Goal: Task Accomplishment & Management: Use online tool/utility

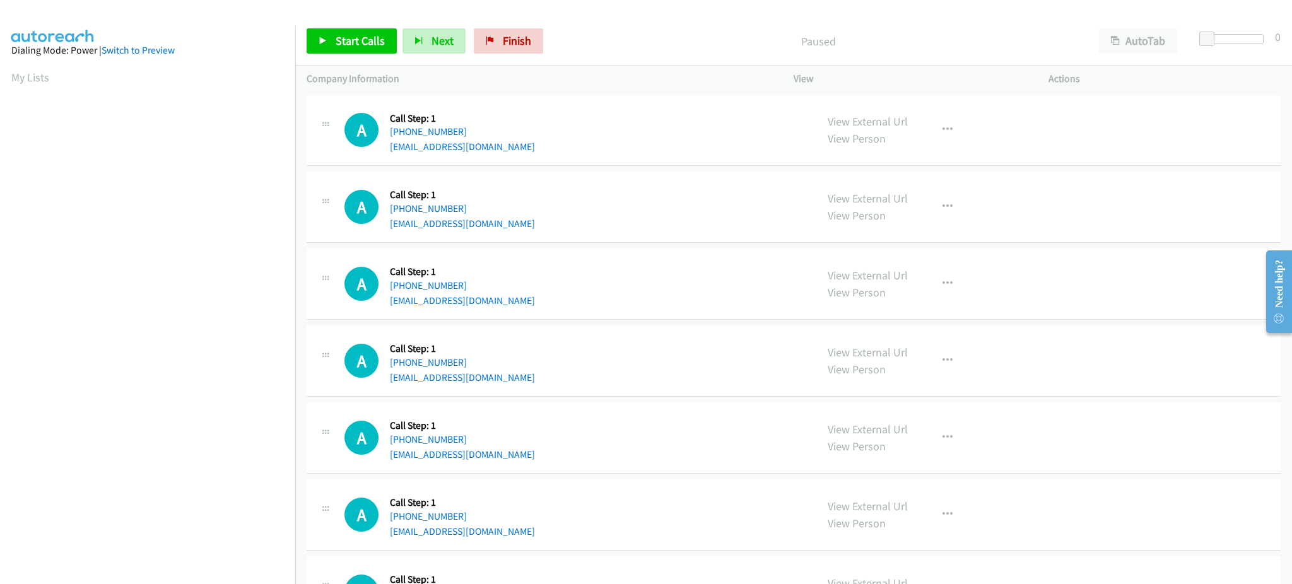
drag, startPoint x: 44, startPoint y: 74, endPoint x: 258, endPoint y: 10, distance: 223.3
click at [44, 74] on link "My Lists" at bounding box center [30, 77] width 38 height 15
click at [330, 45] on link "Start Calls" at bounding box center [352, 40] width 90 height 25
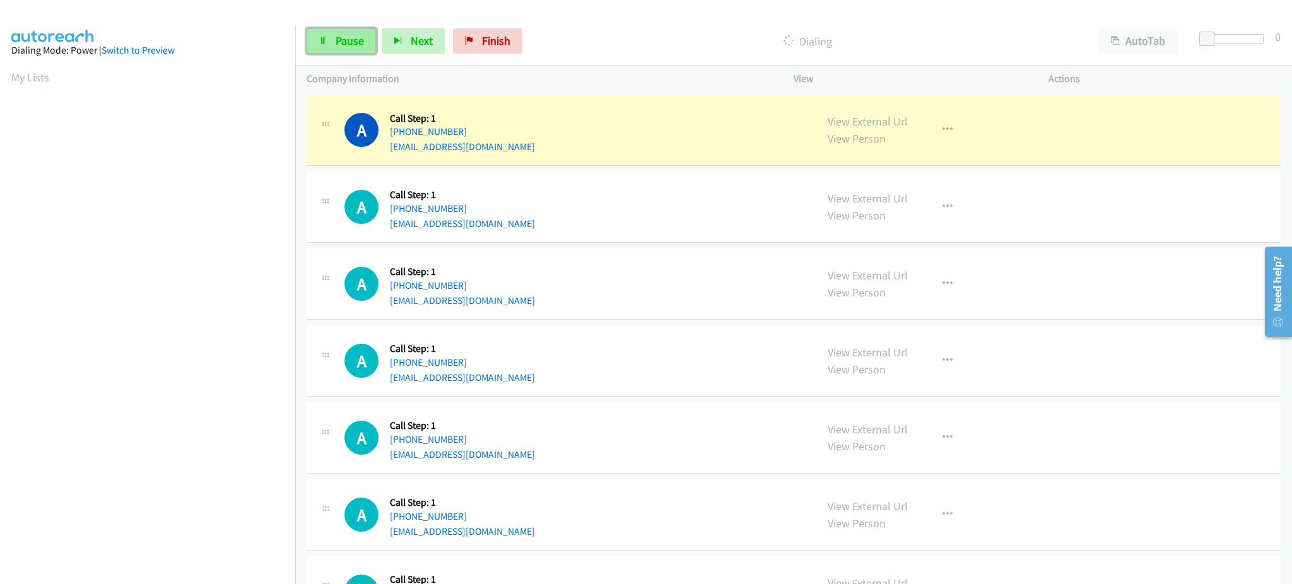
click at [339, 38] on span "Pause" at bounding box center [350, 40] width 28 height 15
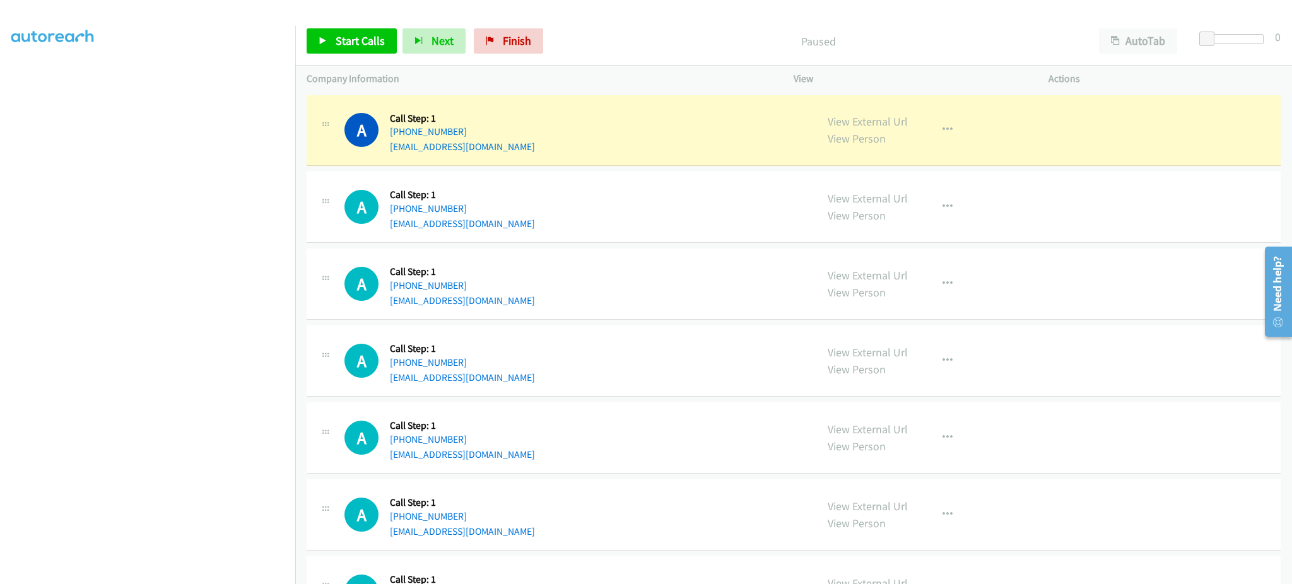
scroll to position [126, 0]
click at [695, 401] on td "A Callback Scheduled Call Step: 1 America/New_York +1 401-443-7586 woodlynneoli…" at bounding box center [793, 438] width 997 height 77
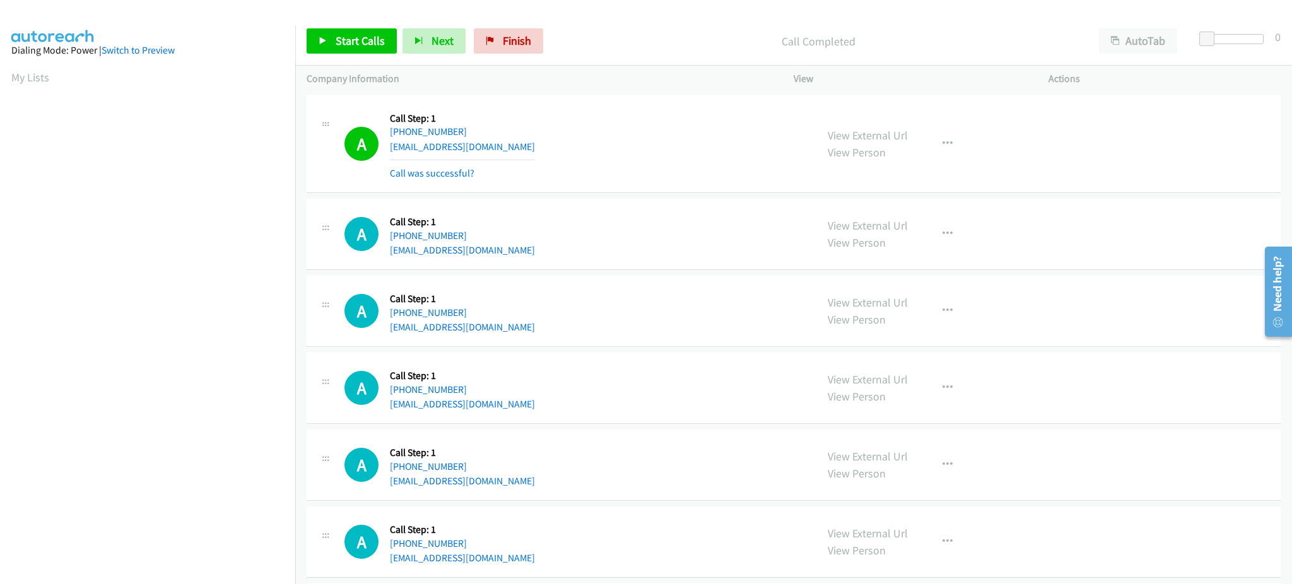
scroll to position [72, 4]
click at [664, 180] on div "A Callback Scheduled Call Step: 1 America/New_York +1 734-772-5349 kmahowley@gm…" at bounding box center [574, 144] width 461 height 75
click at [337, 38] on span "Start Calls" at bounding box center [360, 40] width 49 height 15
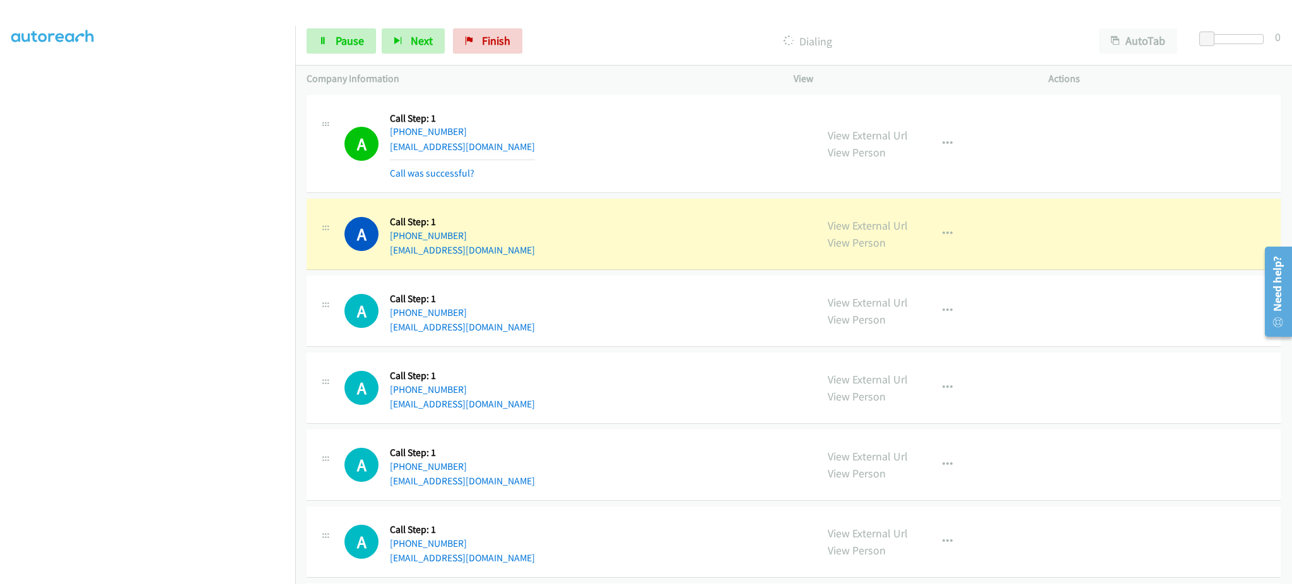
scroll to position [126, 4]
click at [341, 51] on link "Pause" at bounding box center [341, 40] width 69 height 25
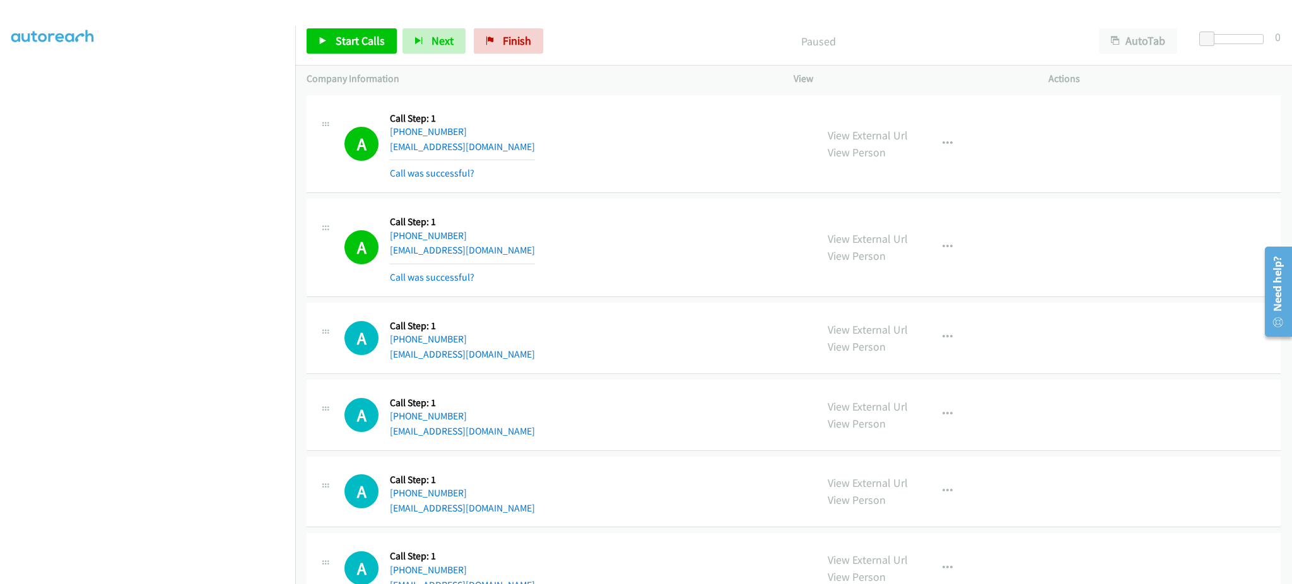
scroll to position [0, 4]
click at [336, 44] on span "Start Calls" at bounding box center [360, 40] width 49 height 15
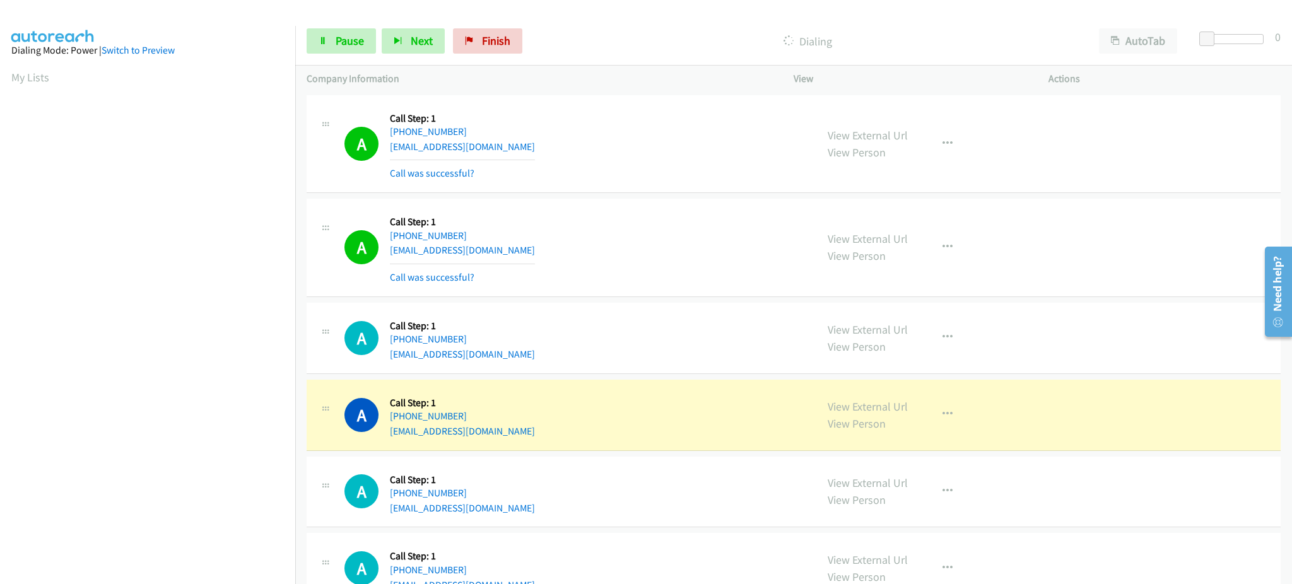
scroll to position [126, 4]
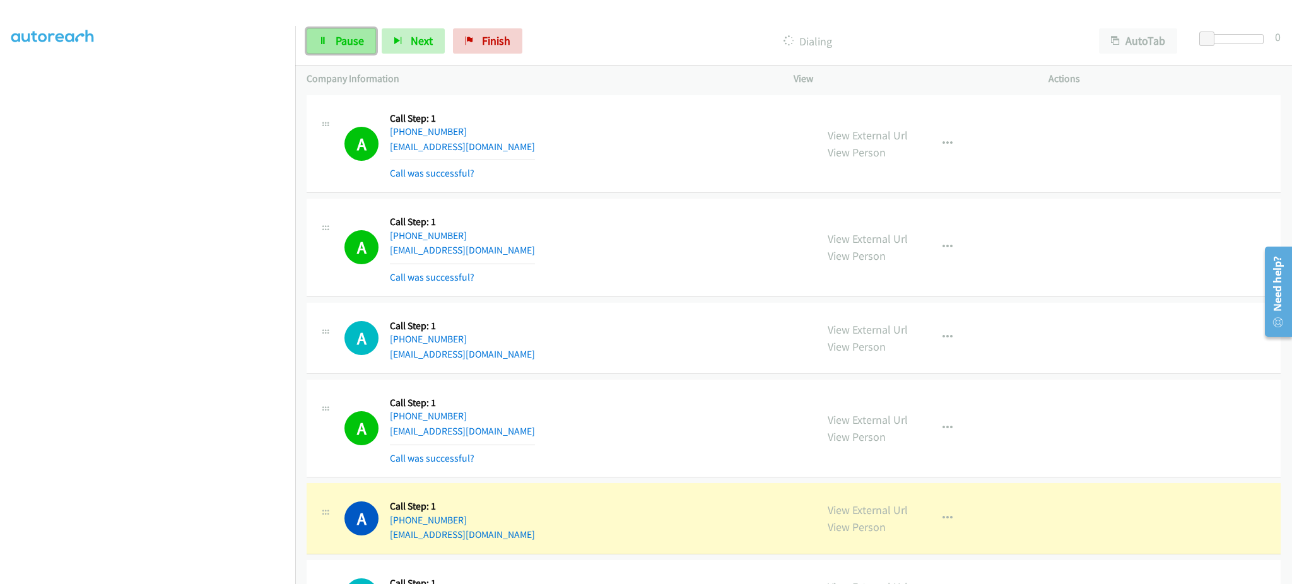
click at [326, 37] on icon at bounding box center [323, 41] width 9 height 9
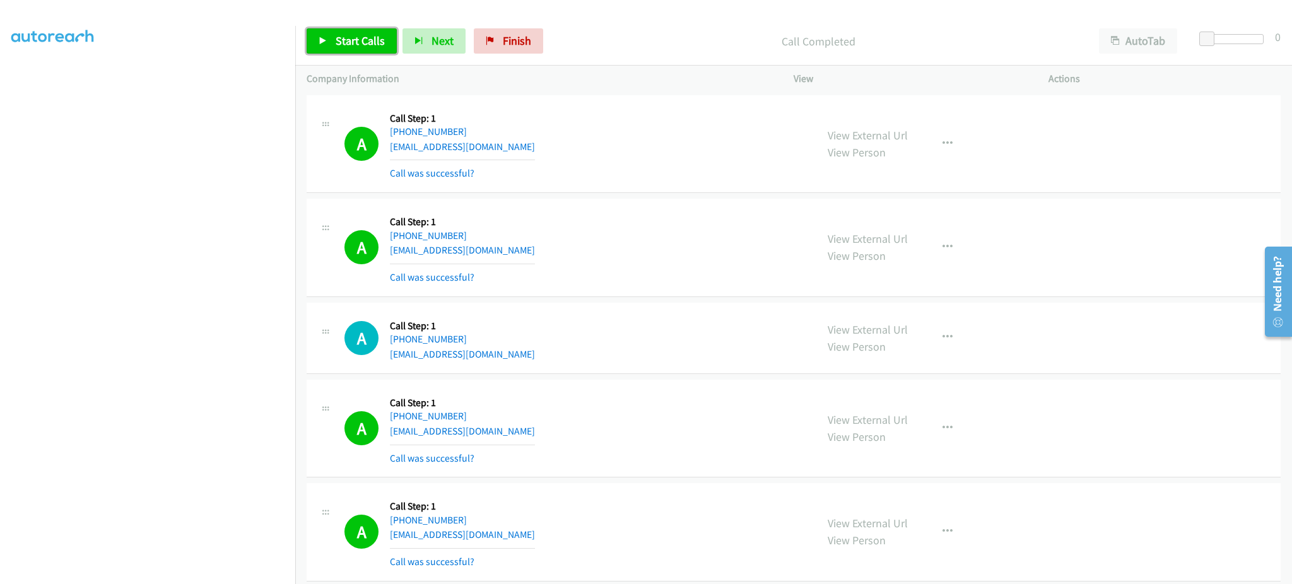
click at [357, 40] on span "Start Calls" at bounding box center [360, 40] width 49 height 15
click at [339, 40] on span "Pause" at bounding box center [350, 40] width 28 height 15
drag, startPoint x: 348, startPoint y: 41, endPoint x: 434, endPoint y: 36, distance: 86.0
click at [348, 41] on span "Start Calls" at bounding box center [360, 40] width 49 height 15
click at [348, 40] on span "Pause" at bounding box center [350, 40] width 28 height 15
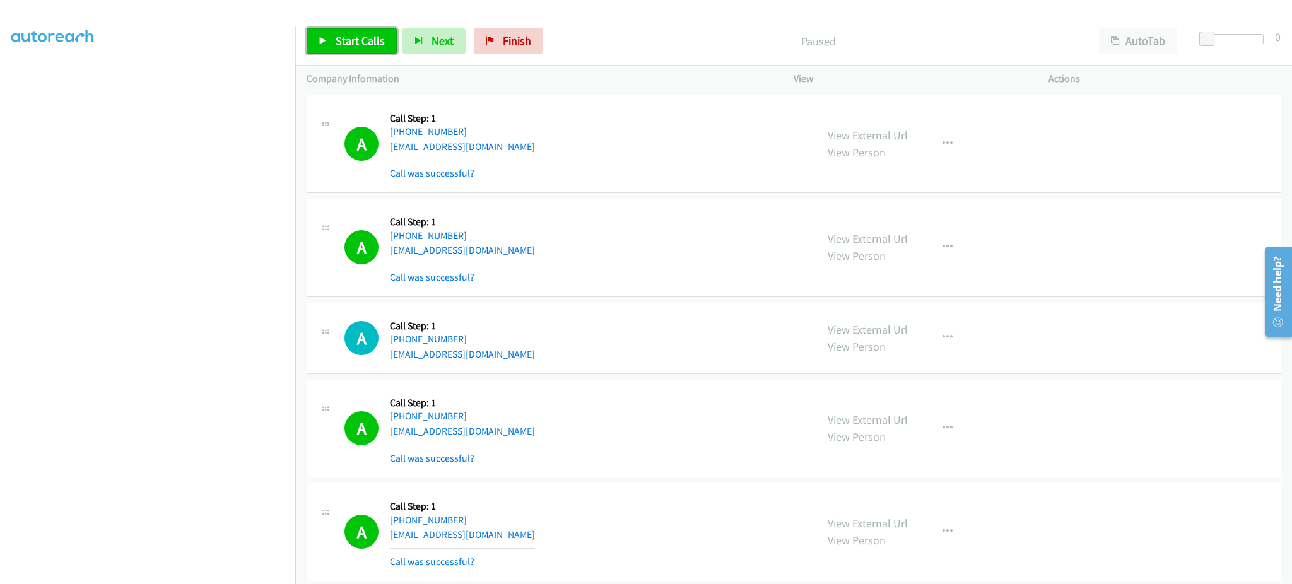
click at [366, 42] on span "Start Calls" at bounding box center [360, 40] width 49 height 15
click at [336, 15] on div at bounding box center [640, 24] width 1281 height 49
drag, startPoint x: 339, startPoint y: 35, endPoint x: 455, endPoint y: 218, distance: 216.3
click at [339, 35] on span "Pause" at bounding box center [350, 40] width 28 height 15
click at [329, 40] on link "Start Calls" at bounding box center [352, 40] width 90 height 25
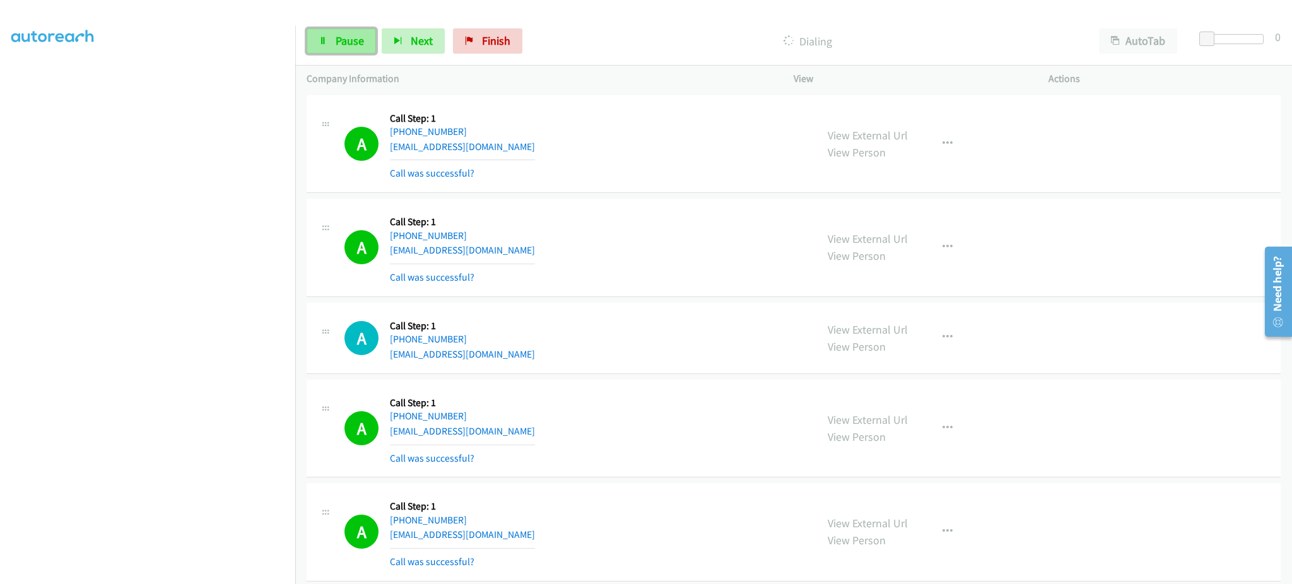
click at [329, 40] on link "Pause" at bounding box center [341, 40] width 69 height 25
click at [371, 46] on span "Start Calls" at bounding box center [360, 40] width 49 height 15
click at [307, 41] on link "Pause" at bounding box center [341, 40] width 69 height 25
drag, startPoint x: 351, startPoint y: 44, endPoint x: 347, endPoint y: 4, distance: 39.9
click at [351, 44] on span "Start Calls" at bounding box center [360, 40] width 49 height 15
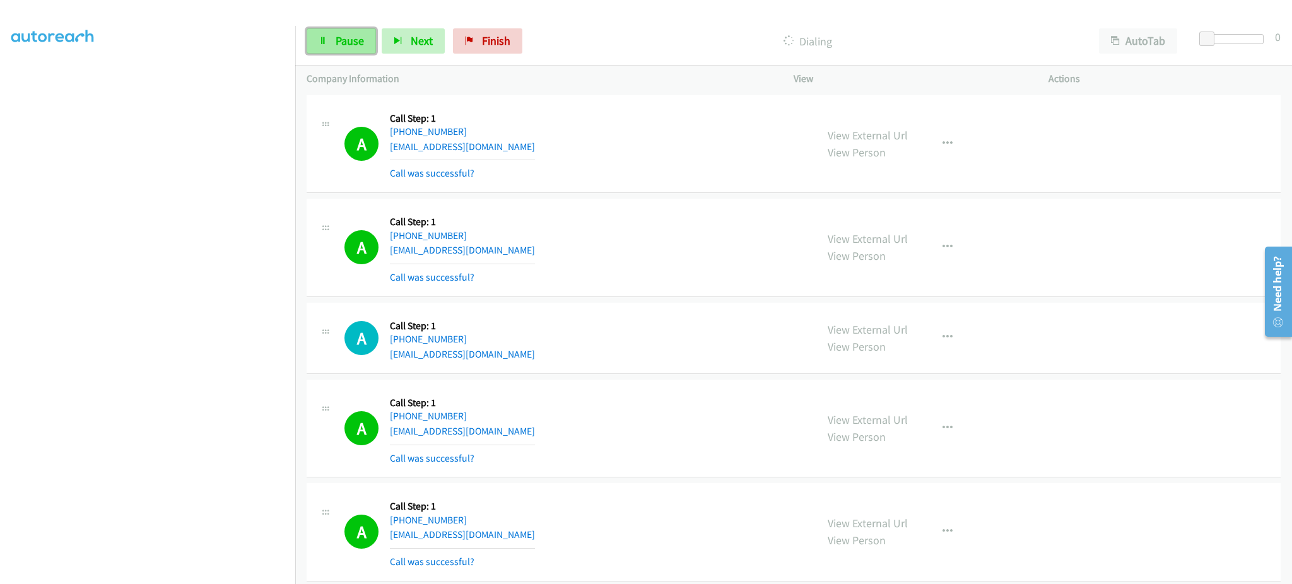
click at [350, 38] on span "Pause" at bounding box center [350, 40] width 28 height 15
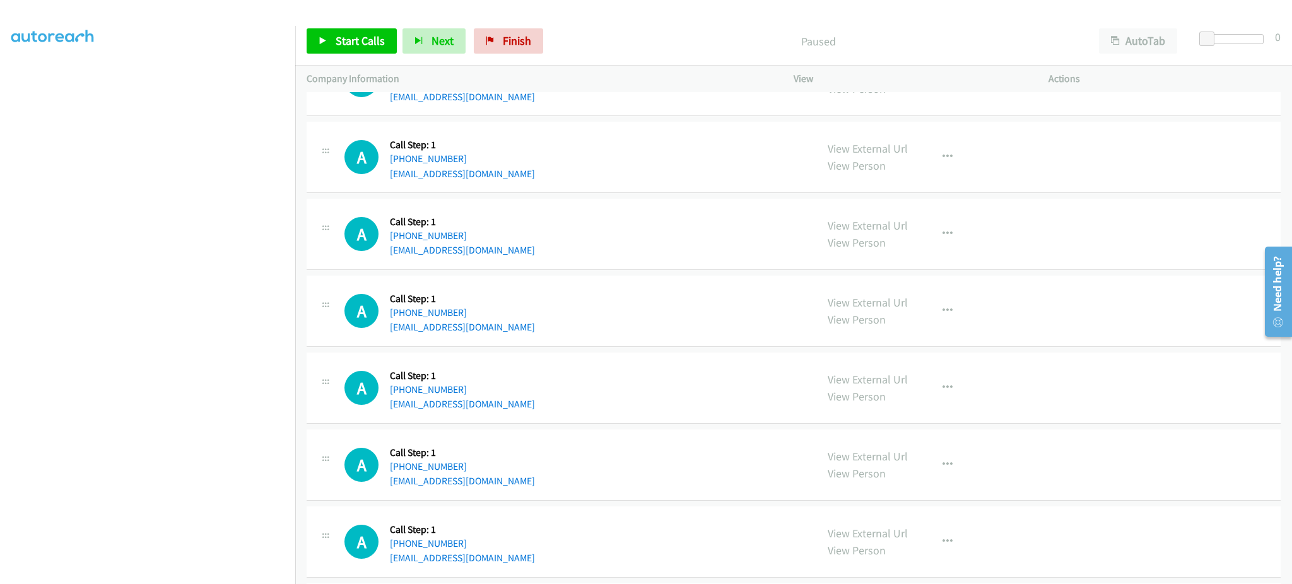
scroll to position [1767, 0]
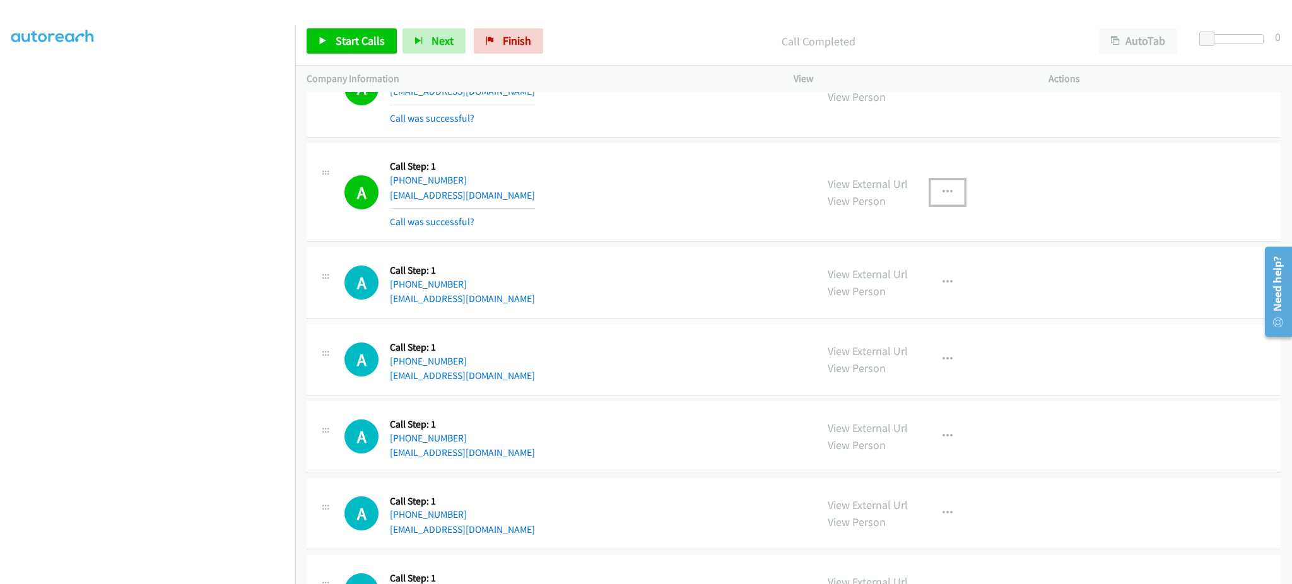
drag, startPoint x: 957, startPoint y: 192, endPoint x: 948, endPoint y: 209, distance: 19.5
click at [955, 193] on button "button" at bounding box center [948, 192] width 34 height 25
click at [903, 303] on link "Add to do not call list" at bounding box center [880, 300] width 168 height 25
click at [325, 35] on link "Start Calls" at bounding box center [352, 40] width 90 height 25
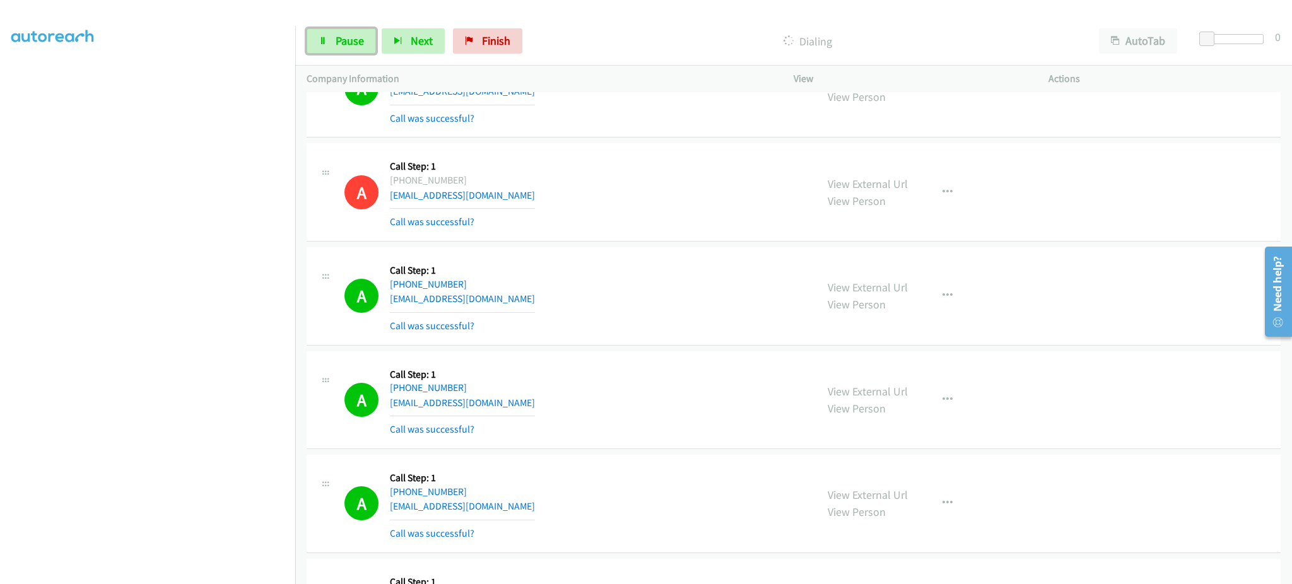
drag, startPoint x: 352, startPoint y: 44, endPoint x: 323, endPoint y: 246, distance: 204.6
click at [352, 44] on span "Pause" at bounding box center [350, 40] width 28 height 15
click at [394, 41] on link "Start Calls" at bounding box center [352, 40] width 90 height 25
click at [341, 48] on link "Pause" at bounding box center [341, 40] width 69 height 25
click at [375, 47] on span "Start Calls" at bounding box center [360, 40] width 49 height 15
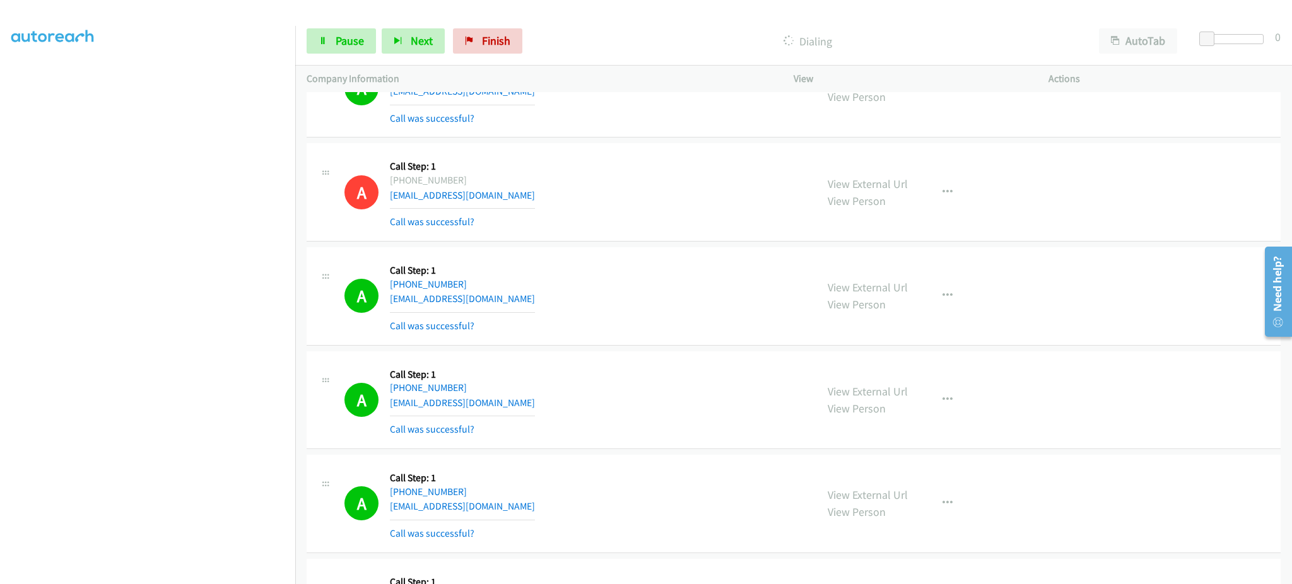
click at [331, 56] on div "Start Calls Pause Next Finish Dialing AutoTab AutoTab 0" at bounding box center [793, 41] width 997 height 49
click at [338, 49] on link "Pause" at bounding box center [341, 40] width 69 height 25
click at [347, 34] on span "Start Calls" at bounding box center [360, 40] width 49 height 15
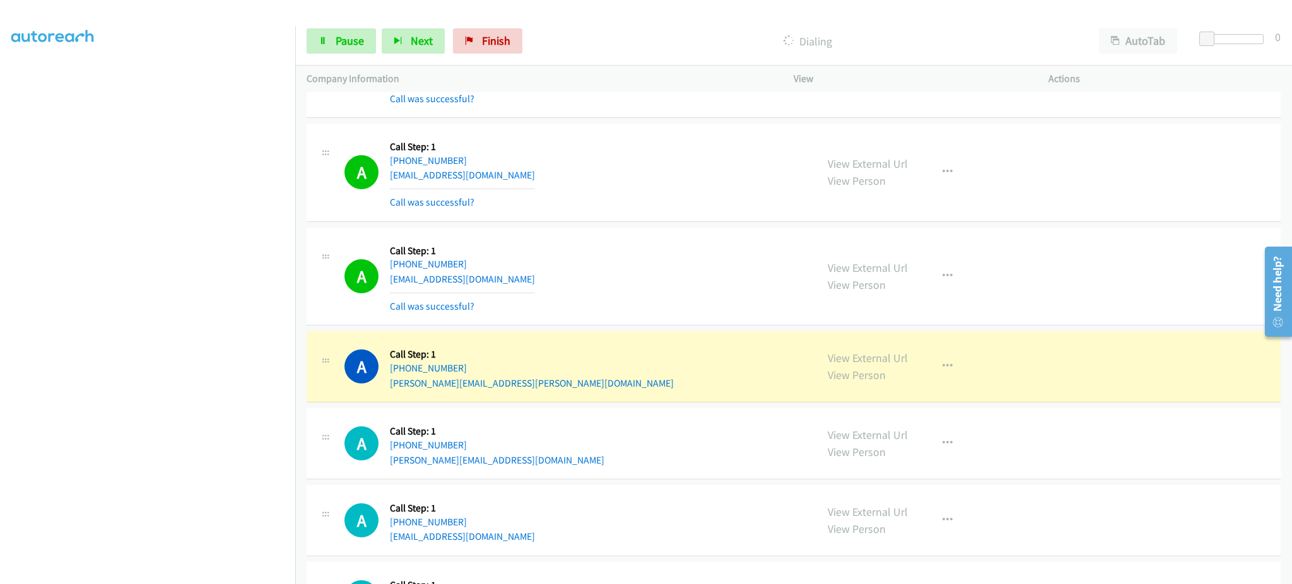
scroll to position [3028, 0]
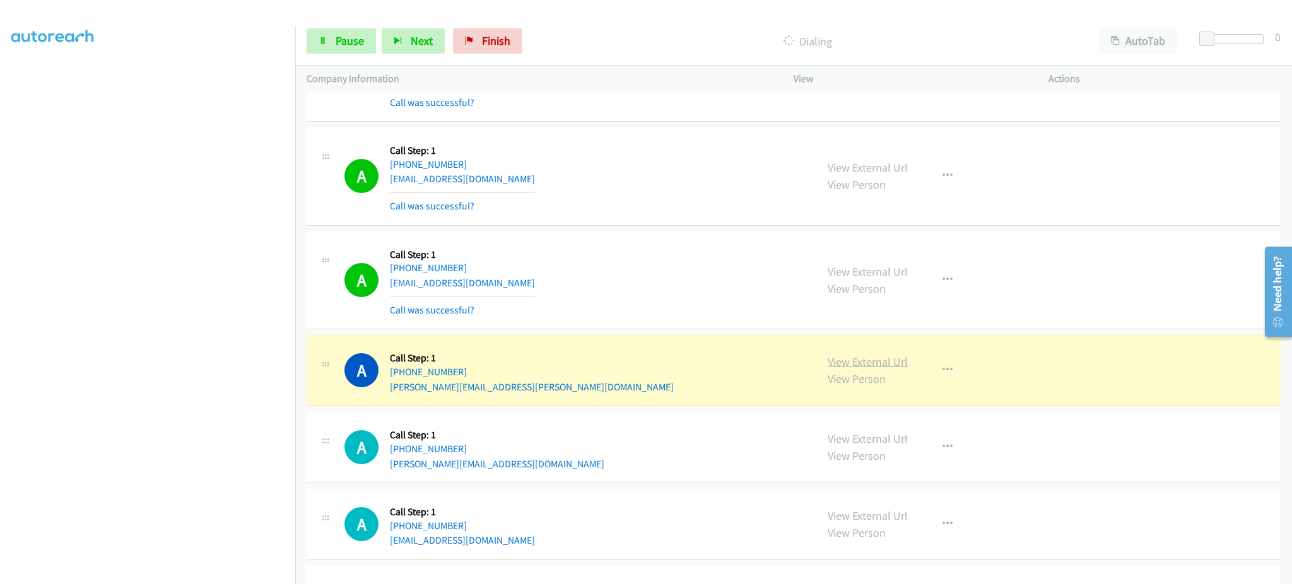
click at [890, 368] on link "View External Url" at bounding box center [868, 362] width 80 height 15
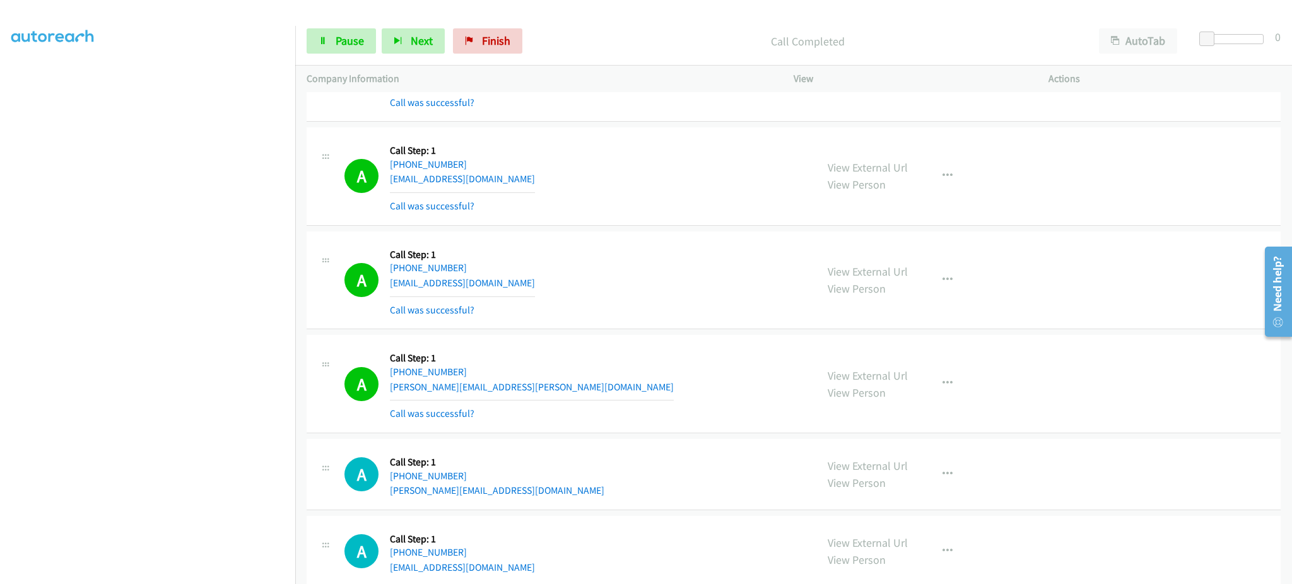
click at [947, 405] on div "View External Url View Person View External Url Email Schedule/Manage Callback …" at bounding box center [949, 383] width 266 height 75
click at [944, 389] on icon "button" at bounding box center [948, 384] width 10 height 10
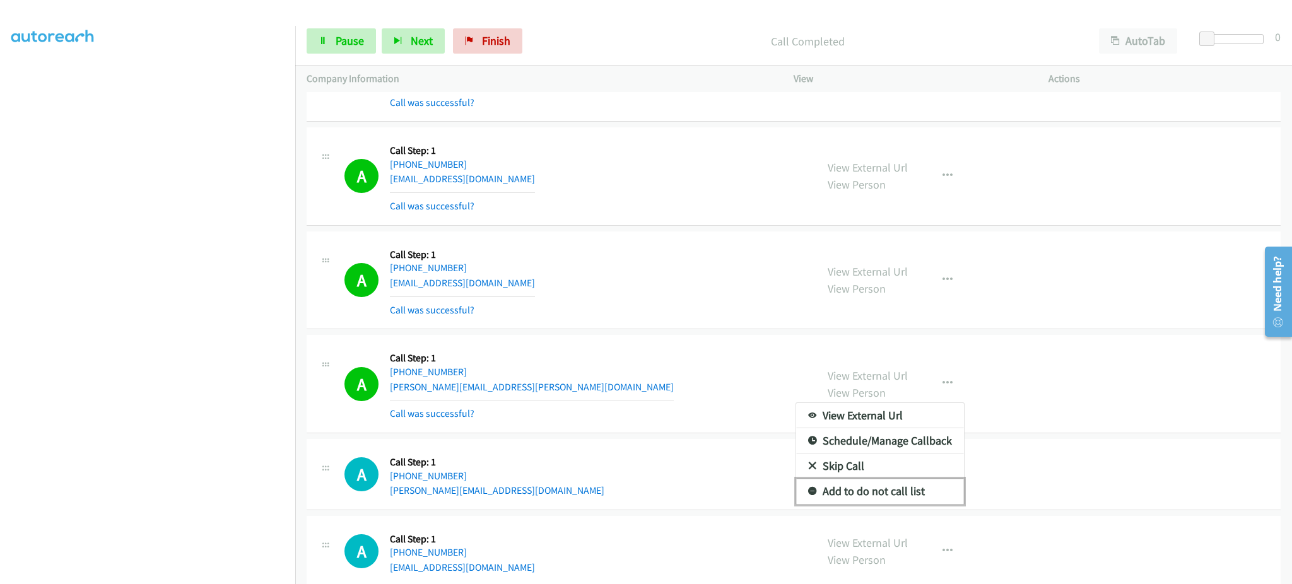
click at [920, 490] on link "Add to do not call list" at bounding box center [880, 491] width 168 height 25
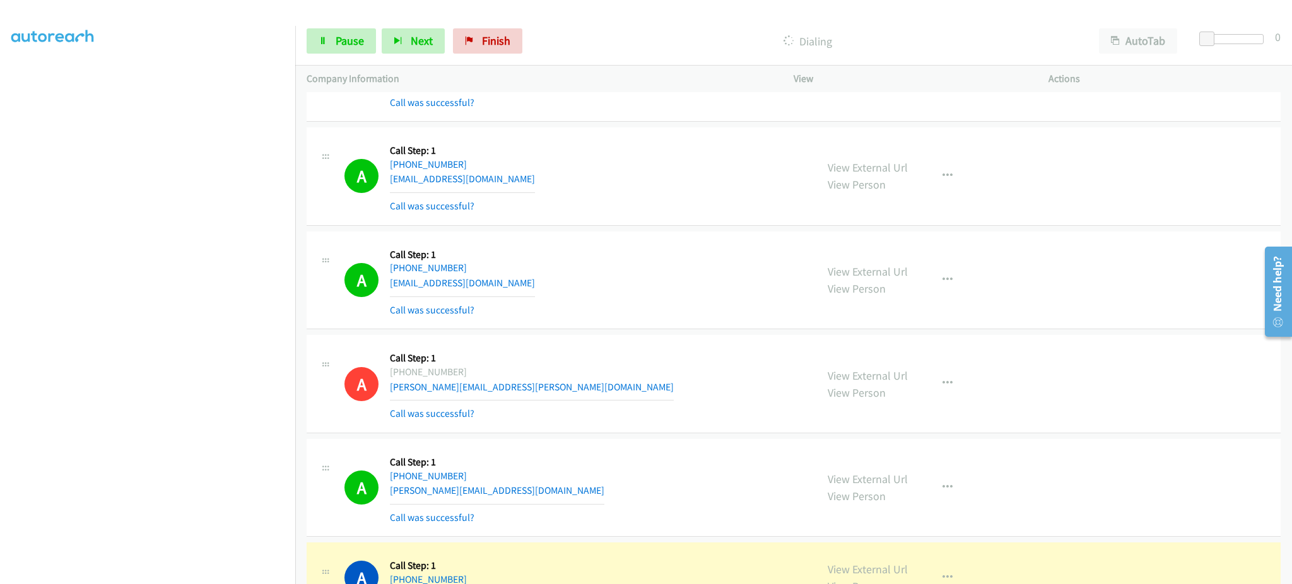
click at [895, 528] on div "A Callback Scheduled Call Step: 1 America/New_York +1 947-257-9841 cedric.love0…" at bounding box center [794, 488] width 974 height 98
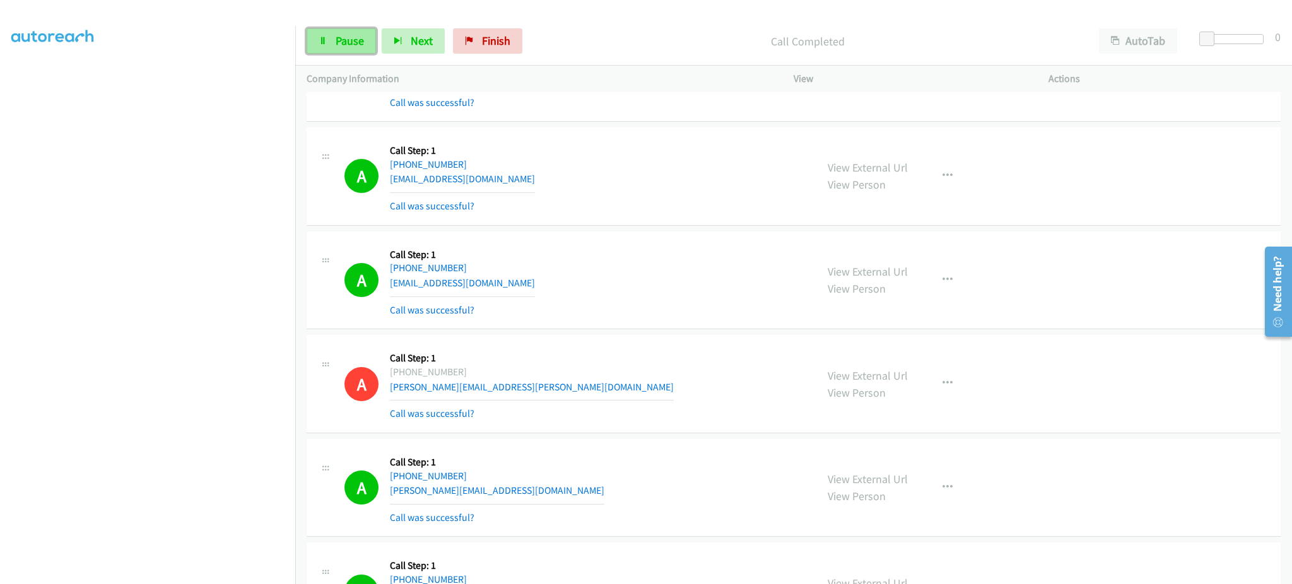
click at [325, 33] on link "Pause" at bounding box center [341, 40] width 69 height 25
click at [353, 37] on span "Start Calls" at bounding box center [360, 40] width 49 height 15
click at [230, 571] on section at bounding box center [147, 285] width 273 height 604
click at [334, 40] on link "Pause" at bounding box center [341, 40] width 69 height 25
click at [367, 44] on span "Start Calls" at bounding box center [360, 40] width 49 height 15
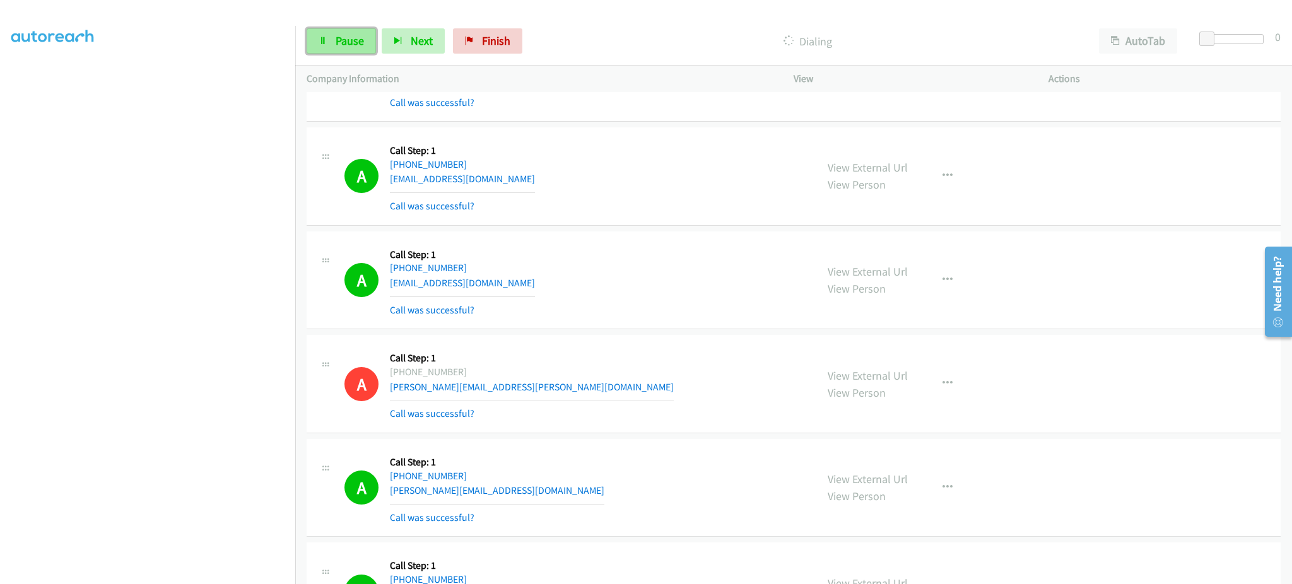
click at [350, 41] on span "Pause" at bounding box center [350, 40] width 28 height 15
click at [358, 47] on span "Start Calls" at bounding box center [360, 40] width 49 height 15
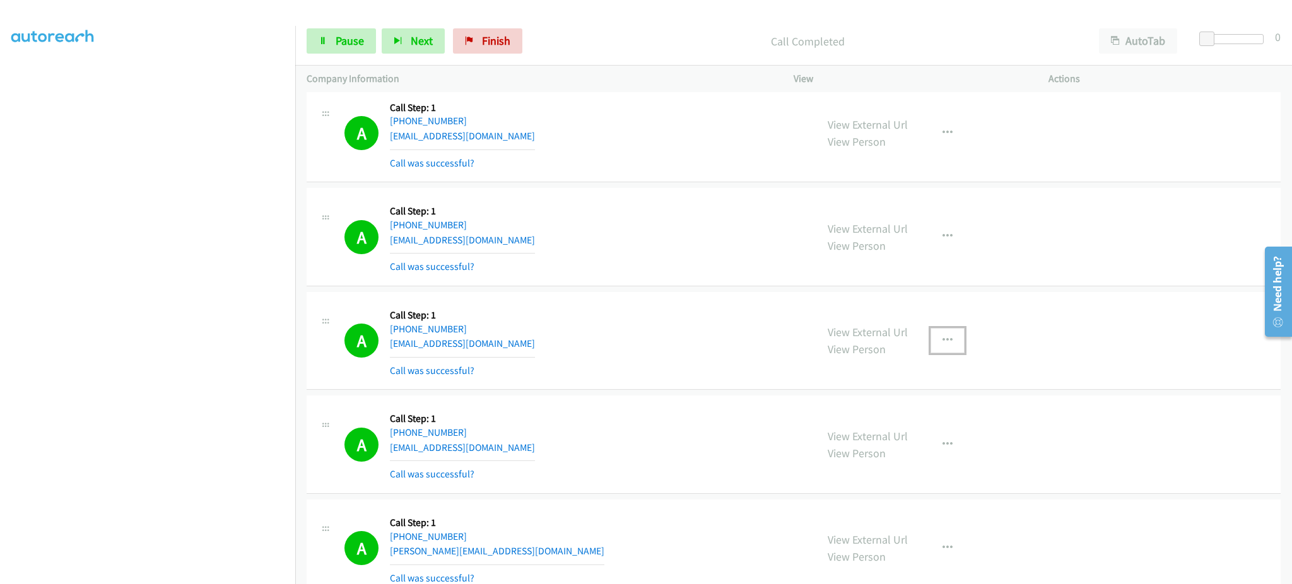
click at [943, 338] on icon "button" at bounding box center [948, 341] width 10 height 10
drag, startPoint x: 893, startPoint y: 462, endPoint x: 885, endPoint y: 460, distance: 8.4
click at [893, 461] on link "Add to do not call list" at bounding box center [880, 448] width 168 height 25
click at [347, 33] on span "Pause" at bounding box center [350, 40] width 28 height 15
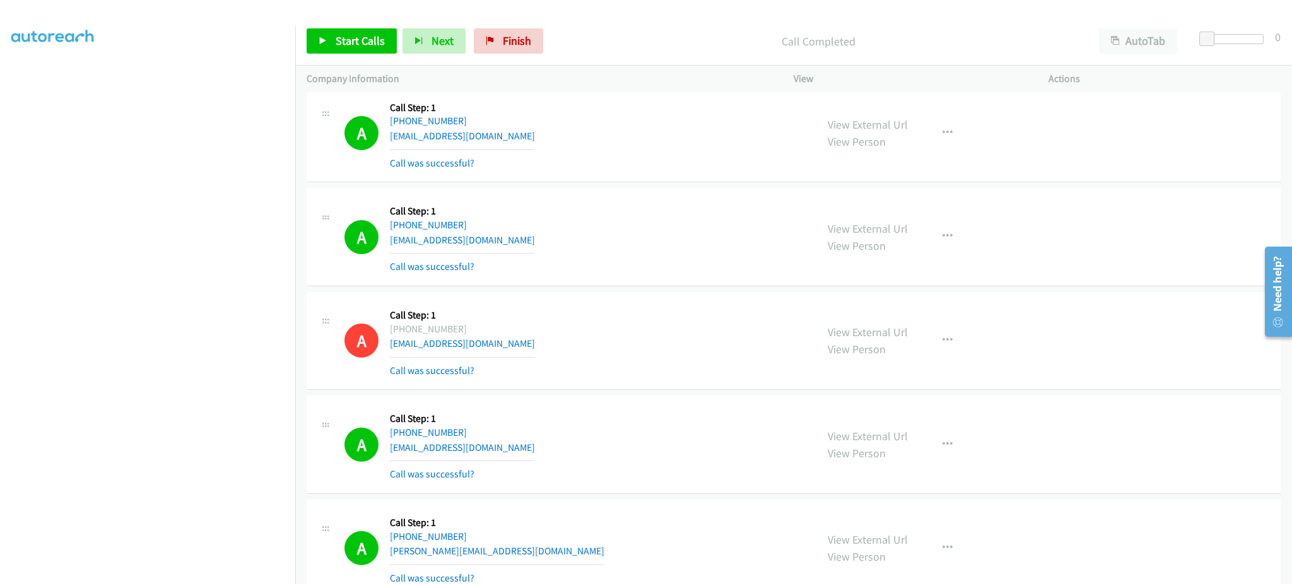
scroll to position [5626, 0]
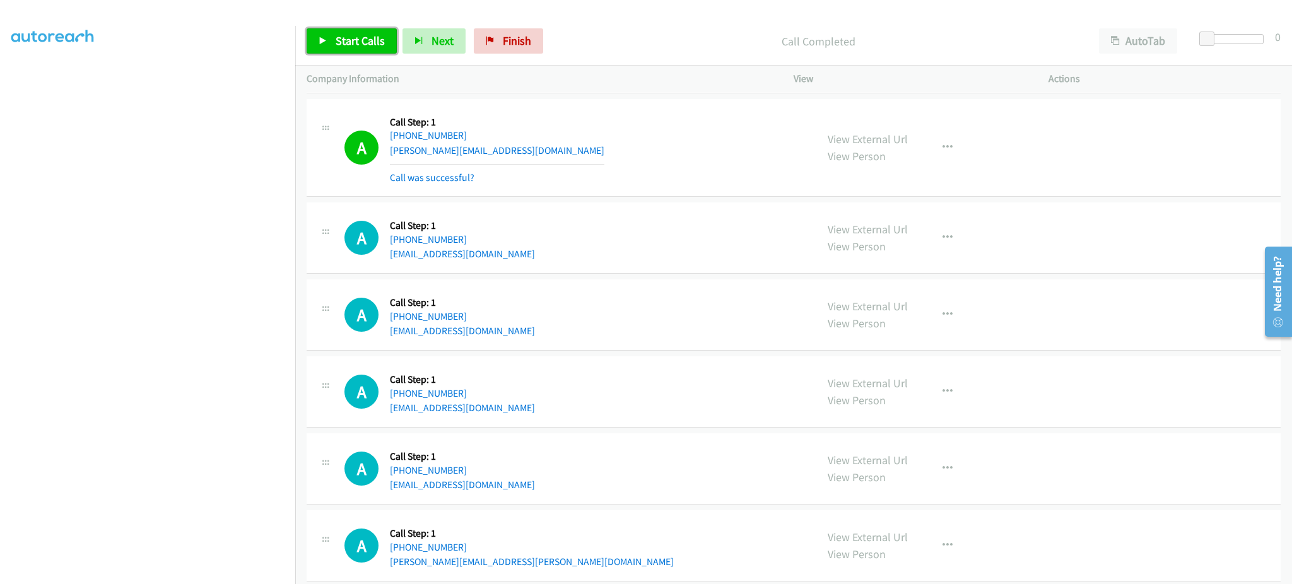
click at [381, 46] on span "Start Calls" at bounding box center [360, 40] width 49 height 15
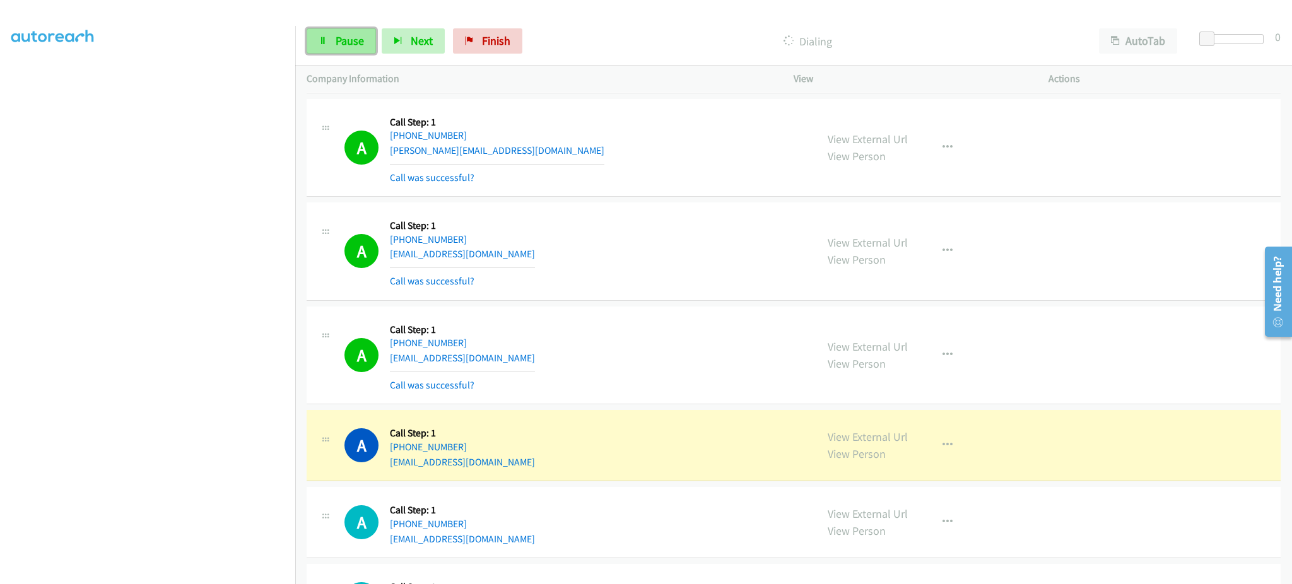
click at [324, 46] on link "Pause" at bounding box center [341, 40] width 69 height 25
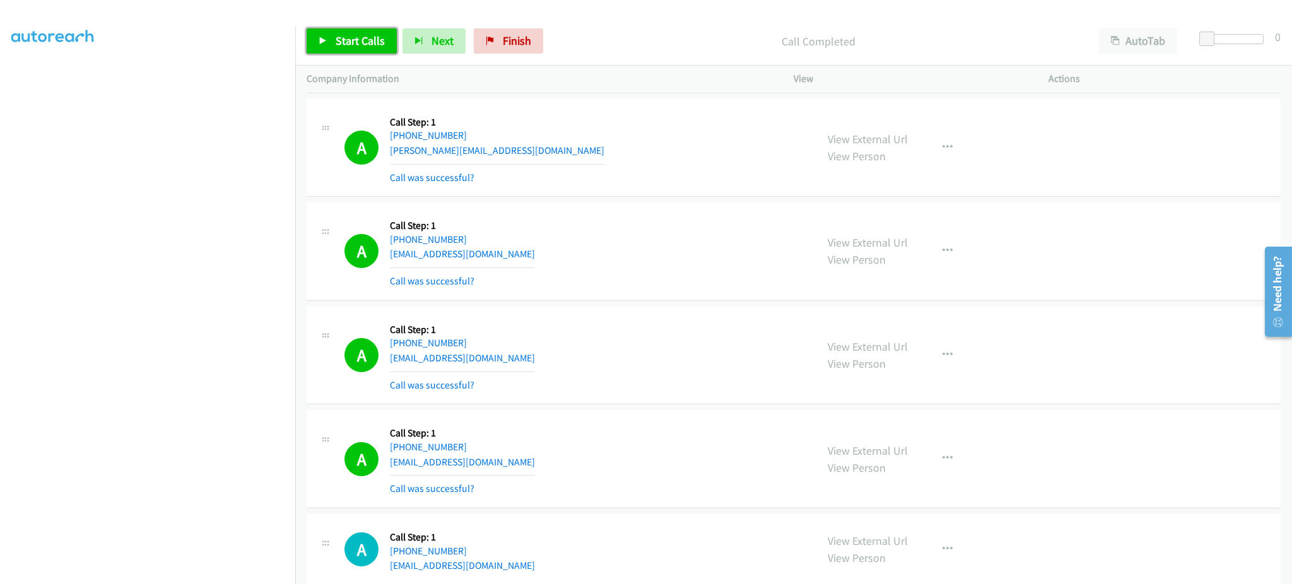
click at [367, 36] on span "Start Calls" at bounding box center [360, 40] width 49 height 15
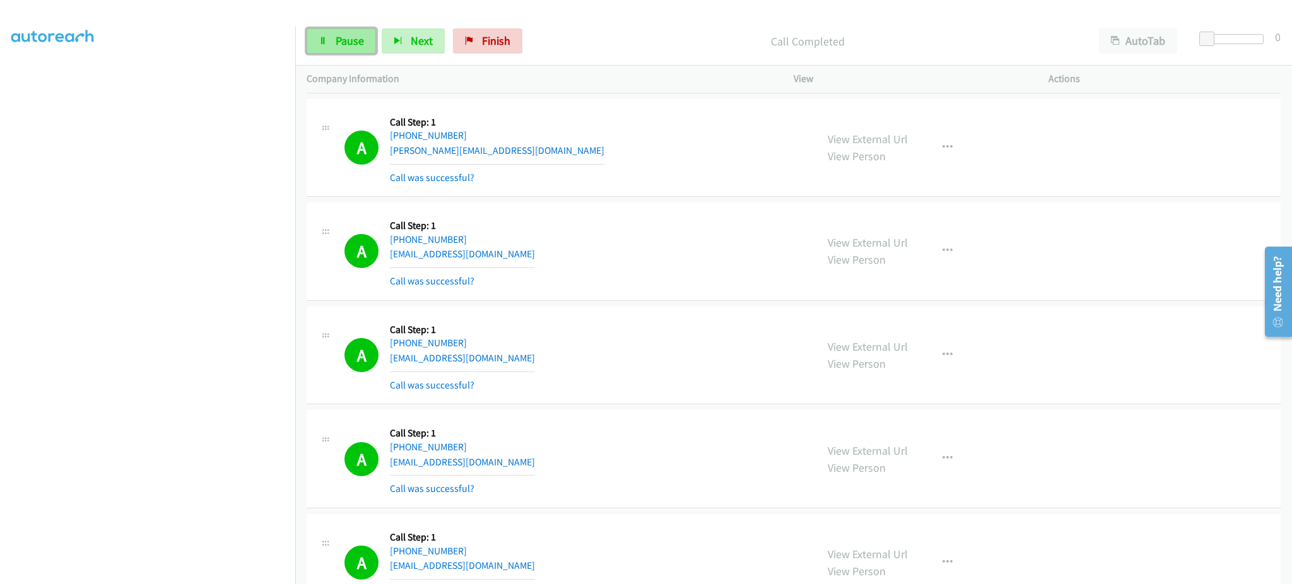
click at [332, 50] on link "Pause" at bounding box center [341, 40] width 69 height 25
click at [341, 41] on span "Start Calls" at bounding box center [360, 40] width 49 height 15
click at [336, 47] on span "Pause" at bounding box center [350, 40] width 28 height 15
click at [370, 49] on link "Start Calls" at bounding box center [352, 40] width 90 height 25
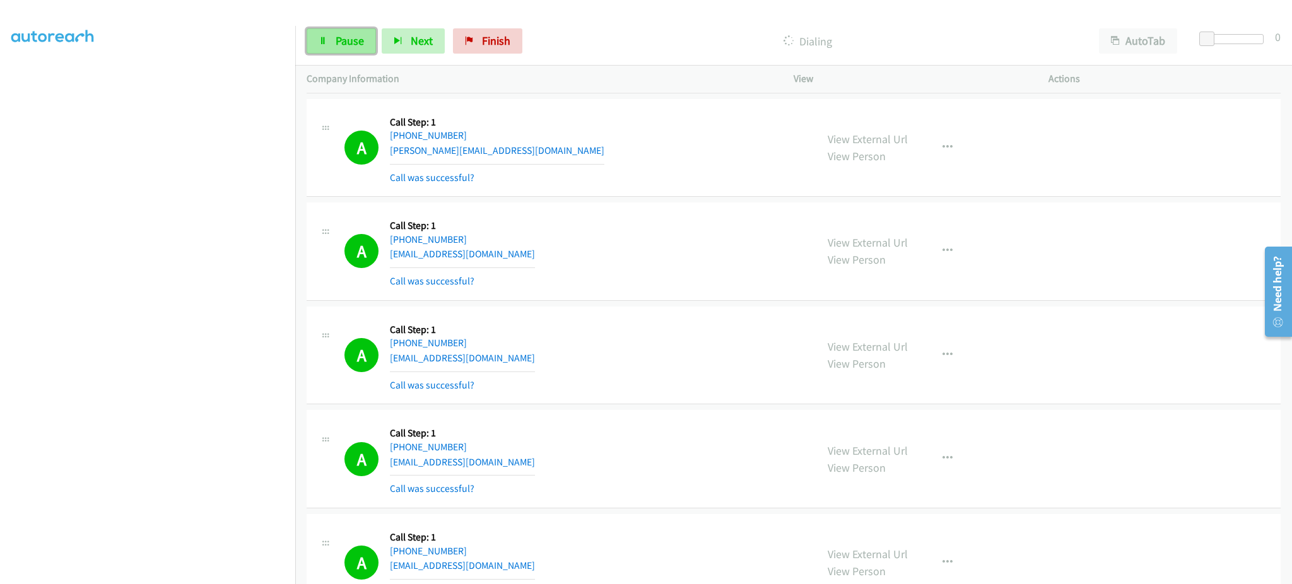
click at [334, 49] on link "Pause" at bounding box center [341, 40] width 69 height 25
click at [385, 38] on link "Start Calls" at bounding box center [352, 40] width 90 height 25
click at [334, 17] on div "Start Calls Pause Next Finish Dialing AutoTab AutoTab 0" at bounding box center [793, 41] width 997 height 49
click at [337, 45] on span "Pause" at bounding box center [350, 40] width 28 height 15
click at [346, 35] on span "Start Calls" at bounding box center [360, 40] width 49 height 15
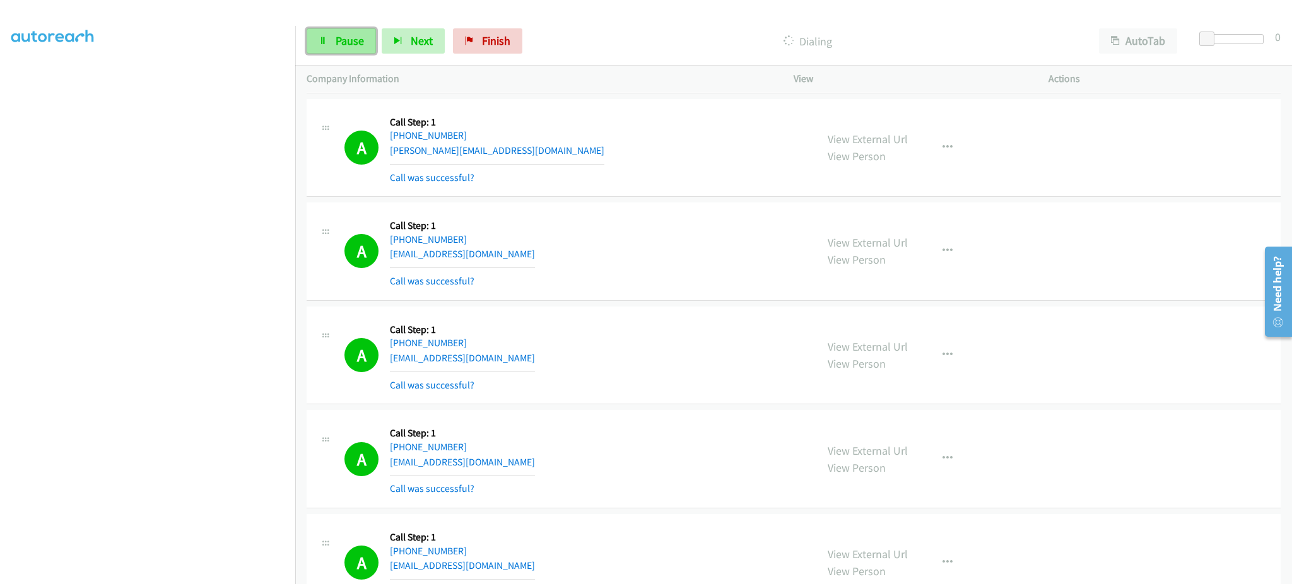
click at [331, 30] on link "Pause" at bounding box center [341, 40] width 69 height 25
click at [342, 33] on link "Start Calls" at bounding box center [352, 40] width 90 height 25
click at [345, 40] on span "Start Calls" at bounding box center [360, 40] width 49 height 15
click at [358, 33] on span "Pause" at bounding box center [350, 40] width 28 height 15
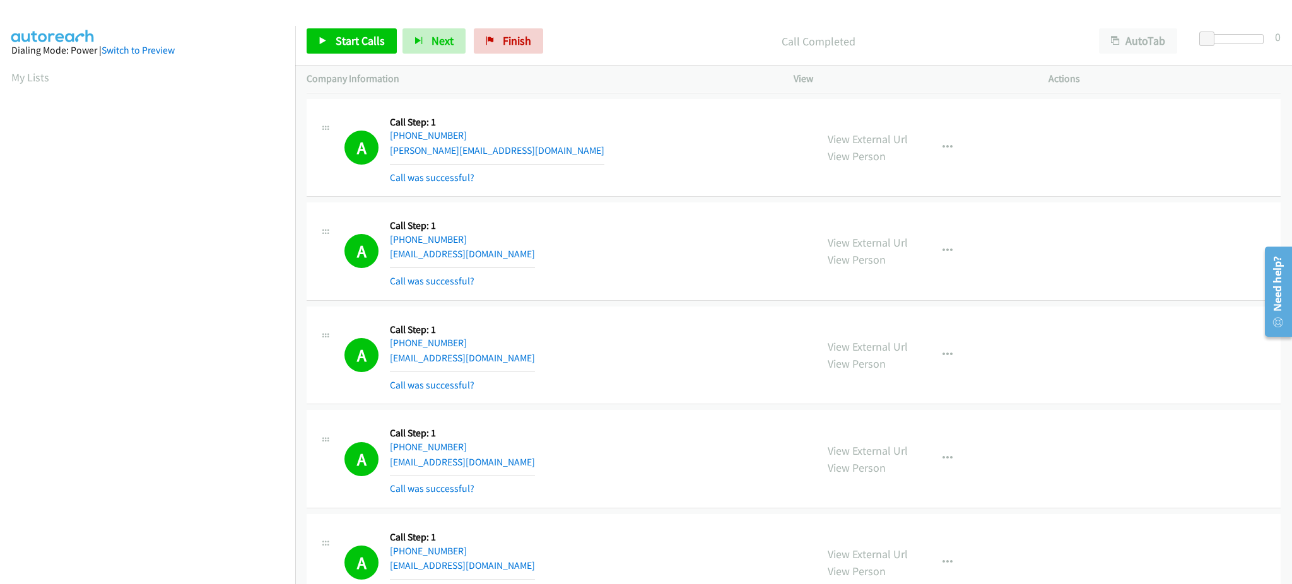
drag, startPoint x: 36, startPoint y: 77, endPoint x: 195, endPoint y: 25, distance: 167.2
click at [36, 77] on link "My Lists" at bounding box center [30, 77] width 38 height 15
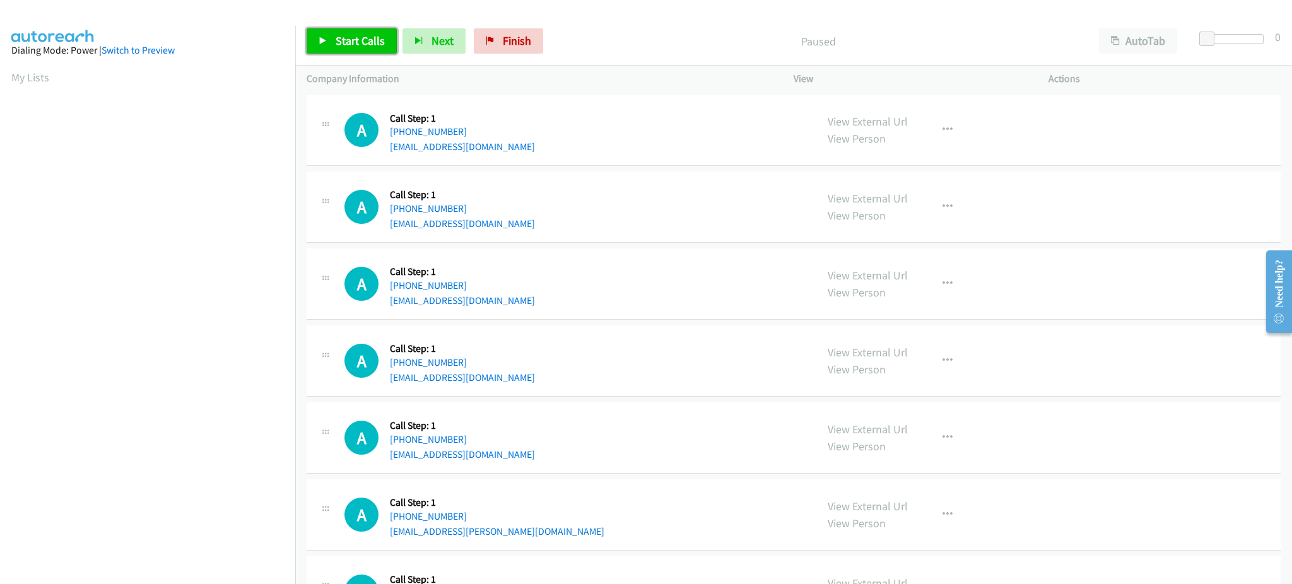
drag, startPoint x: 367, startPoint y: 54, endPoint x: 357, endPoint y: 37, distance: 18.9
click at [367, 54] on link "Start Calls" at bounding box center [352, 40] width 90 height 25
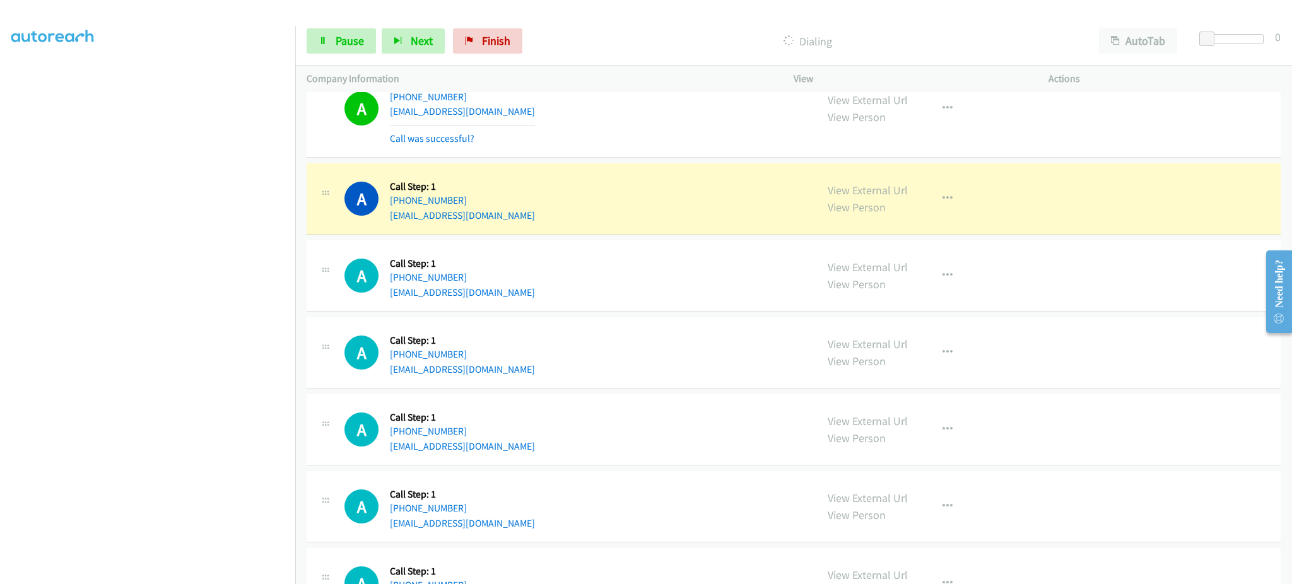
scroll to position [757, 0]
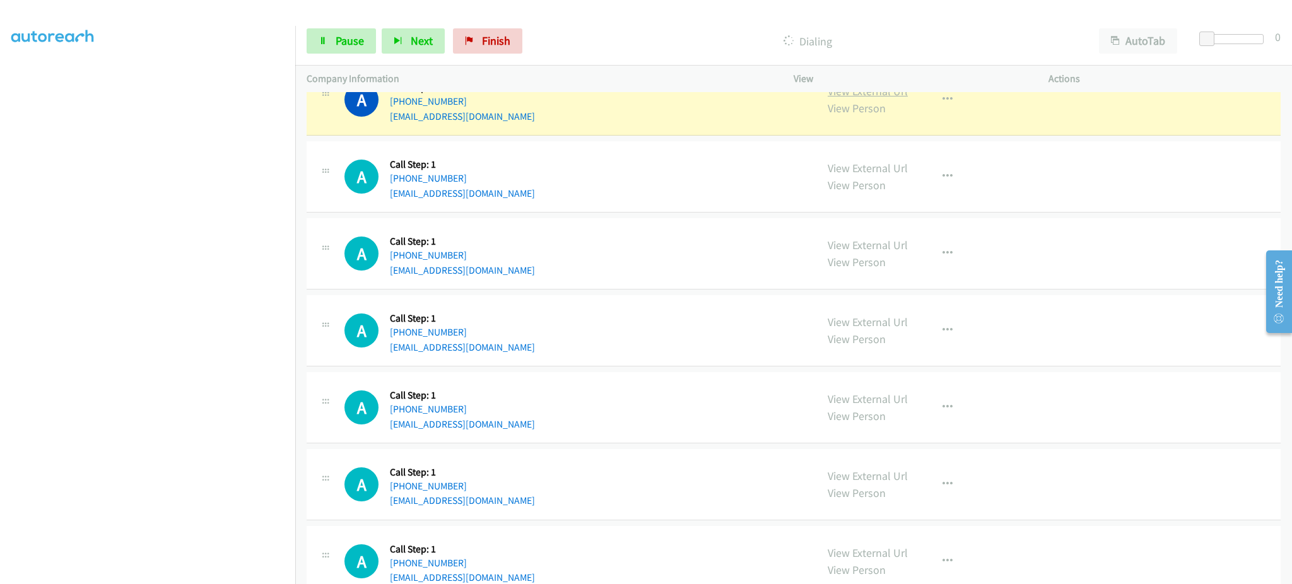
click at [880, 94] on link "View External Url" at bounding box center [868, 91] width 80 height 15
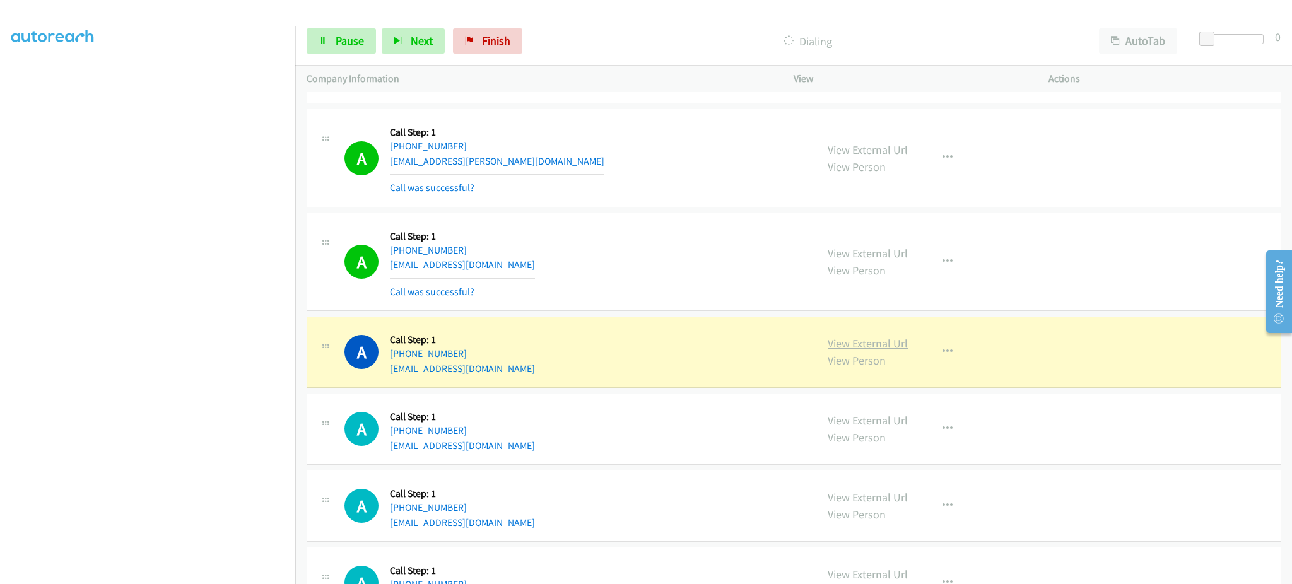
click at [850, 343] on link "View External Url" at bounding box center [868, 343] width 80 height 15
click at [851, 336] on div "View External Url View Person" at bounding box center [868, 352] width 80 height 34
click at [854, 338] on link "View External Url" at bounding box center [868, 343] width 80 height 15
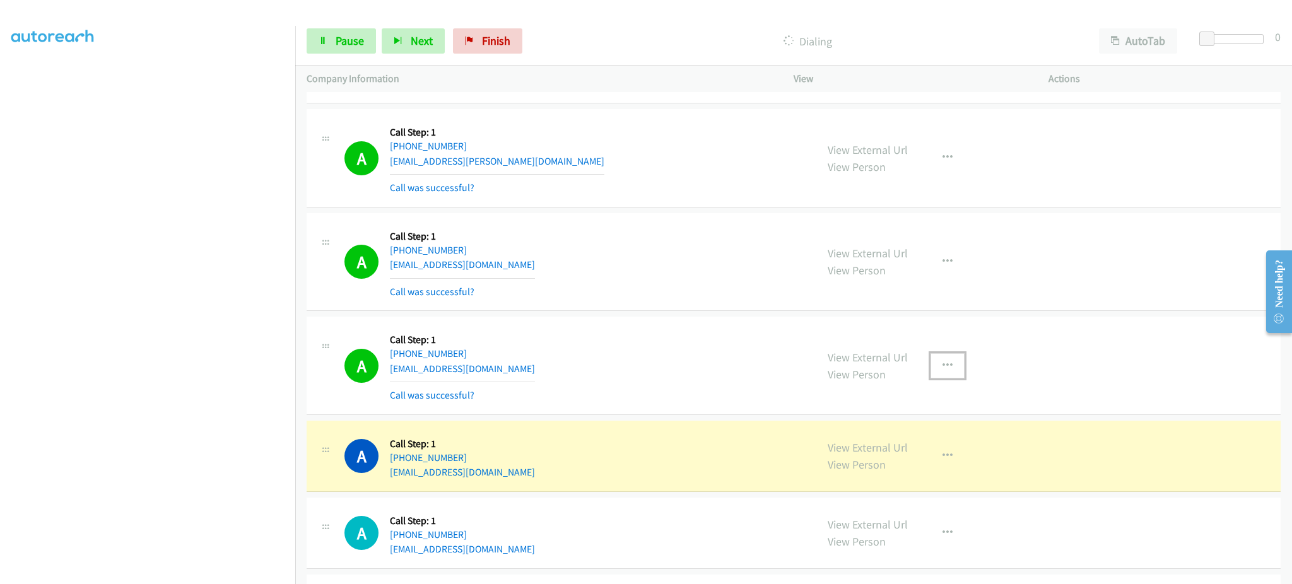
click at [937, 374] on button "button" at bounding box center [948, 365] width 34 height 25
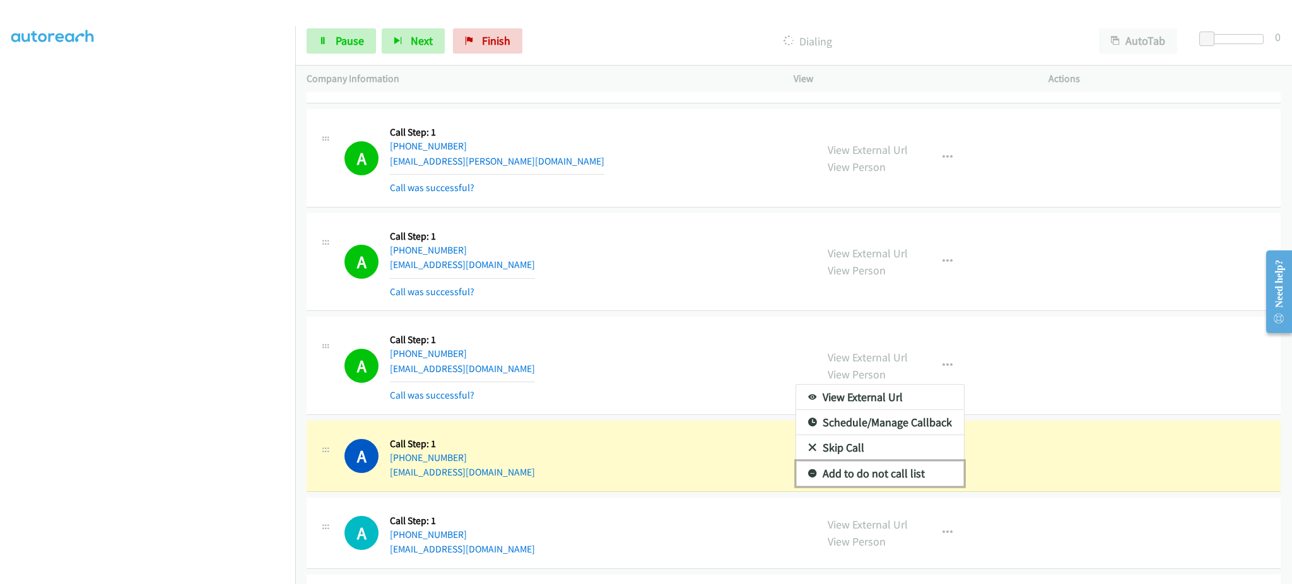
click at [895, 473] on link "Add to do not call list" at bounding box center [880, 473] width 168 height 25
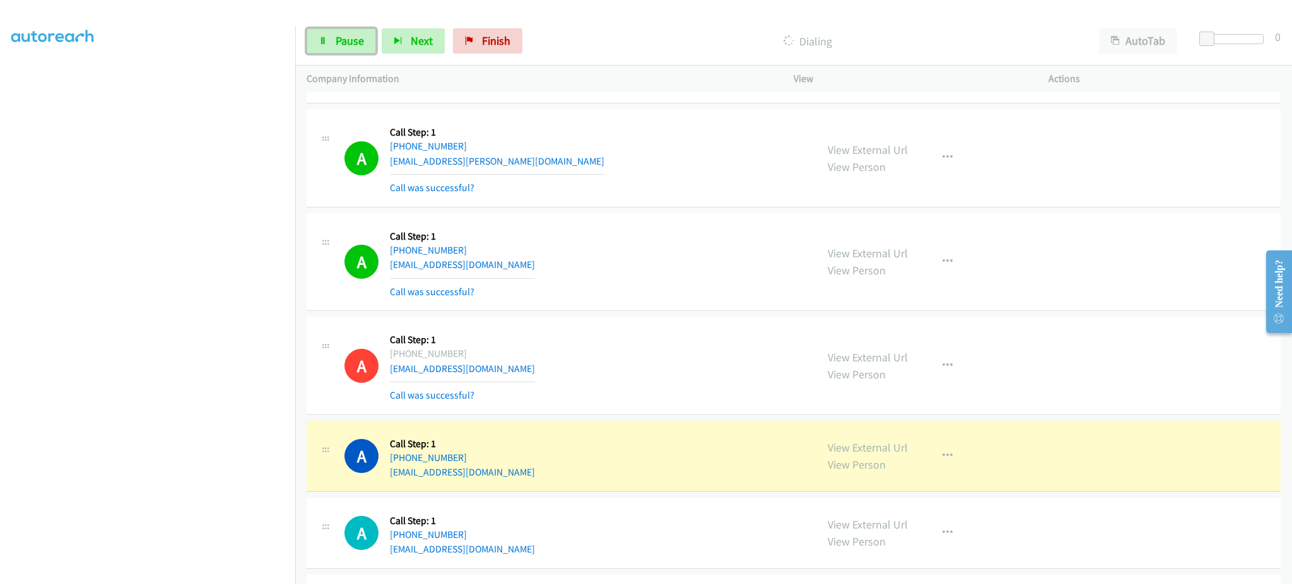
drag, startPoint x: 320, startPoint y: 44, endPoint x: 318, endPoint y: 57, distance: 12.9
click at [320, 45] on icon at bounding box center [323, 41] width 9 height 9
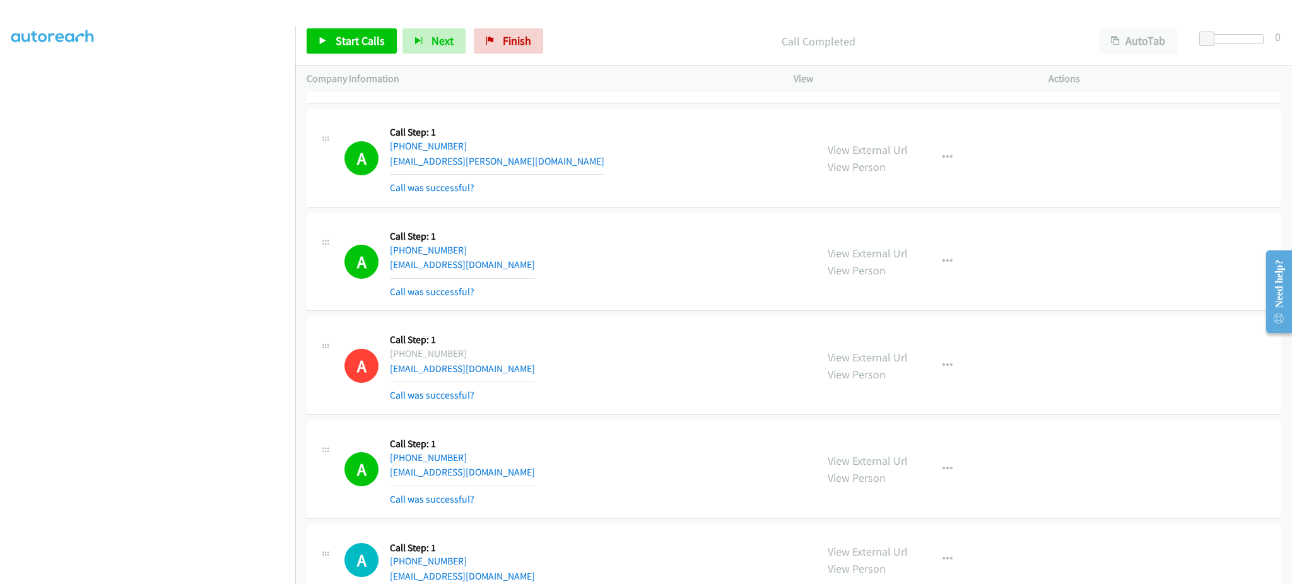
click at [816, 463] on div "View External Url View Person View External Url Email Schedule/Manage Callback …" at bounding box center [949, 469] width 266 height 75
click at [835, 461] on link "View External Url" at bounding box center [868, 461] width 80 height 15
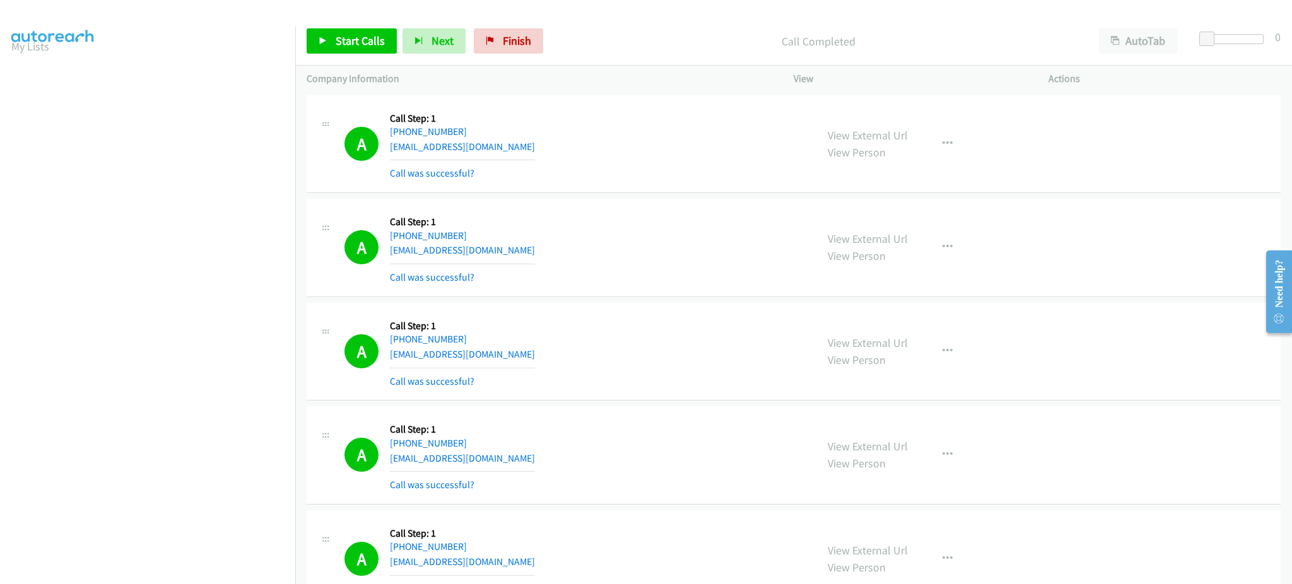
scroll to position [0, 0]
click at [37, 70] on link "My Lists" at bounding box center [30, 77] width 38 height 15
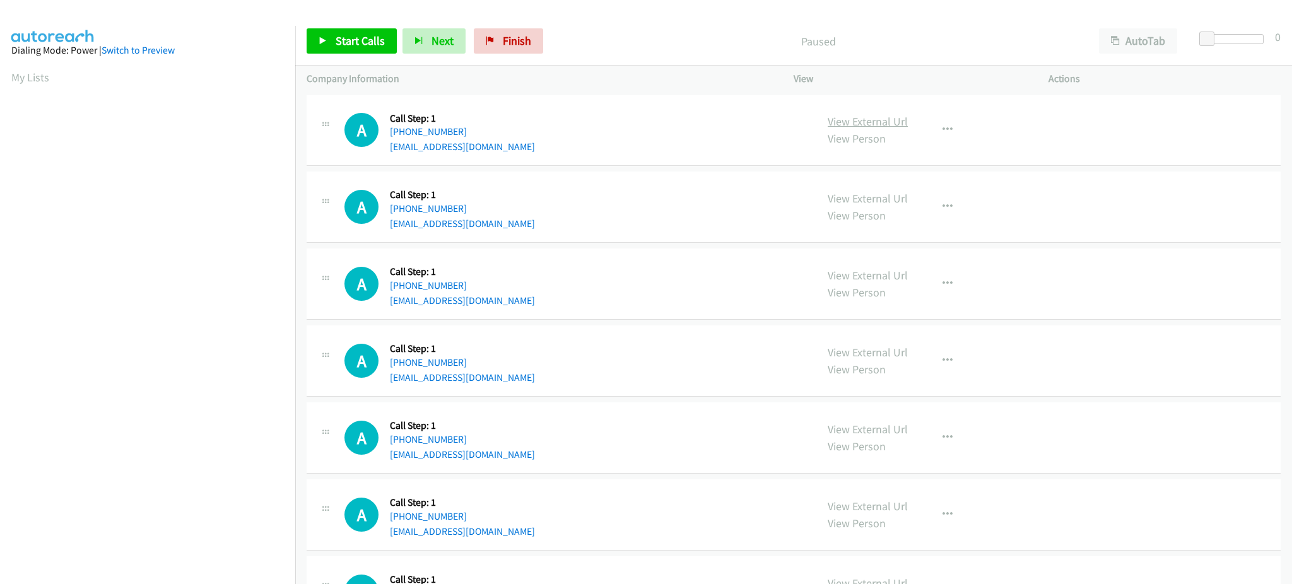
click at [881, 124] on link "View External Url" at bounding box center [868, 121] width 80 height 15
click at [339, 45] on span "Start Calls" at bounding box center [360, 40] width 49 height 15
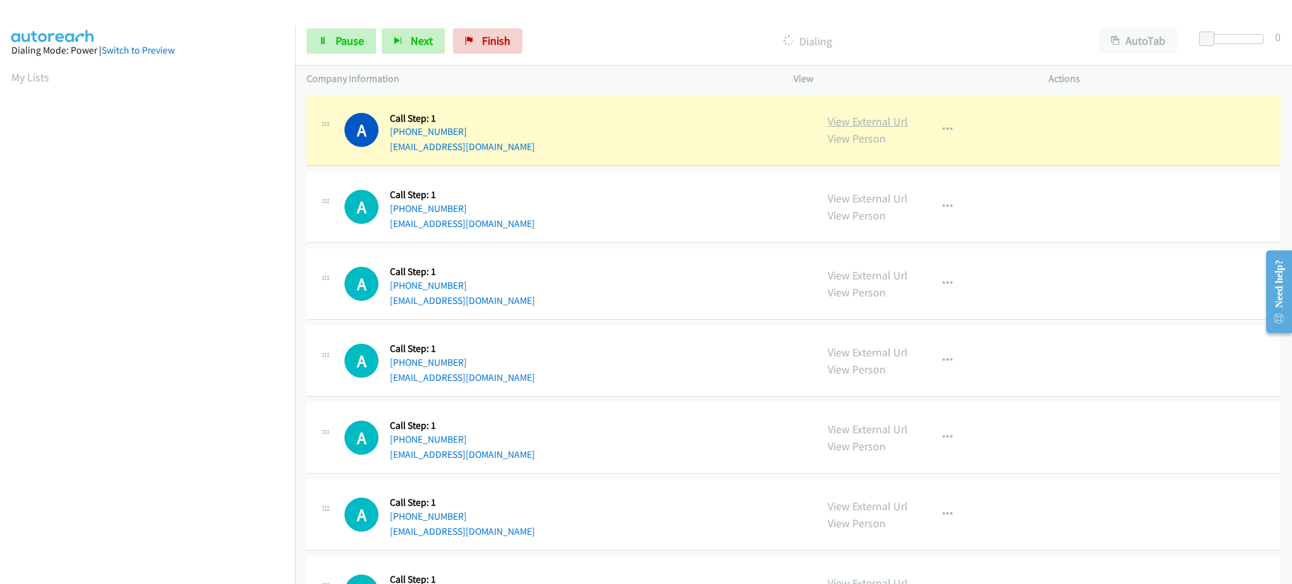
click at [863, 117] on link "View External Url" at bounding box center [868, 121] width 80 height 15
click at [943, 135] on icon "button" at bounding box center [948, 130] width 10 height 10
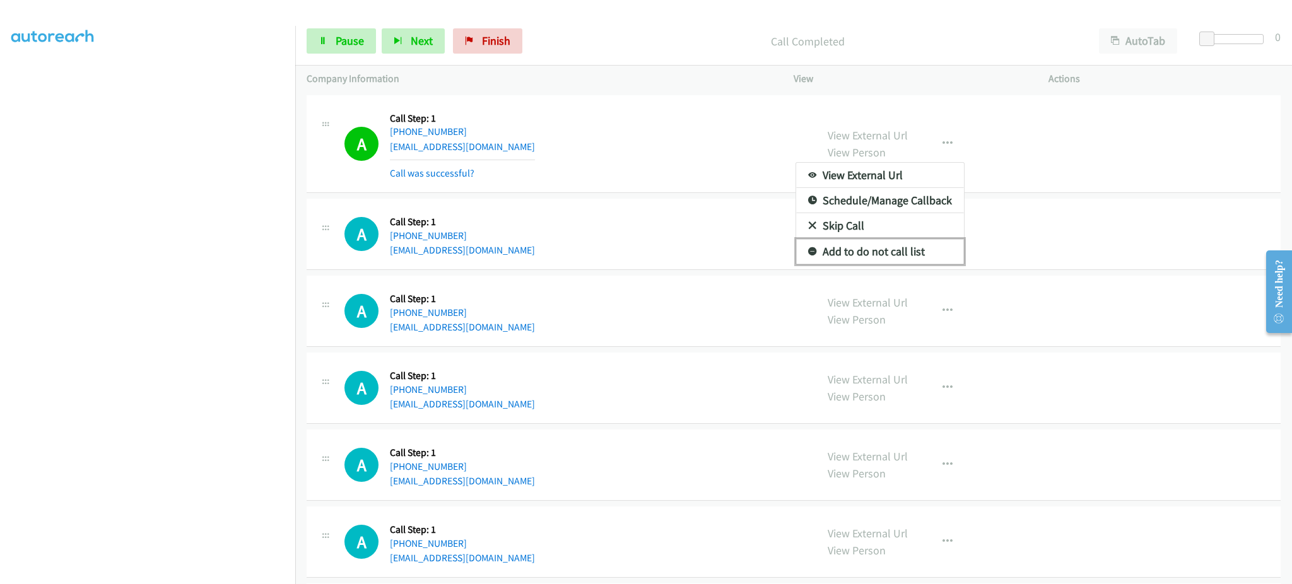
click at [910, 245] on link "Add to do not call list" at bounding box center [880, 251] width 168 height 25
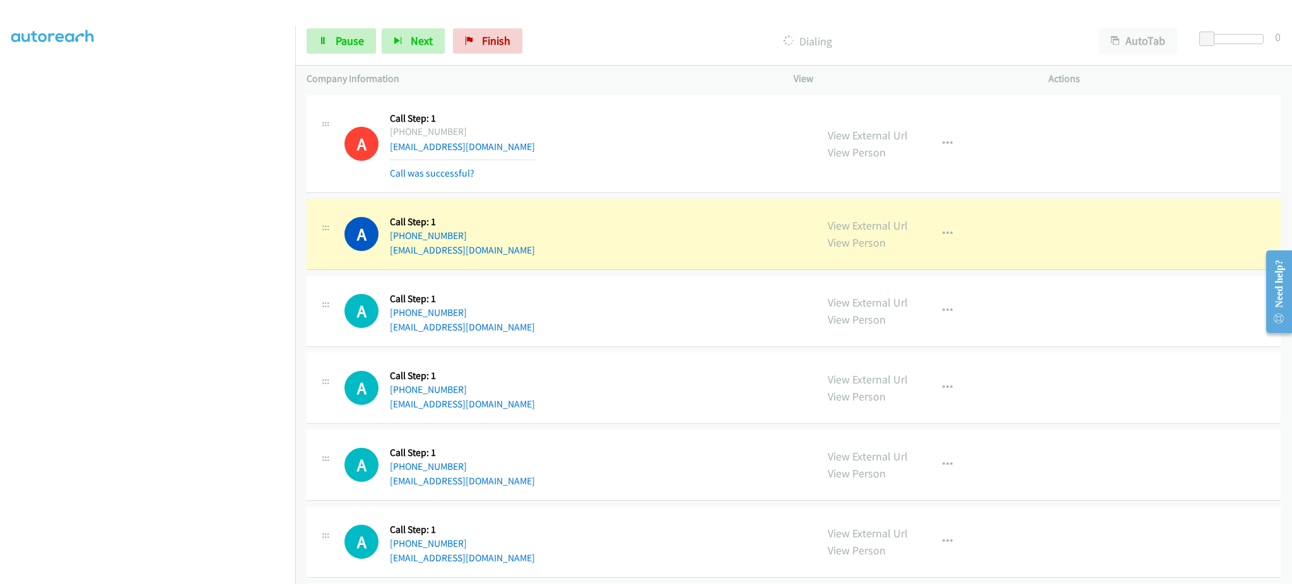
drag, startPoint x: 175, startPoint y: 573, endPoint x: 169, endPoint y: 569, distance: 7.4
click at [175, 573] on section at bounding box center [147, 285] width 273 height 604
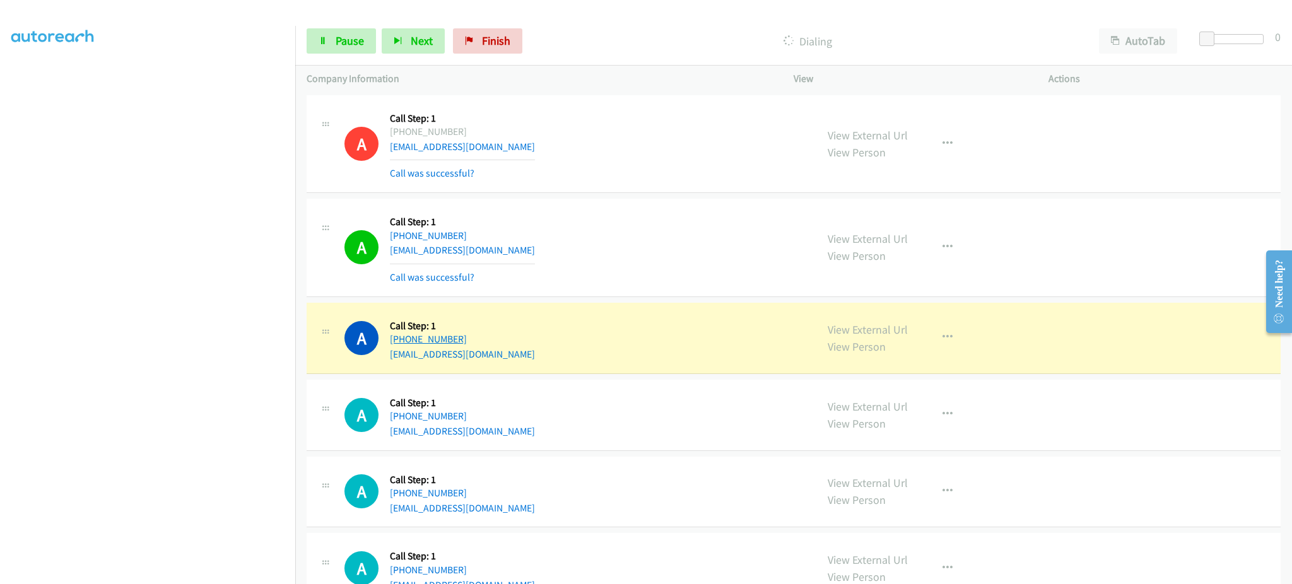
drag, startPoint x: 476, startPoint y: 344, endPoint x: 396, endPoint y: 344, distance: 80.1
click at [396, 344] on div "A Callback Scheduled Call Step: 1 America/New_York [PHONE_NUMBER] [EMAIL_ADDRES…" at bounding box center [574, 338] width 461 height 48
click at [654, 319] on div "A Callback Scheduled Call Step: 1 America/New_York [PHONE_NUMBER] [EMAIL_ADDRES…" at bounding box center [574, 338] width 461 height 48
drag, startPoint x: 524, startPoint y: 340, endPoint x: 399, endPoint y: 343, distance: 124.3
click at [399, 343] on div "A Callback Scheduled Call Step: 1 America/New_York [PHONE_NUMBER] [EMAIL_ADDRES…" at bounding box center [574, 338] width 461 height 48
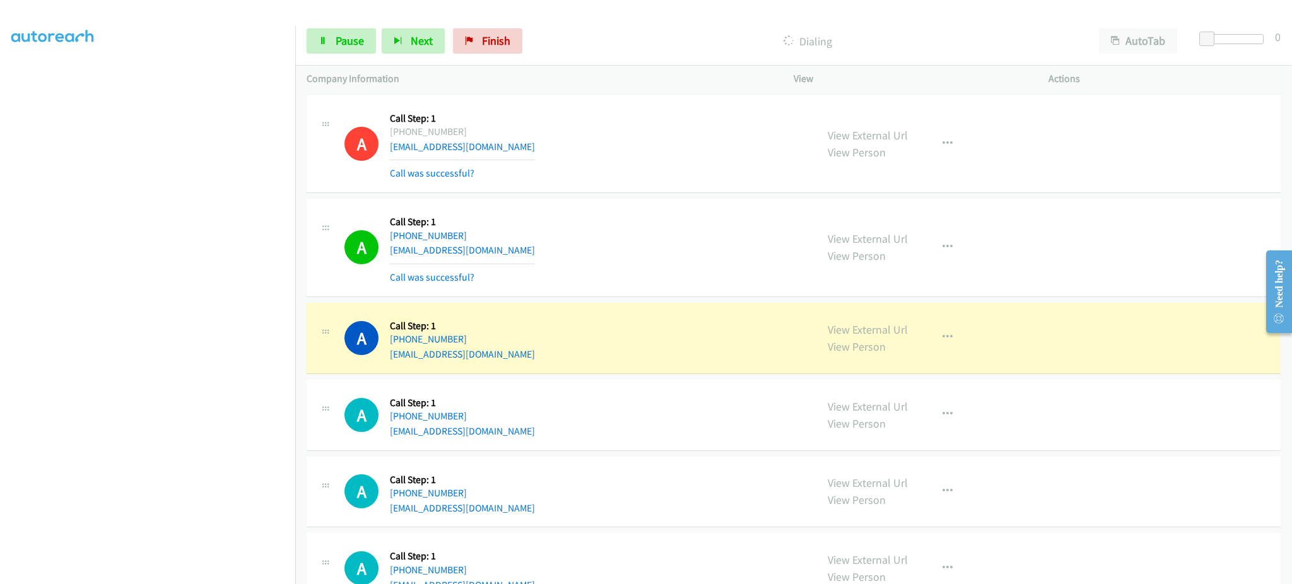
copy link "[PHONE_NUMBER]"
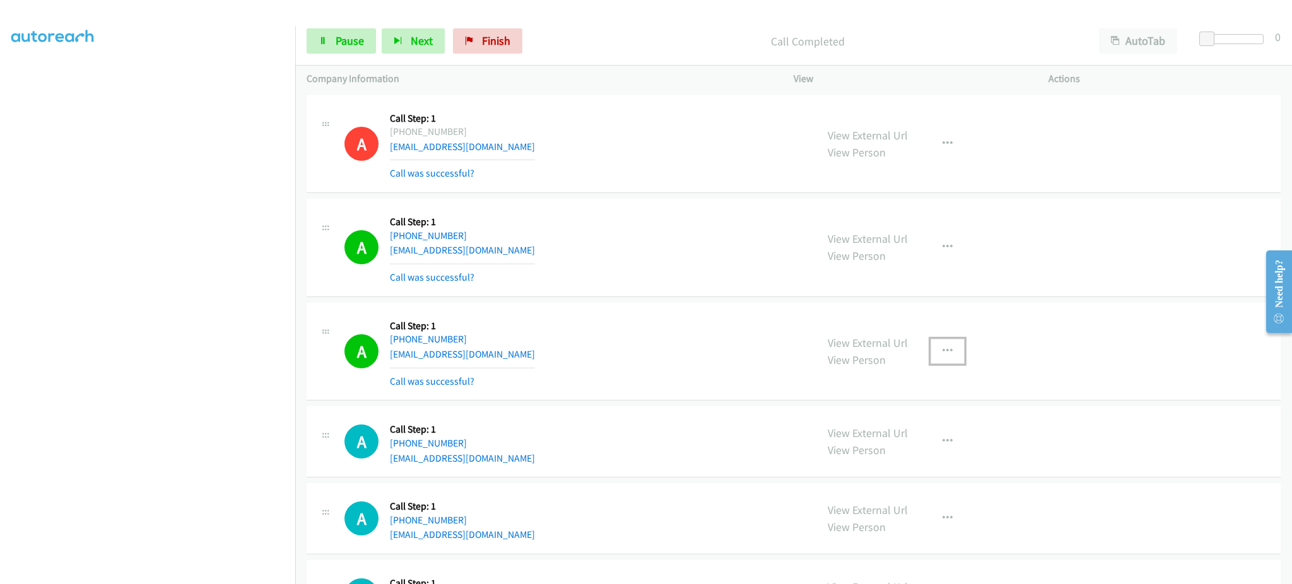
click at [943, 346] on icon "button" at bounding box center [948, 351] width 10 height 10
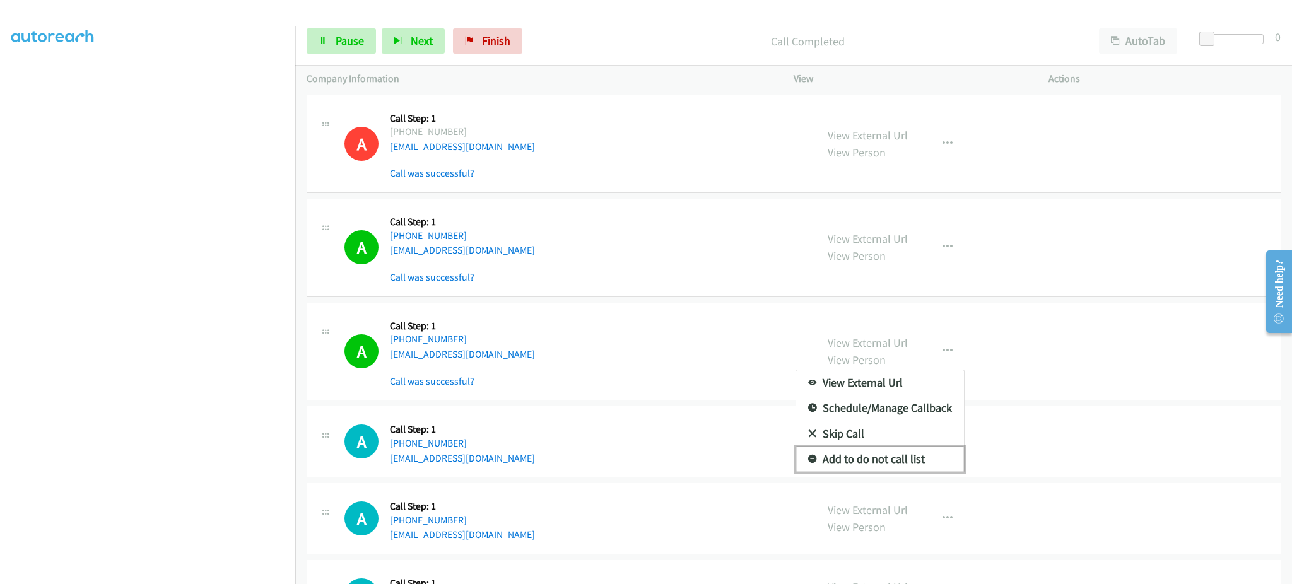
click at [933, 449] on link "Add to do not call list" at bounding box center [880, 459] width 168 height 25
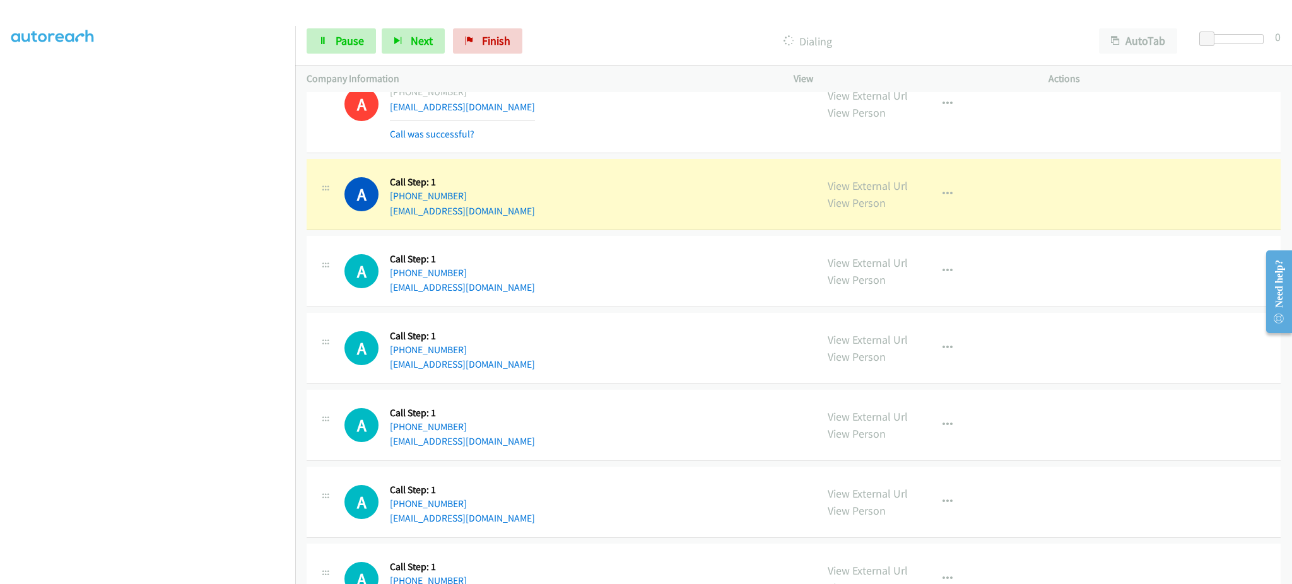
scroll to position [252, 0]
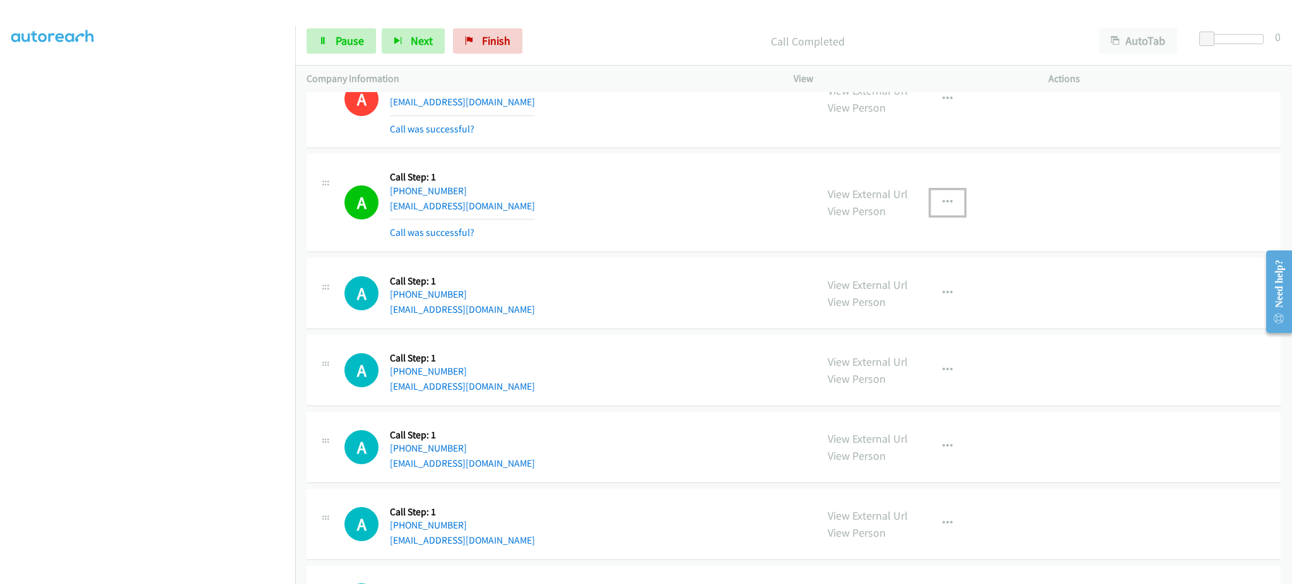
click at [952, 204] on button "button" at bounding box center [948, 202] width 34 height 25
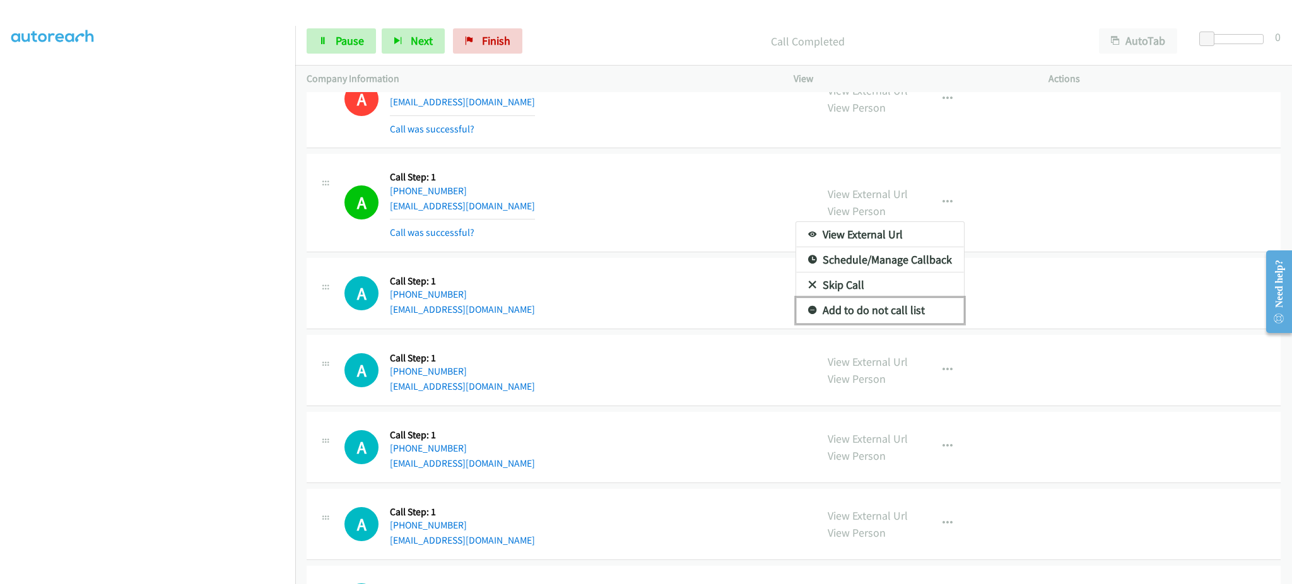
click at [922, 318] on link "Add to do not call list" at bounding box center [880, 310] width 168 height 25
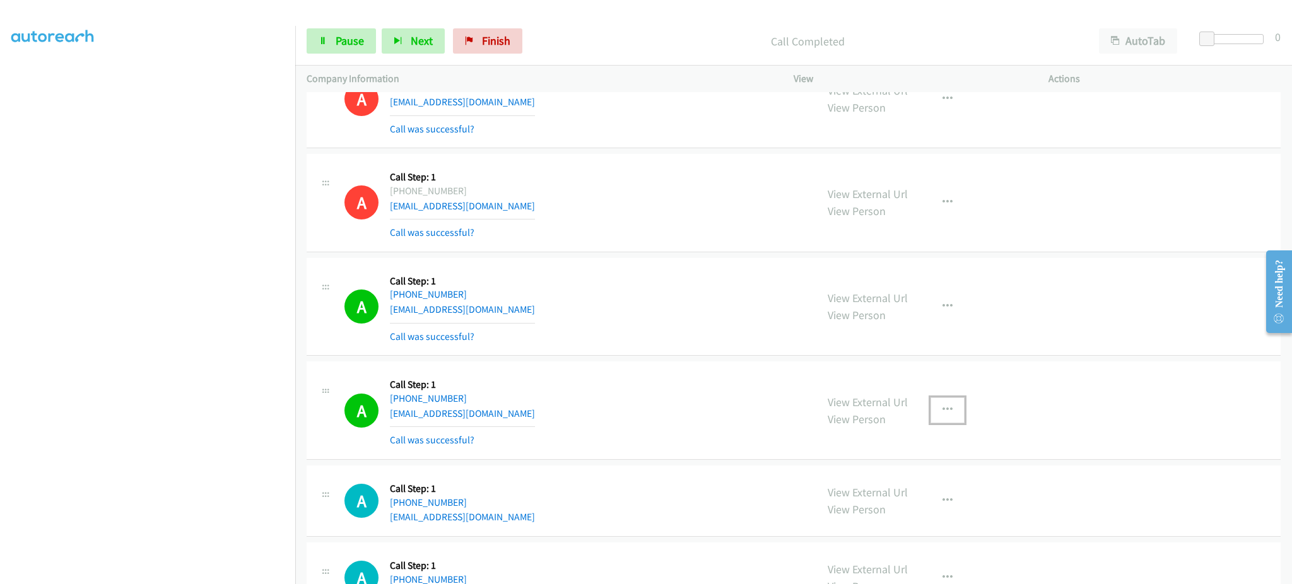
click at [943, 420] on button "button" at bounding box center [948, 409] width 34 height 25
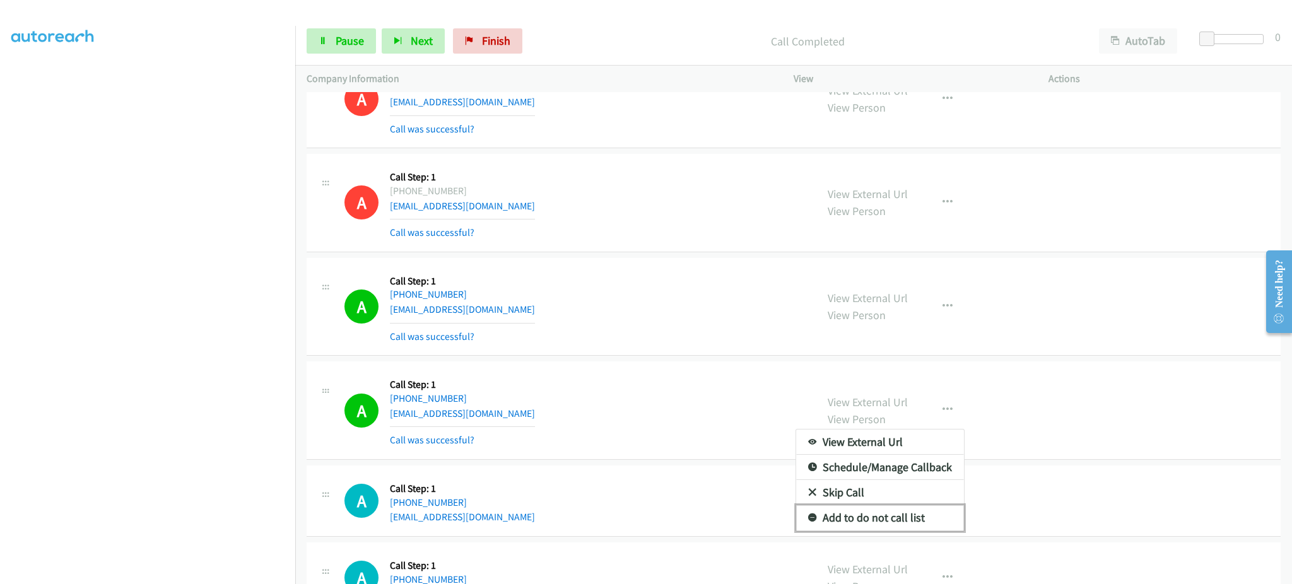
drag, startPoint x: 929, startPoint y: 517, endPoint x: 910, endPoint y: 499, distance: 25.9
click at [929, 516] on link "Add to do not call list" at bounding box center [880, 517] width 168 height 25
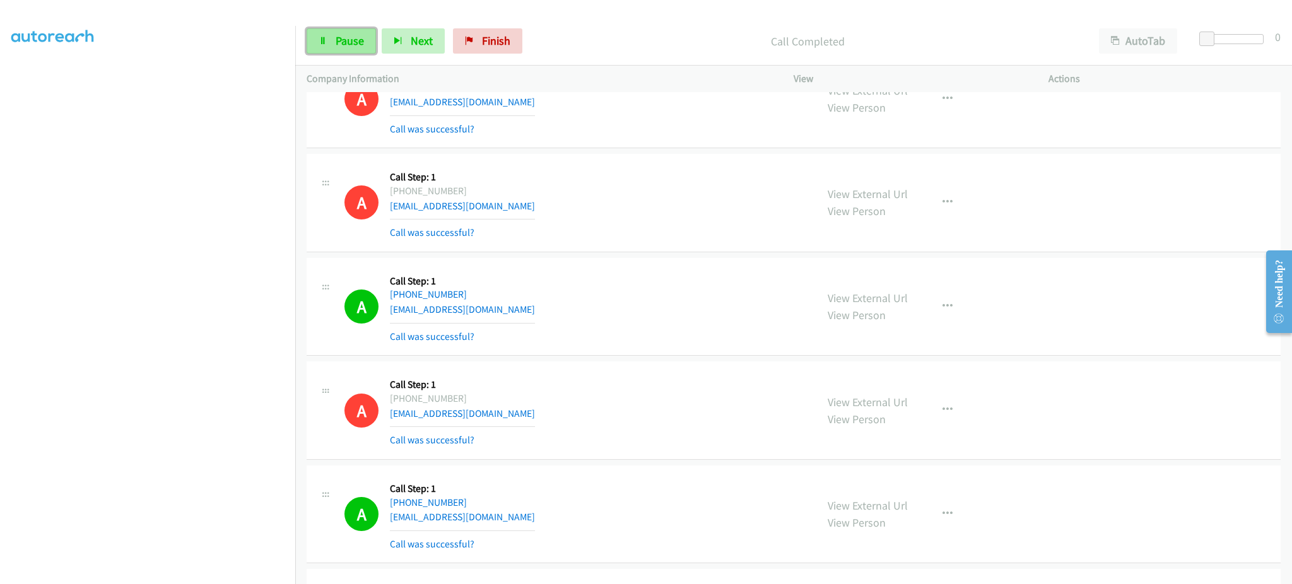
click at [320, 38] on icon at bounding box center [323, 41] width 9 height 9
click at [340, 42] on span "Start Calls" at bounding box center [360, 40] width 49 height 15
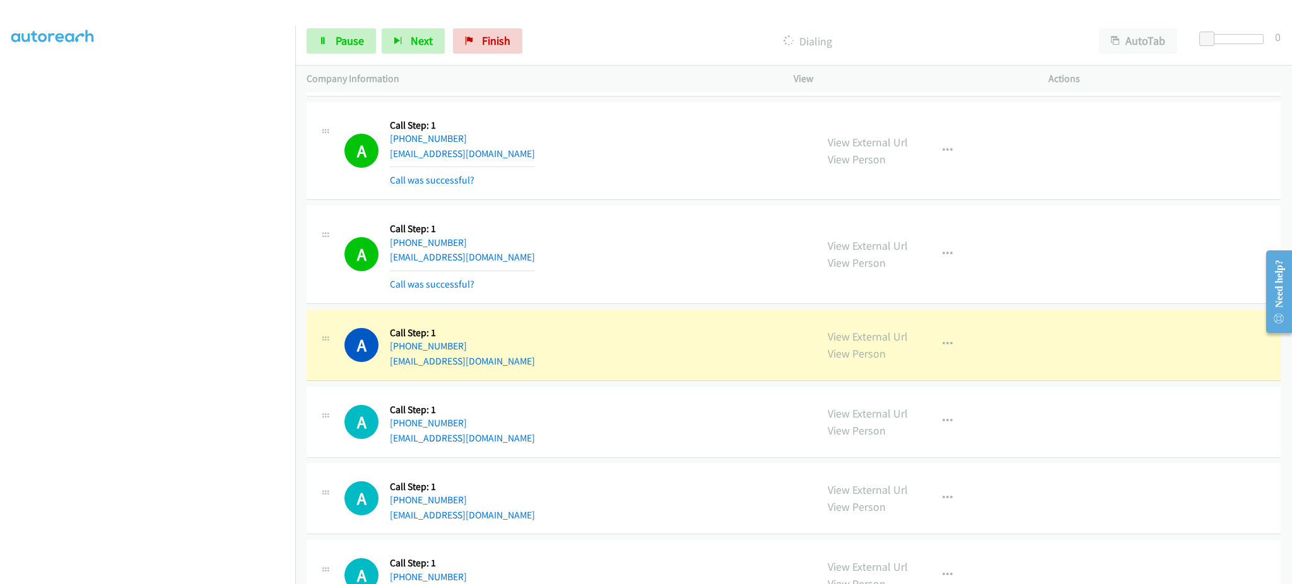
scroll to position [1009, 0]
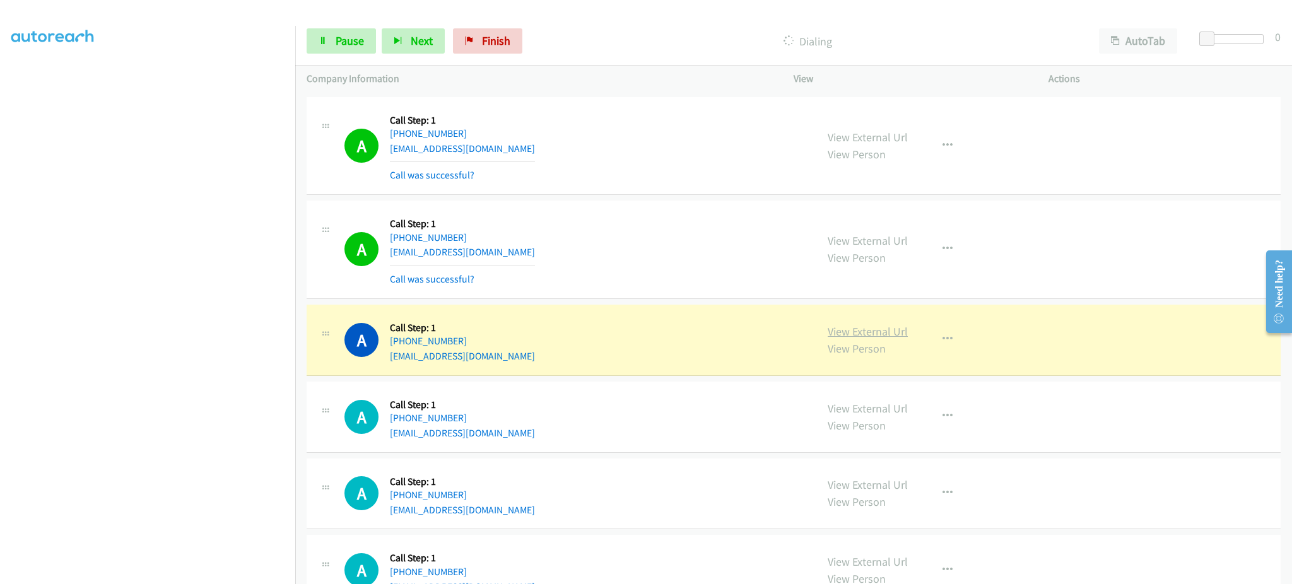
click at [869, 331] on link "View External Url" at bounding box center [868, 331] width 80 height 15
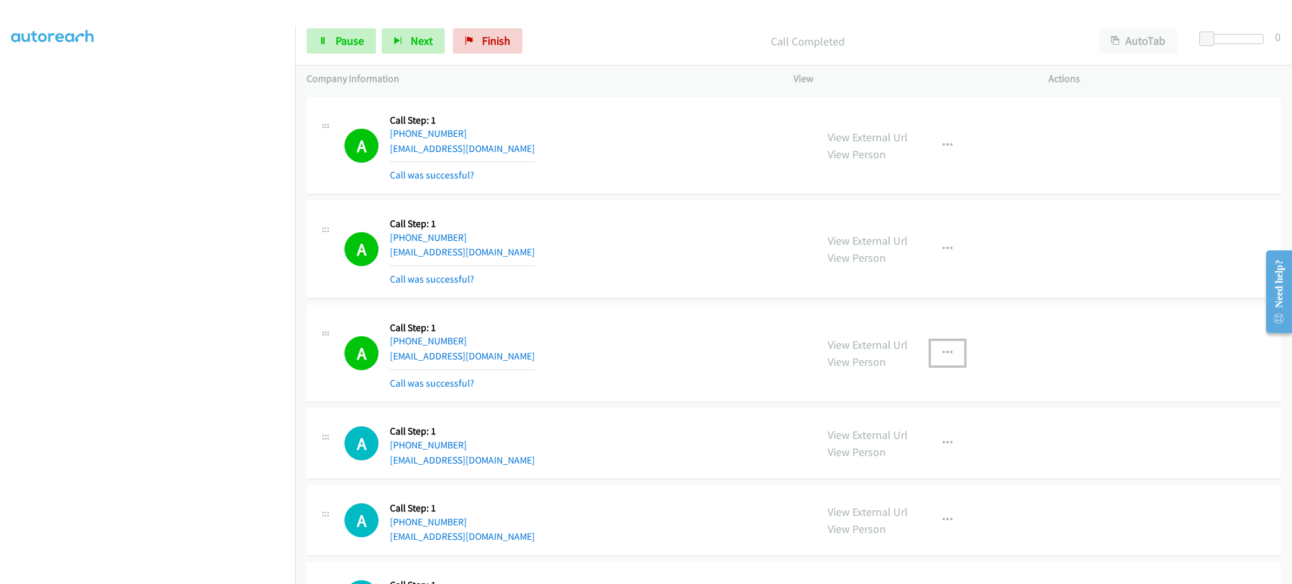
click at [932, 366] on button "button" at bounding box center [948, 353] width 34 height 25
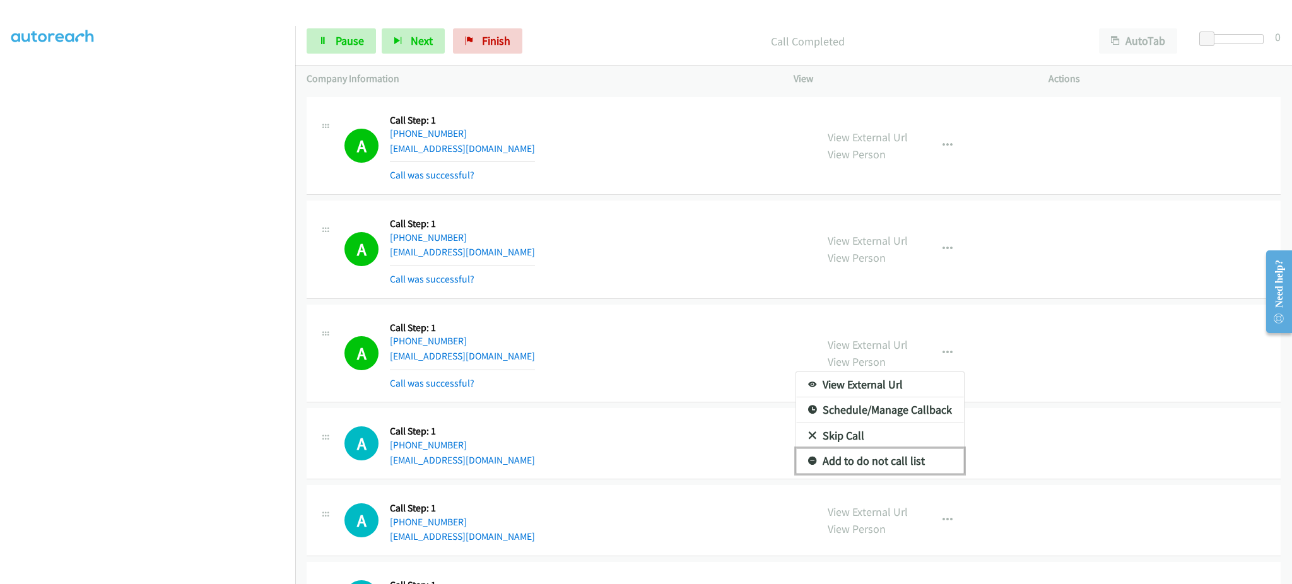
click at [917, 457] on link "Add to do not call list" at bounding box center [880, 461] width 168 height 25
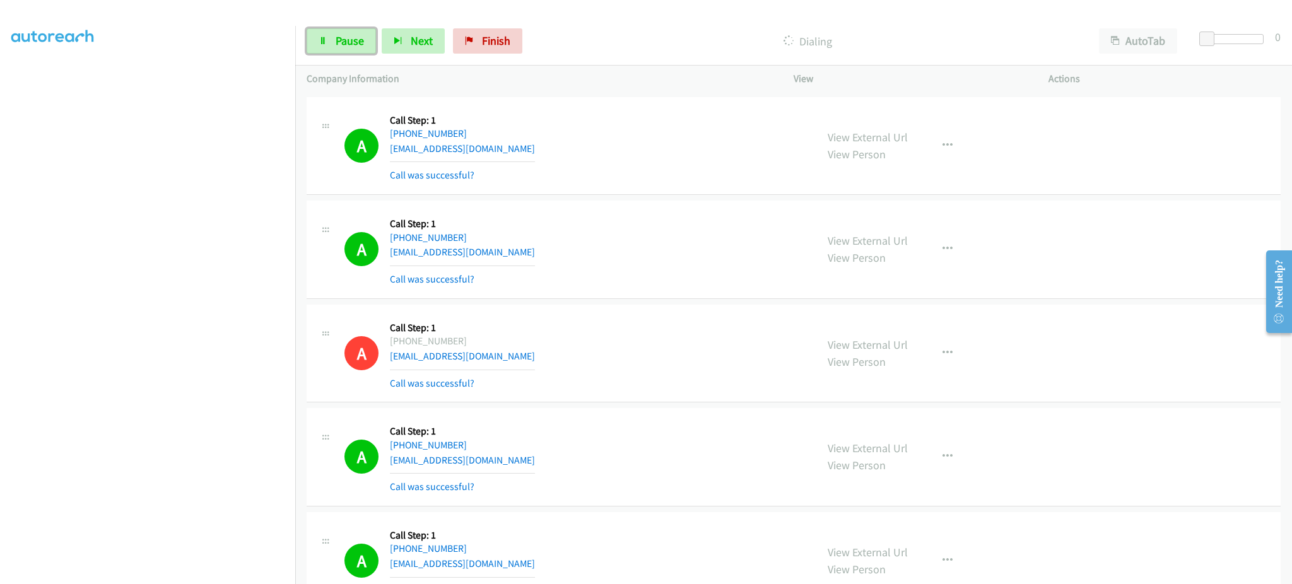
drag, startPoint x: 358, startPoint y: 43, endPoint x: 320, endPoint y: 79, distance: 52.2
click at [358, 43] on span "Pause" at bounding box center [350, 40] width 28 height 15
click at [347, 33] on span "Start Calls" at bounding box center [360, 40] width 49 height 15
click at [342, 33] on span "Pause" at bounding box center [350, 40] width 28 height 15
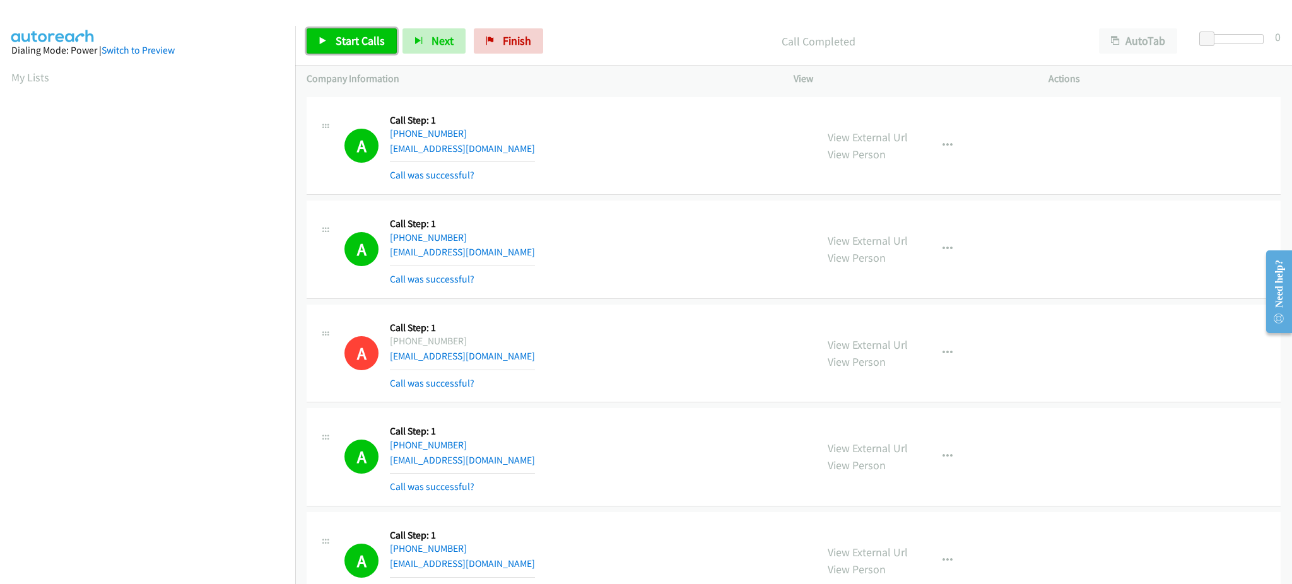
click at [372, 45] on span "Start Calls" at bounding box center [360, 40] width 49 height 15
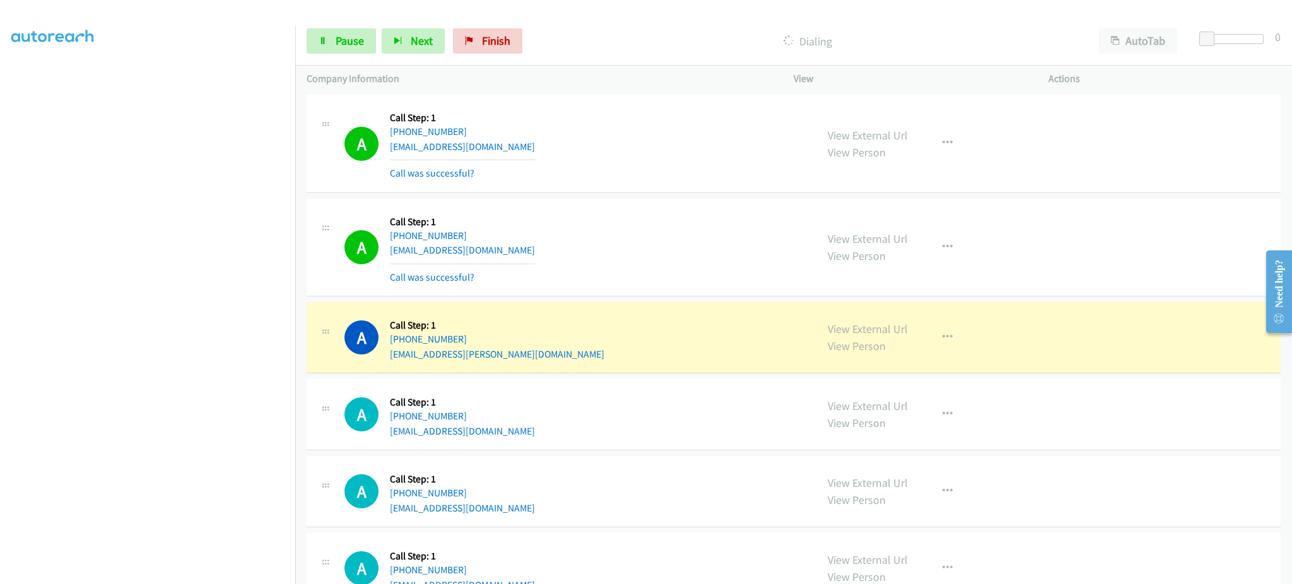
scroll to position [2271, 0]
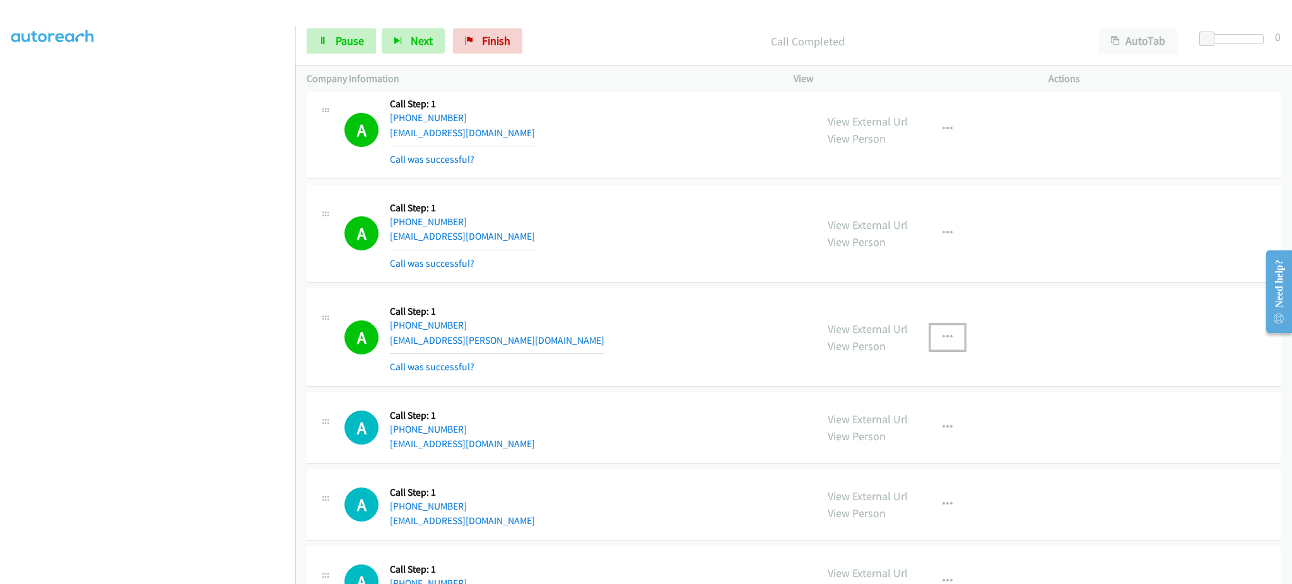
drag, startPoint x: 934, startPoint y: 348, endPoint x: 927, endPoint y: 389, distance: 42.3
click at [934, 348] on button "button" at bounding box center [948, 337] width 34 height 25
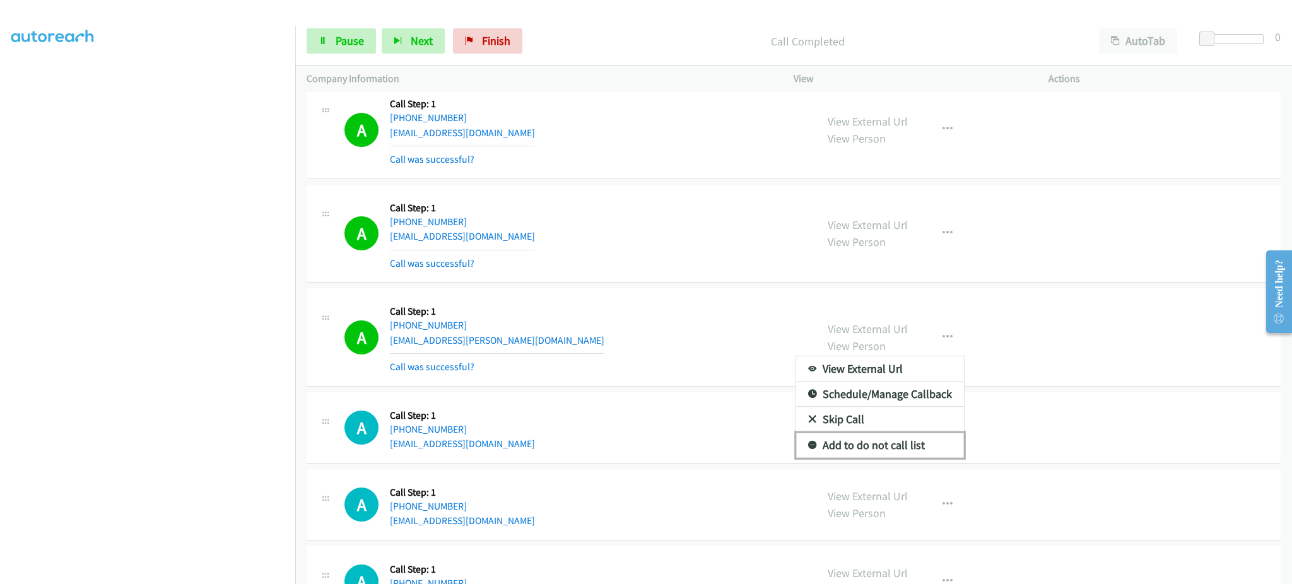
click at [900, 442] on link "Add to do not call list" at bounding box center [880, 445] width 168 height 25
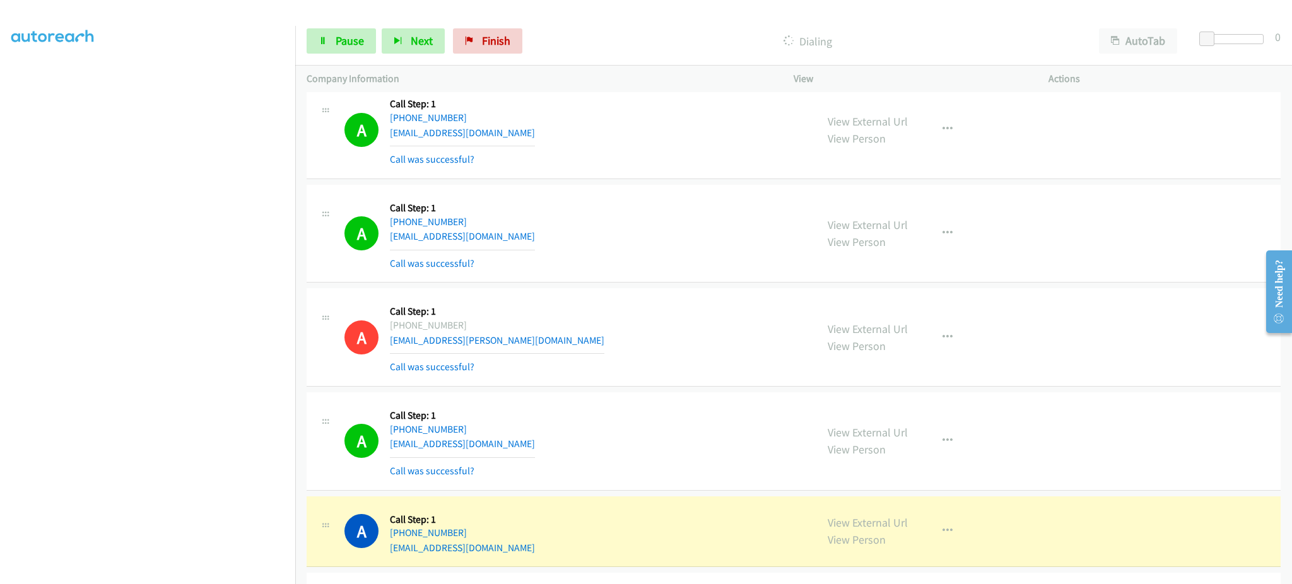
click at [191, 570] on section at bounding box center [147, 285] width 273 height 604
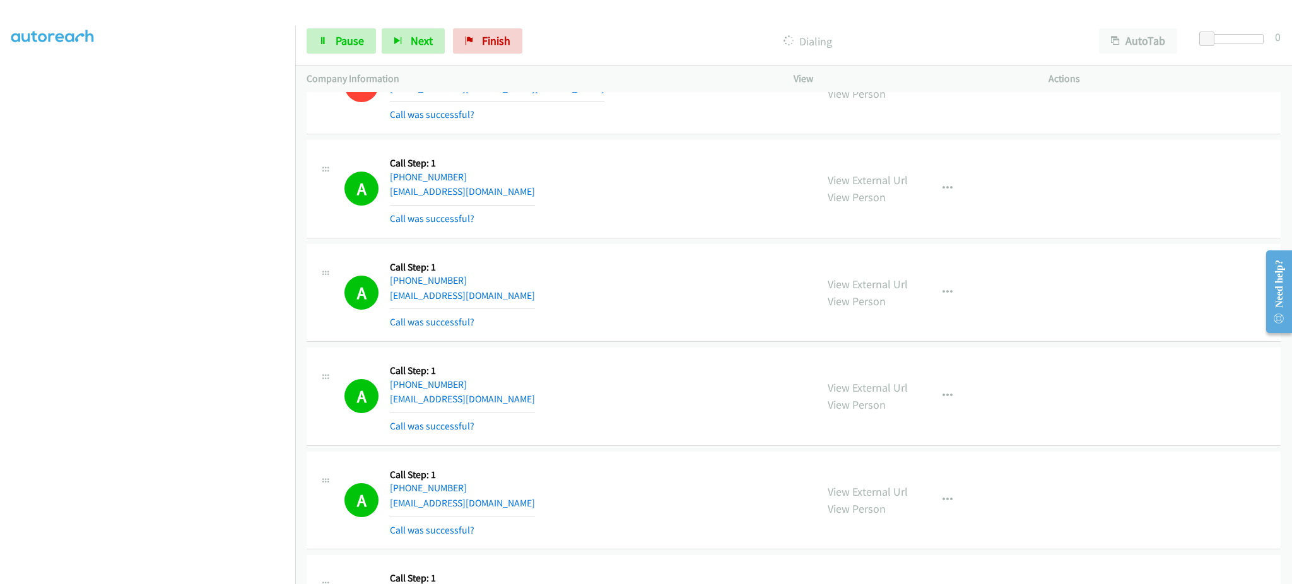
scroll to position [3028, 0]
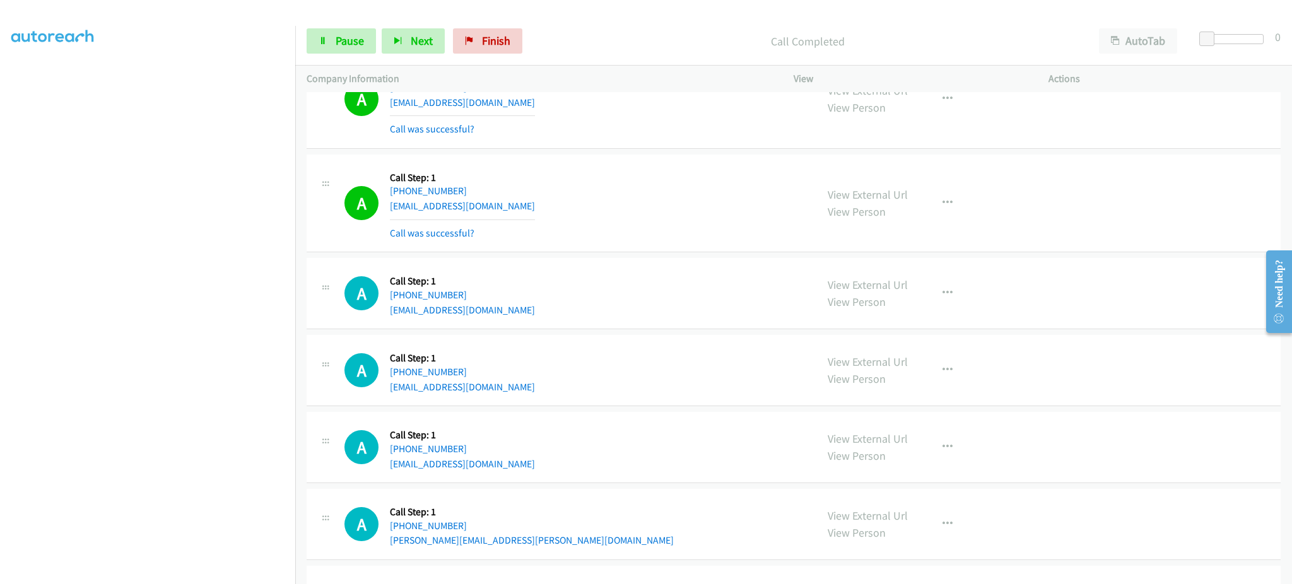
click at [963, 206] on div "View External Url View Person View External Url Email Schedule/Manage Callback …" at bounding box center [949, 203] width 266 height 75
click at [932, 202] on button "button" at bounding box center [948, 203] width 34 height 25
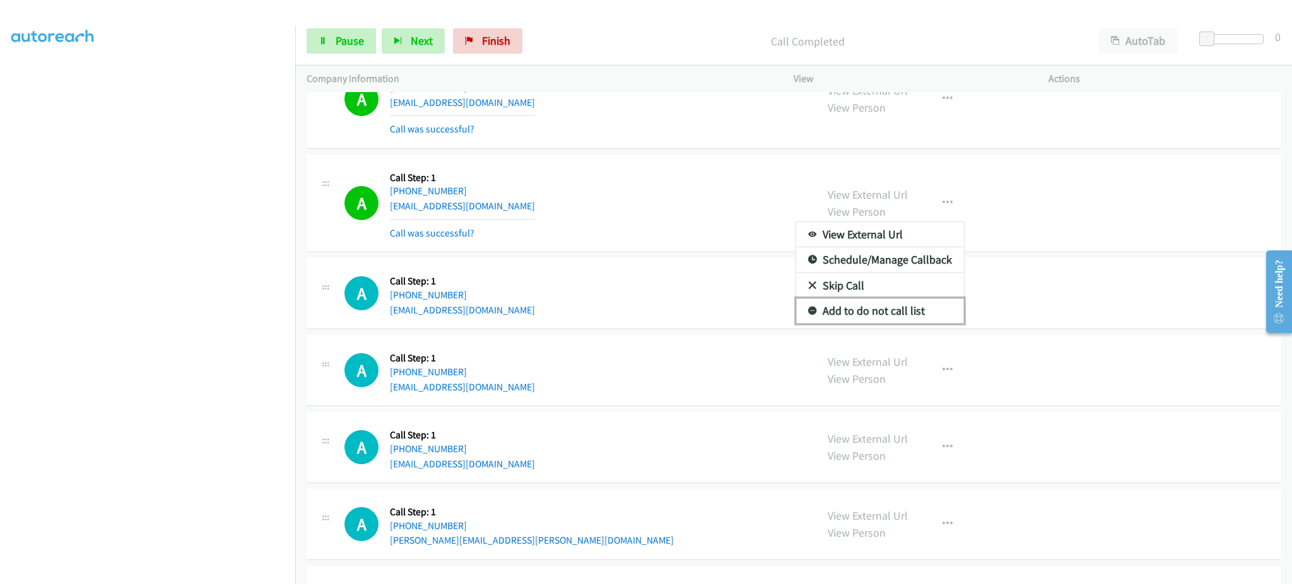
click at [930, 309] on link "Add to do not call list" at bounding box center [880, 310] width 168 height 25
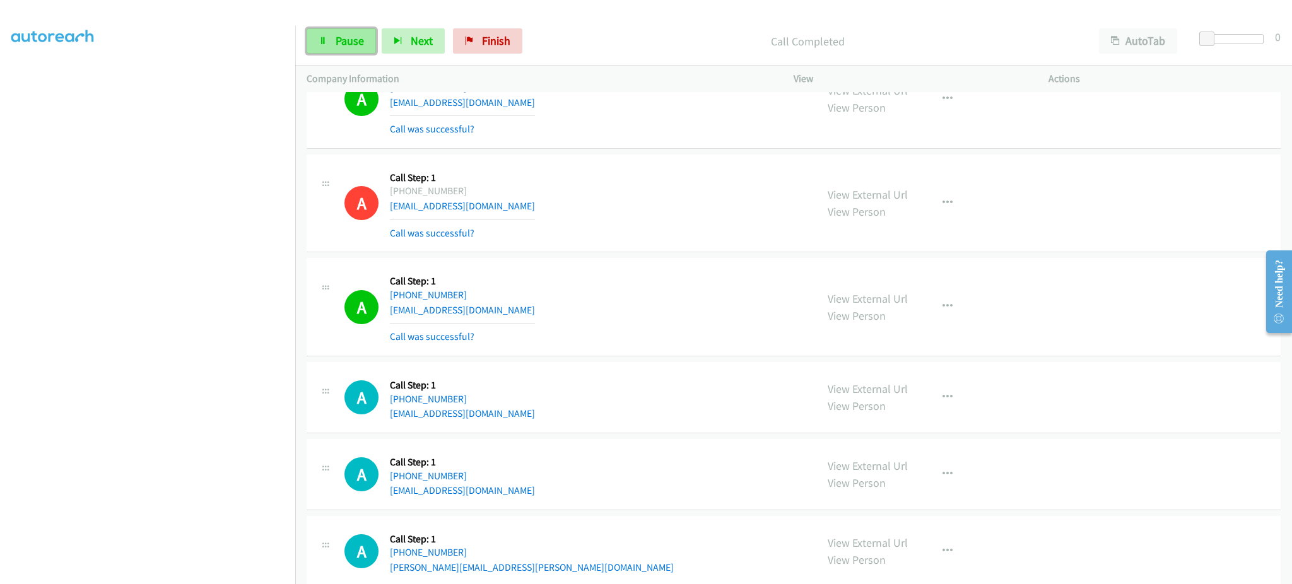
click at [346, 42] on span "Pause" at bounding box center [350, 40] width 28 height 15
click at [341, 54] on link "Start Calls" at bounding box center [352, 40] width 90 height 25
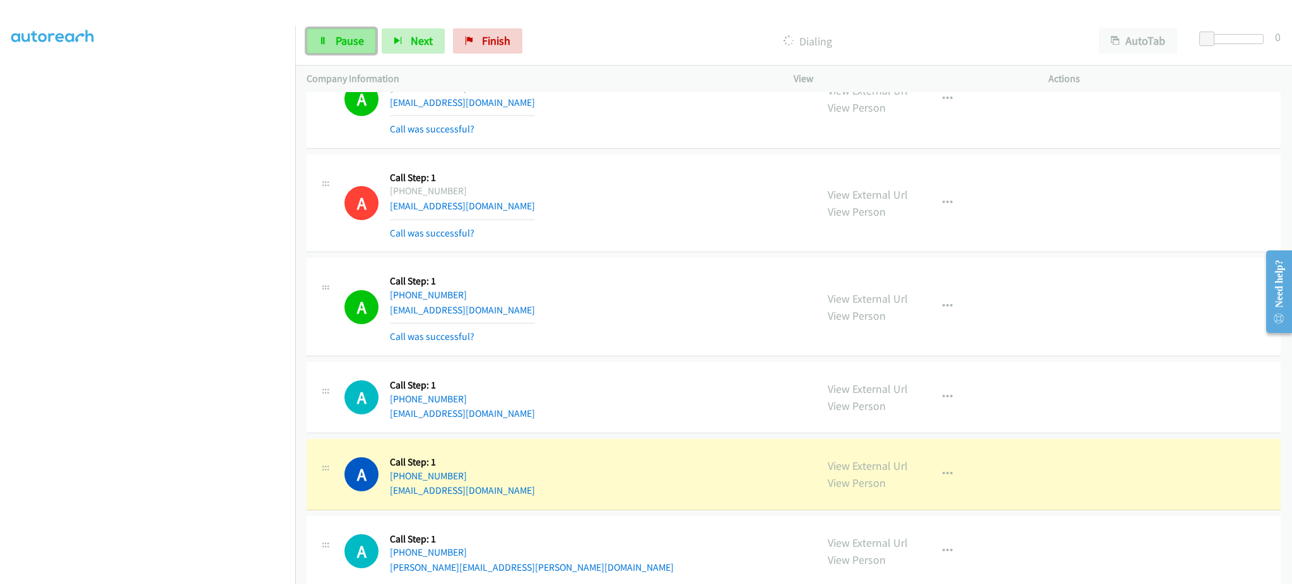
click at [361, 30] on link "Pause" at bounding box center [341, 40] width 69 height 25
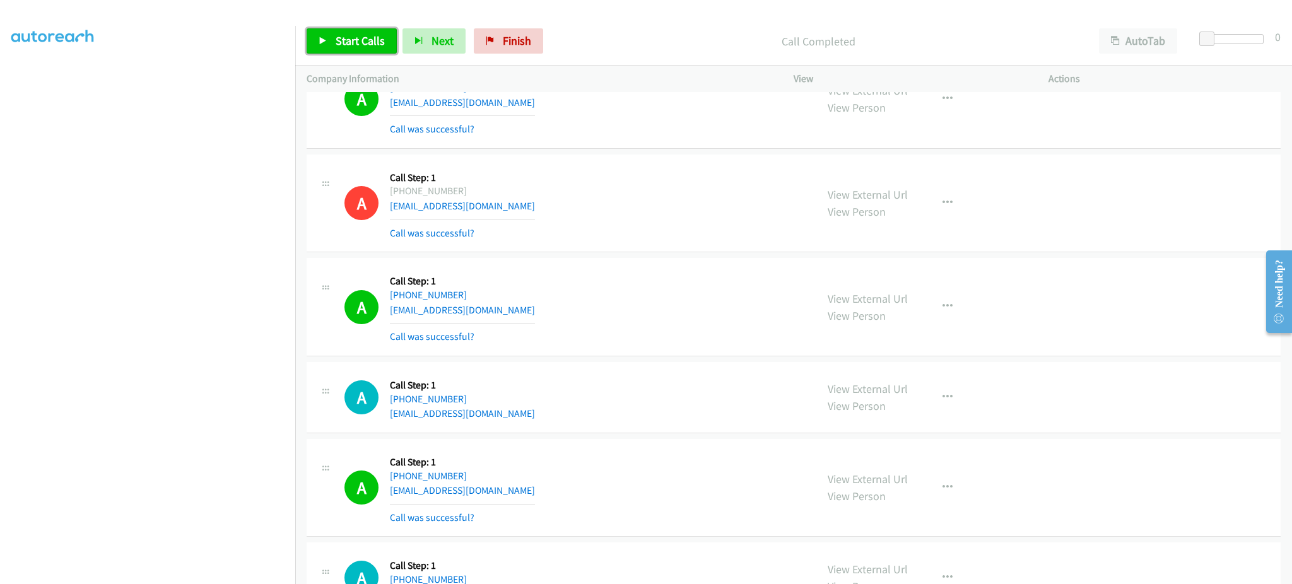
click at [358, 40] on span "Start Calls" at bounding box center [360, 40] width 49 height 15
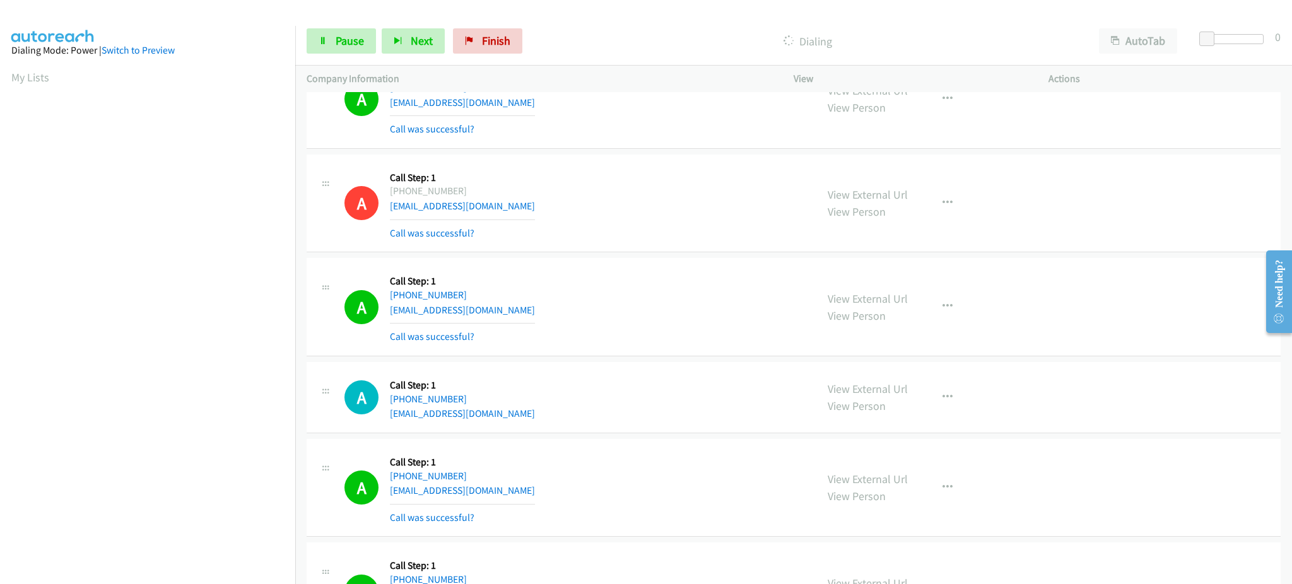
scroll to position [126, 3]
click at [361, 49] on link "Pause" at bounding box center [341, 40] width 69 height 25
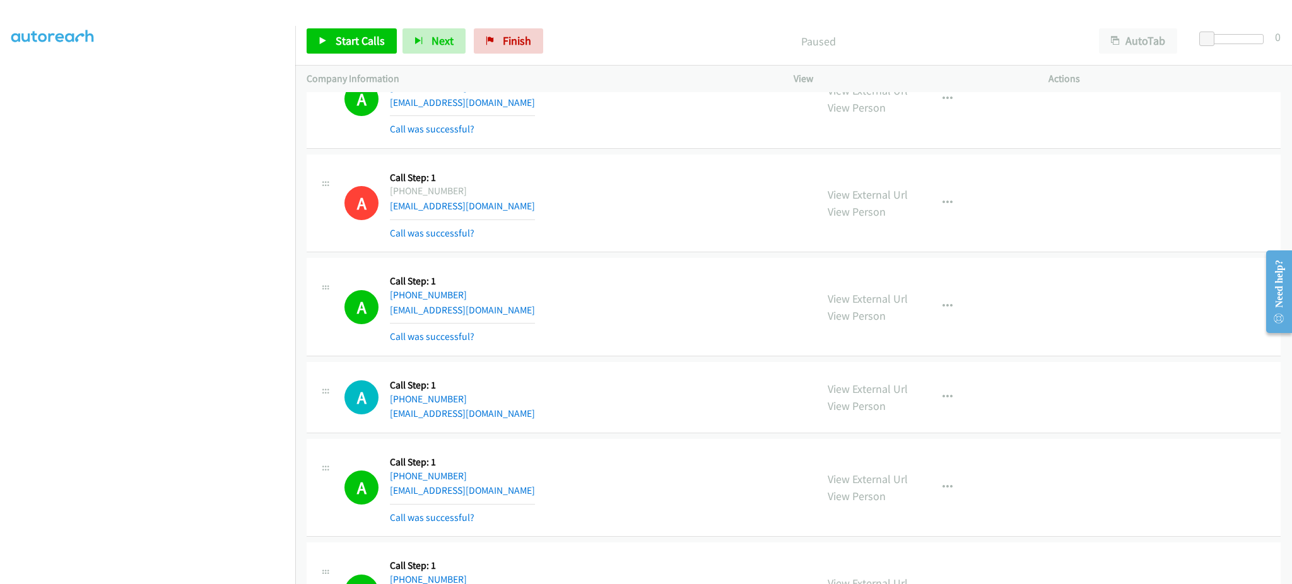
scroll to position [3278, 0]
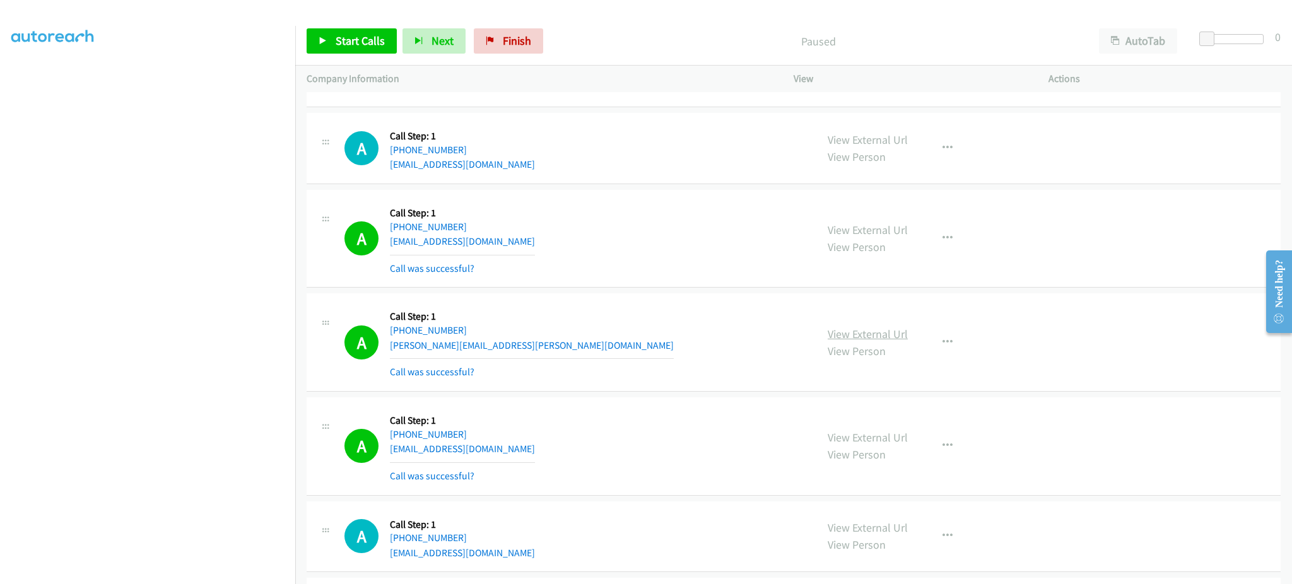
click at [872, 332] on link "View External Url" at bounding box center [868, 334] width 80 height 15
click at [943, 340] on icon "button" at bounding box center [948, 343] width 10 height 10
click at [914, 445] on link "Add to do not call list" at bounding box center [880, 450] width 168 height 25
click at [345, 48] on link "Start Calls" at bounding box center [352, 40] width 90 height 25
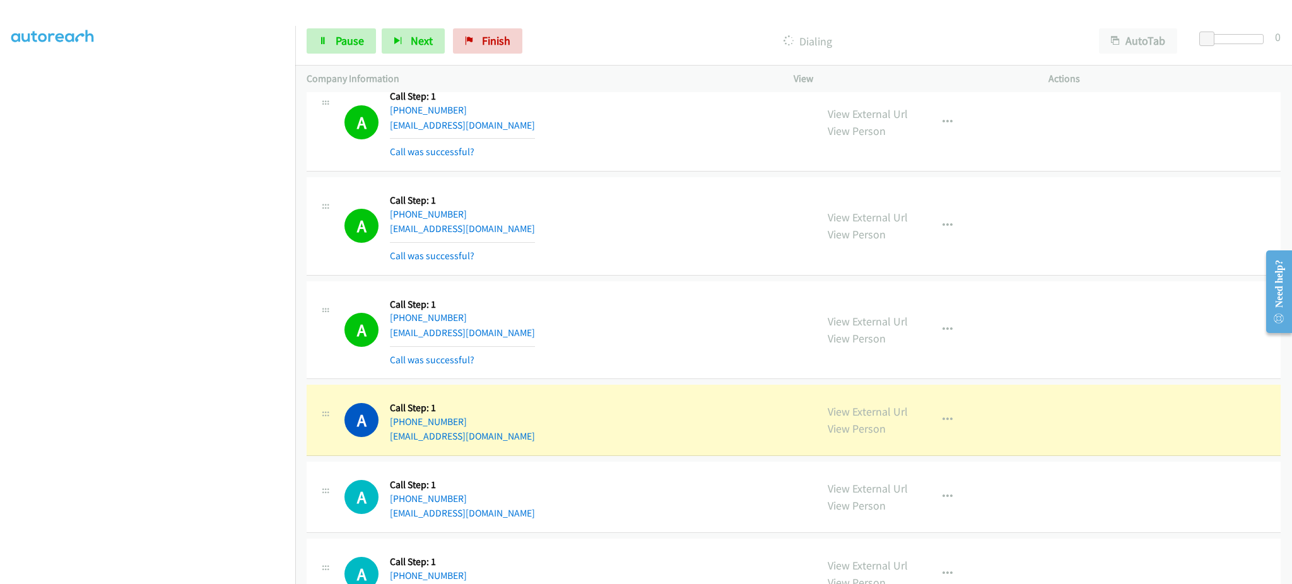
scroll to position [4035, 0]
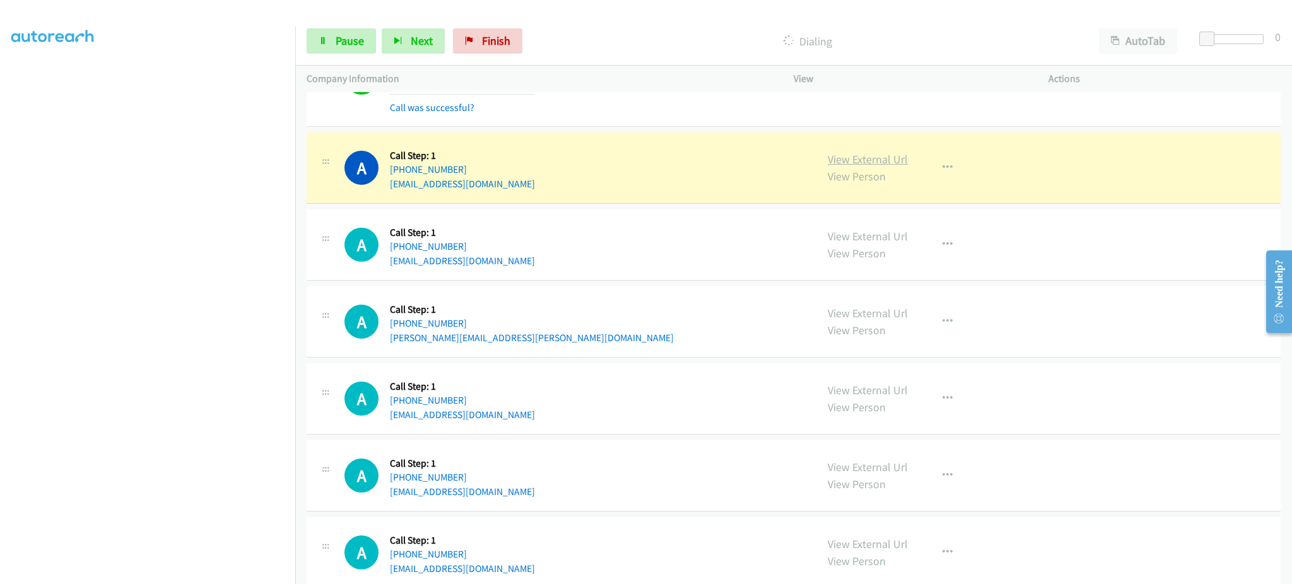
click at [892, 160] on link "View External Url" at bounding box center [868, 159] width 80 height 15
drag, startPoint x: 488, startPoint y: 172, endPoint x: 396, endPoint y: 172, distance: 92.1
click at [396, 172] on div "[PHONE_NUMBER]" at bounding box center [462, 169] width 145 height 15
drag, startPoint x: 481, startPoint y: 165, endPoint x: 520, endPoint y: 156, distance: 40.7
click at [526, 150] on div "A Callback Scheduled Call Step: 1 America/New_York [PHONE_NUMBER] [EMAIL_ADDRES…" at bounding box center [574, 168] width 461 height 48
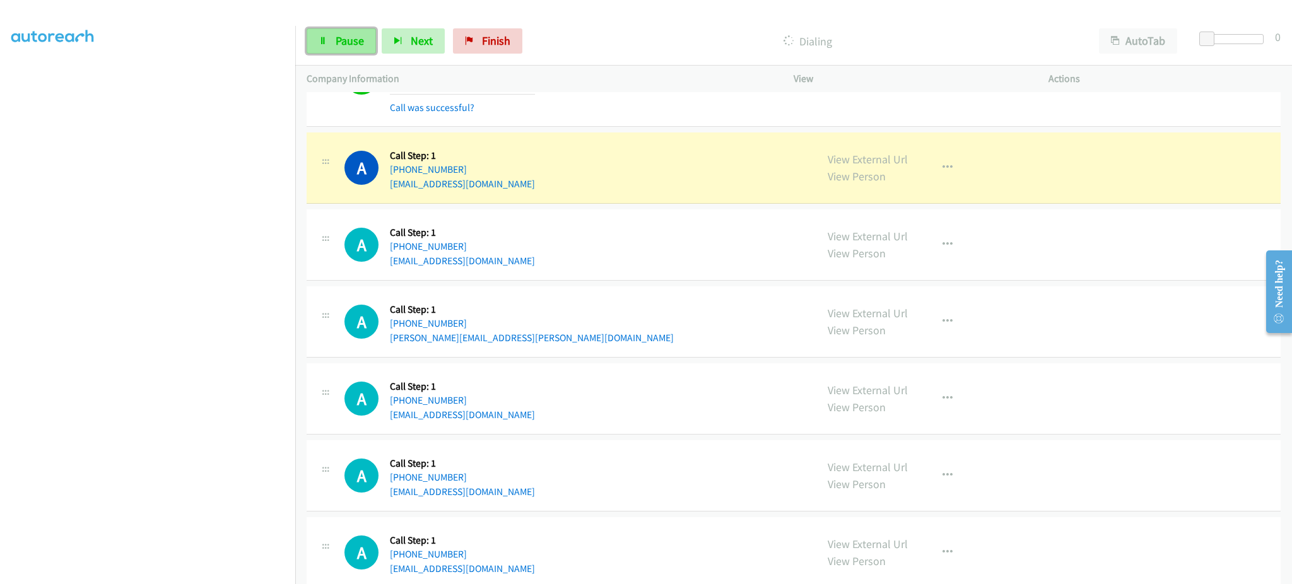
click at [339, 39] on span "Pause" at bounding box center [350, 40] width 28 height 15
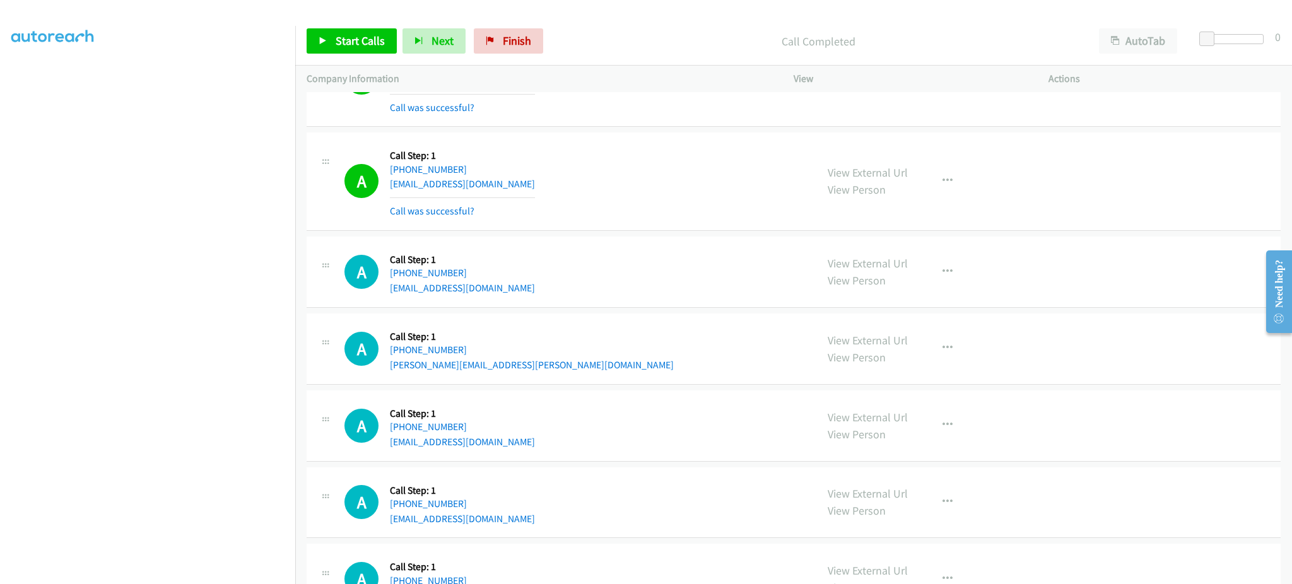
click at [926, 168] on div "View External Url View Person View External Url Email Schedule/Manage Callback …" at bounding box center [949, 181] width 266 height 75
click at [933, 187] on button "button" at bounding box center [948, 180] width 34 height 25
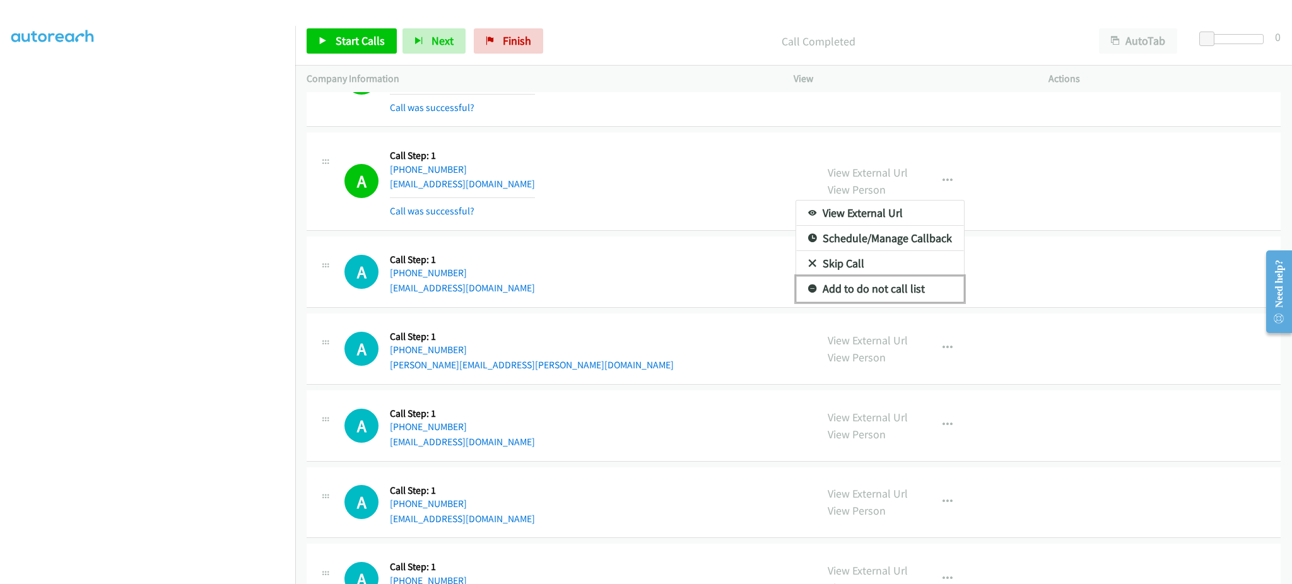
drag, startPoint x: 921, startPoint y: 292, endPoint x: 493, endPoint y: 94, distance: 471.4
click at [921, 292] on link "Add to do not call list" at bounding box center [880, 288] width 168 height 25
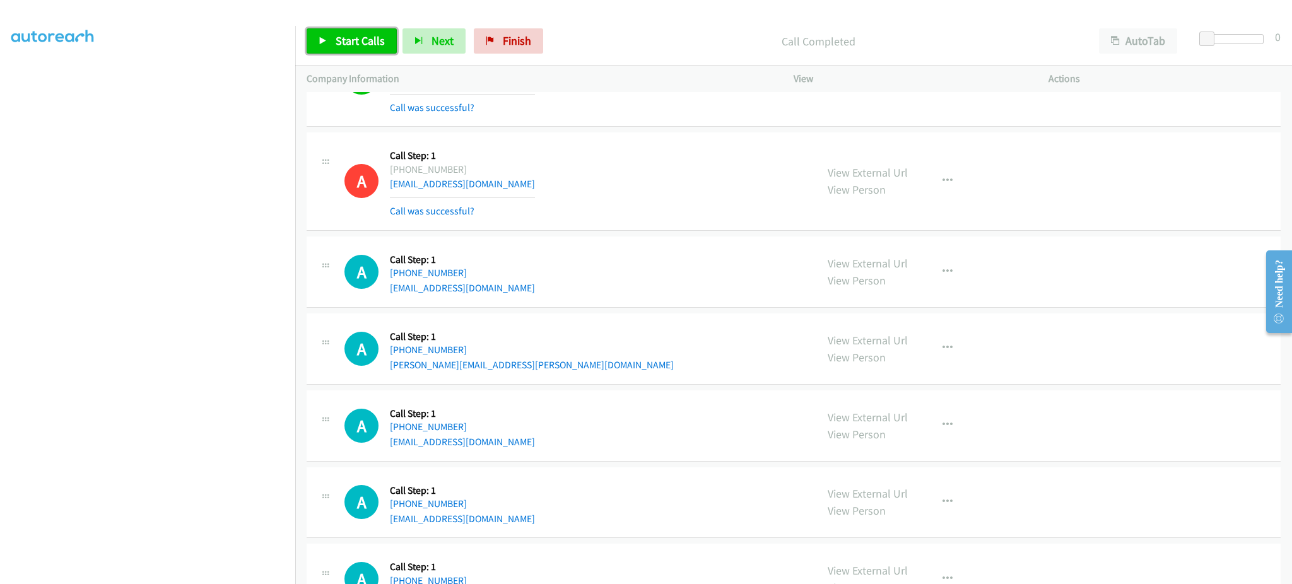
click at [350, 45] on span "Start Calls" at bounding box center [360, 40] width 49 height 15
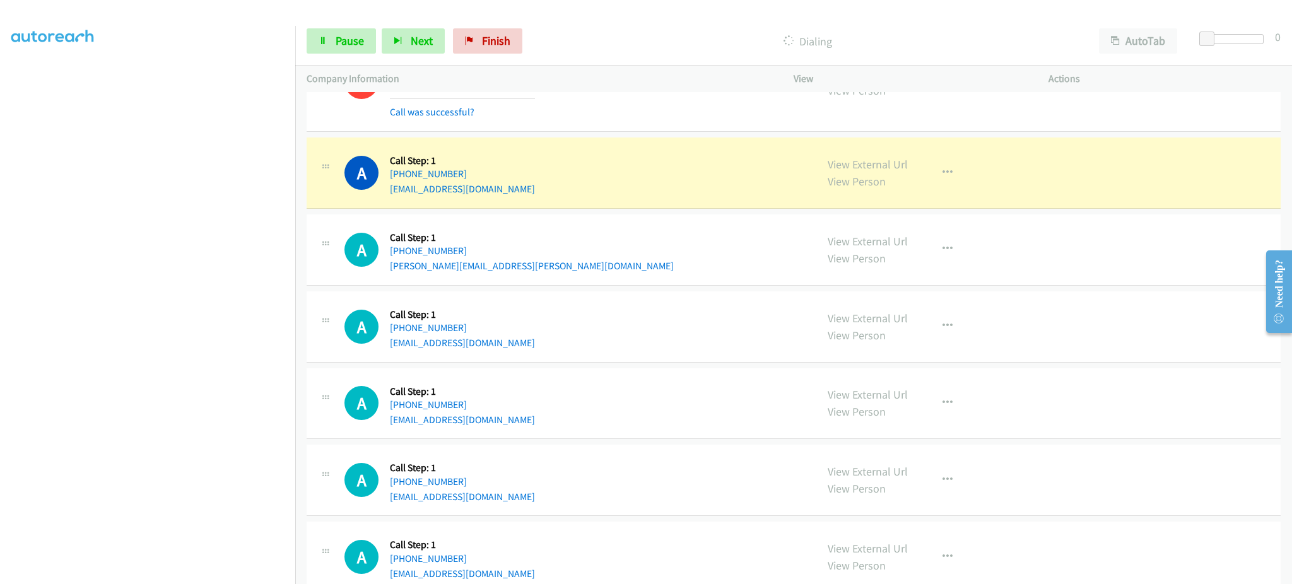
scroll to position [4166, 0]
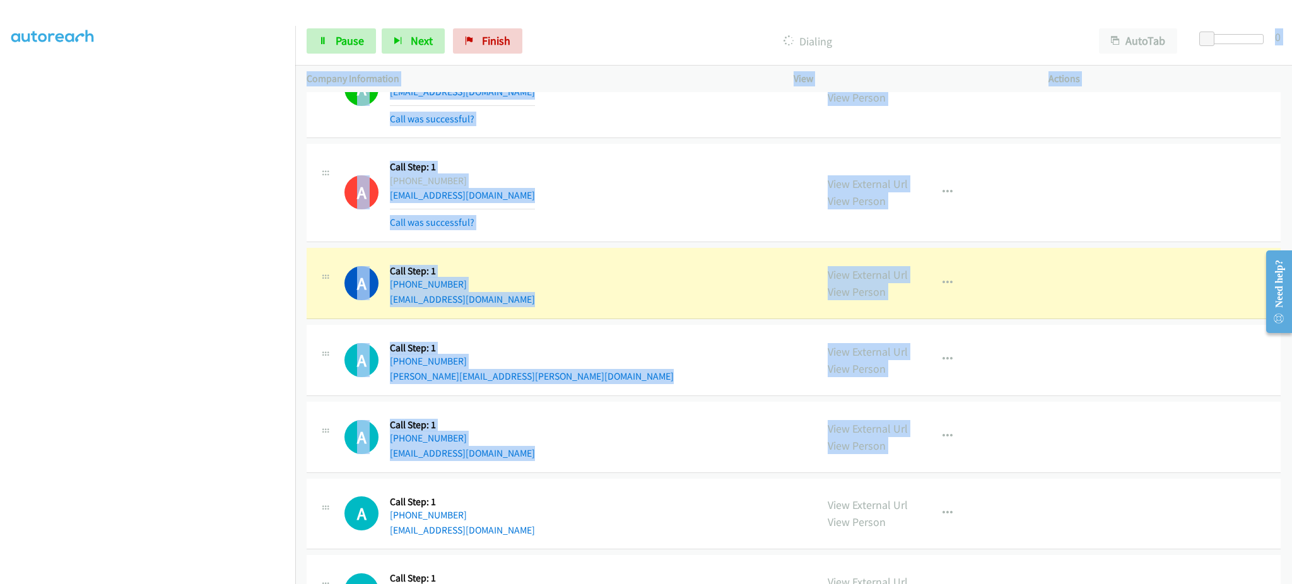
drag, startPoint x: 1171, startPoint y: 268, endPoint x: 1146, endPoint y: 57, distance: 212.2
click at [1146, 0] on div "Start Calls Pause Next Finish Dialing AutoTab AutoTab 0 Company Information Inf…" at bounding box center [646, 0] width 1292 height 0
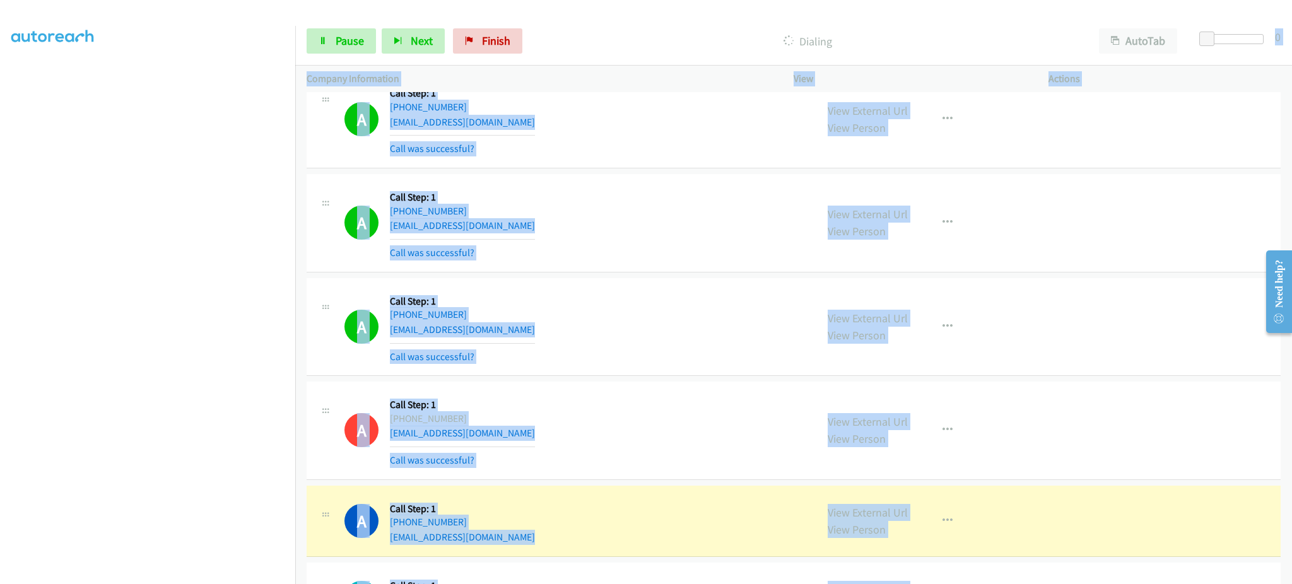
click at [956, 348] on div "View External Url View Person View External Url Email Schedule/Manage Callback …" at bounding box center [949, 327] width 266 height 75
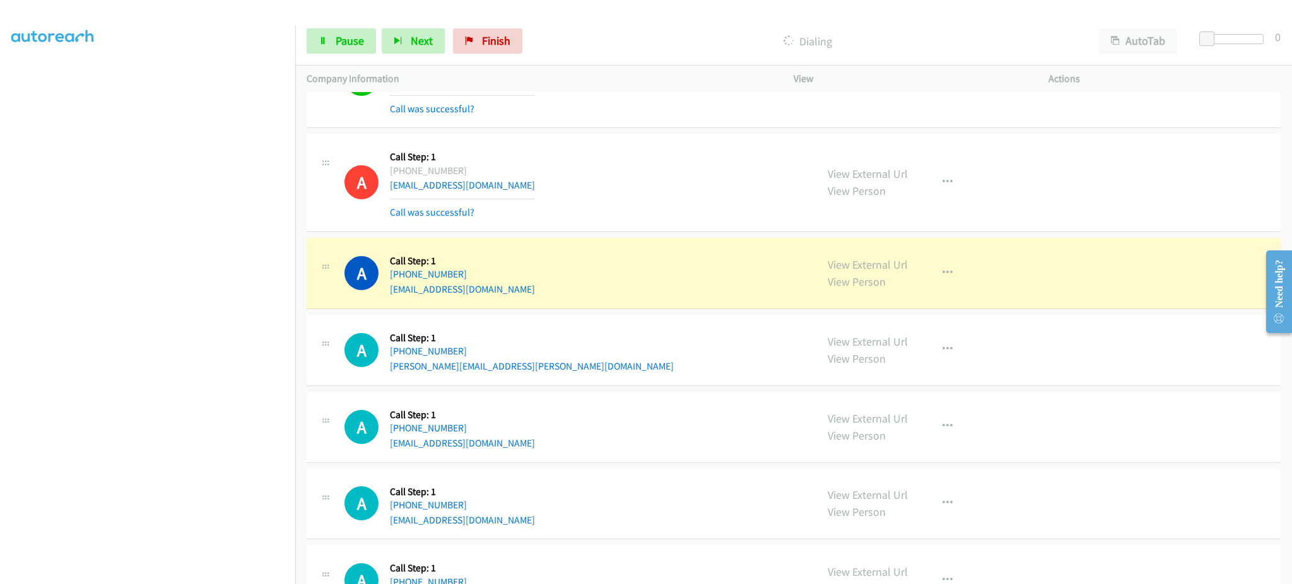
scroll to position [4038, 0]
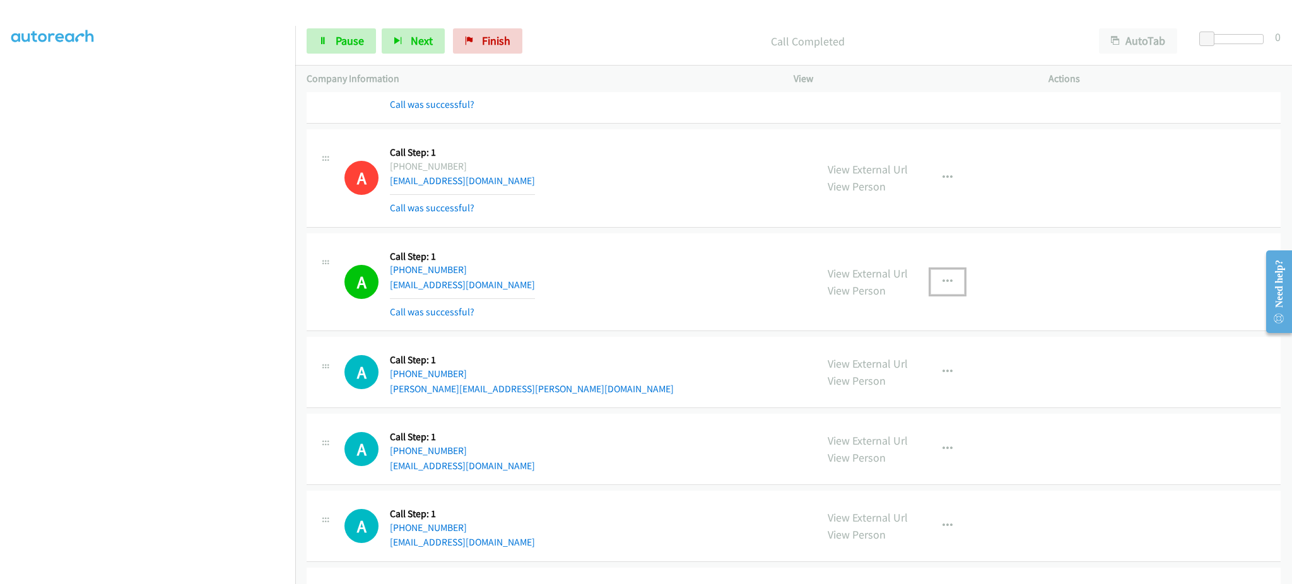
click at [955, 280] on button "button" at bounding box center [948, 281] width 34 height 25
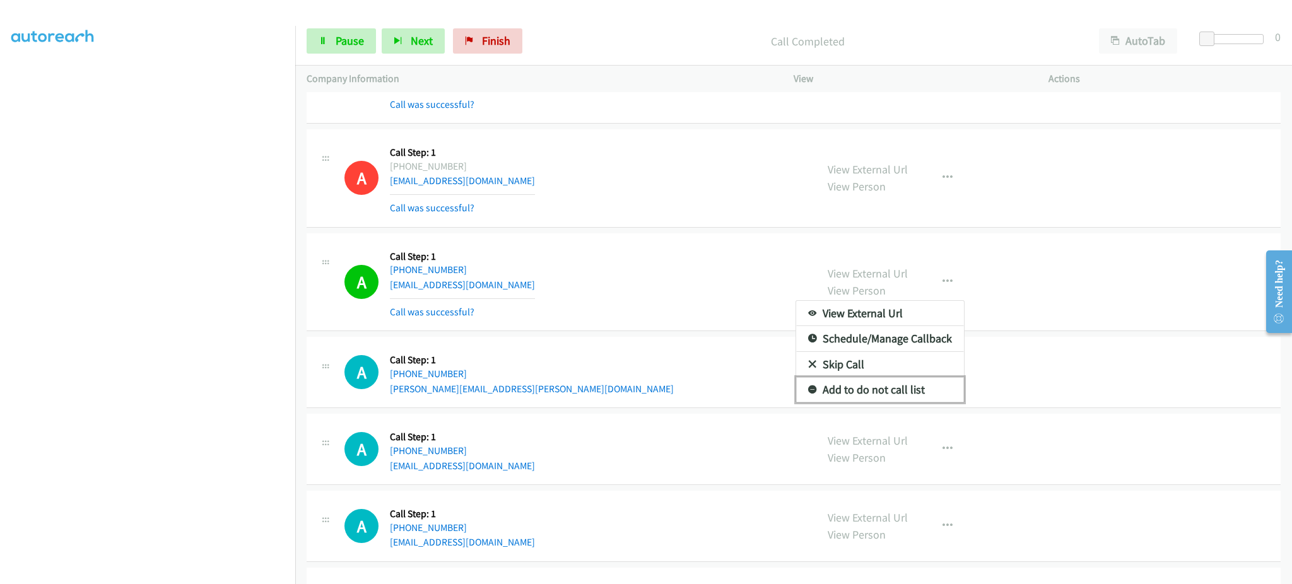
click at [914, 386] on link "Add to do not call list" at bounding box center [880, 389] width 168 height 25
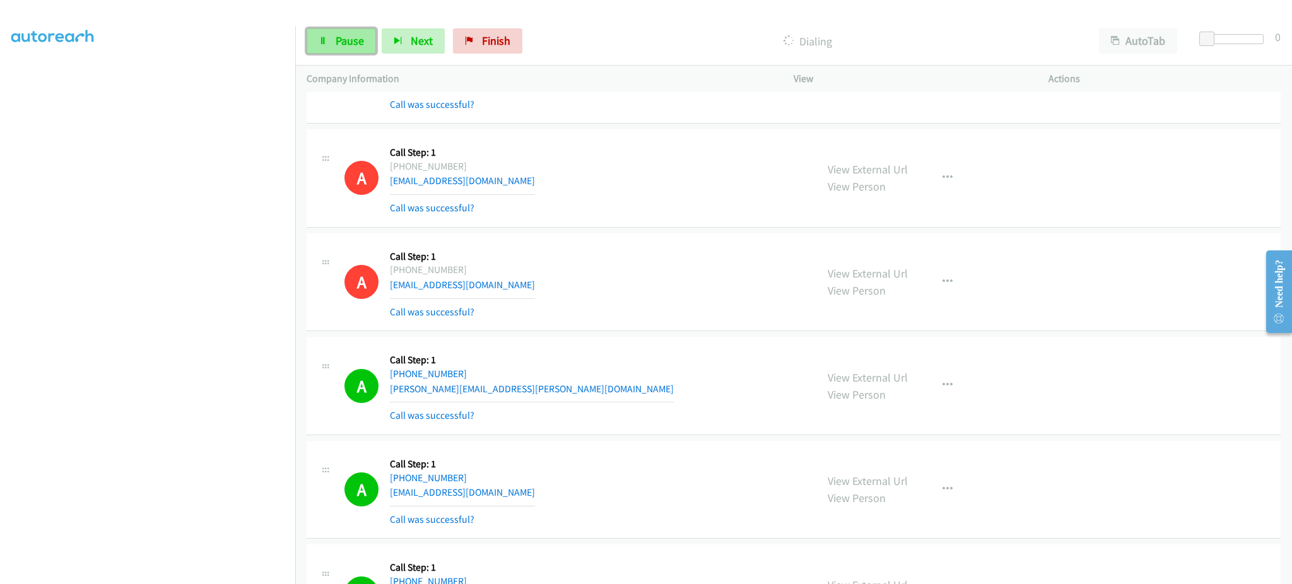
click at [348, 40] on span "Pause" at bounding box center [350, 40] width 28 height 15
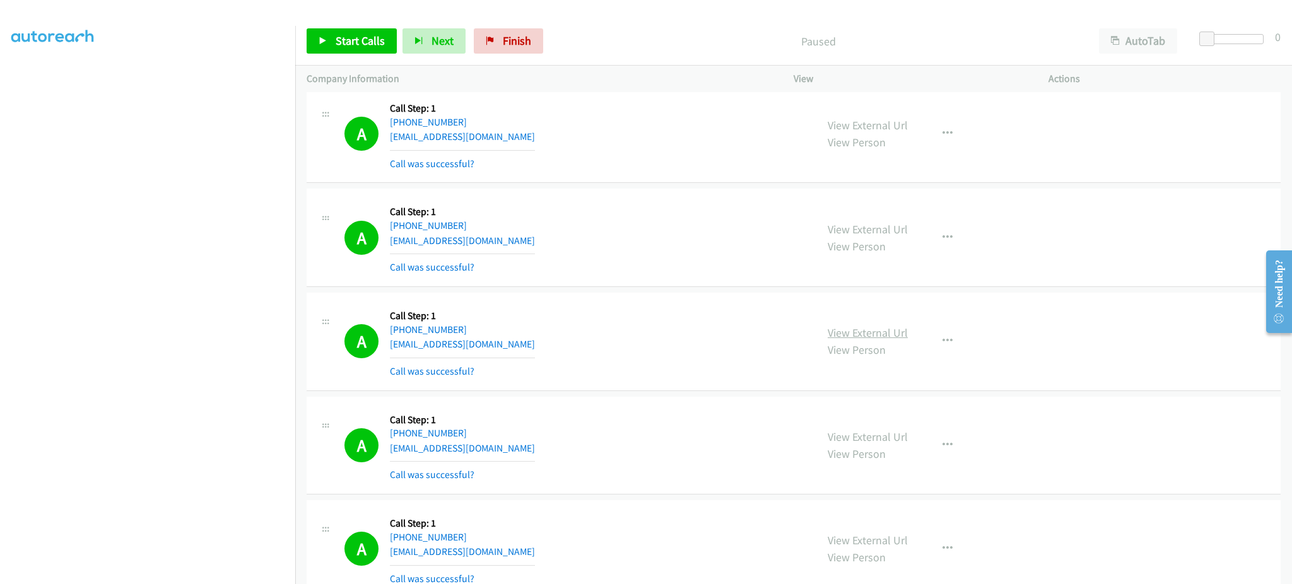
click at [854, 340] on link "View External Url" at bounding box center [868, 333] width 80 height 15
click at [943, 341] on icon "button" at bounding box center [948, 341] width 10 height 10
click at [894, 440] on link "Add to do not call list" at bounding box center [880, 449] width 168 height 25
drag, startPoint x: 380, startPoint y: 38, endPoint x: 744, endPoint y: 35, distance: 364.0
click at [380, 38] on span "Start Calls" at bounding box center [360, 40] width 49 height 15
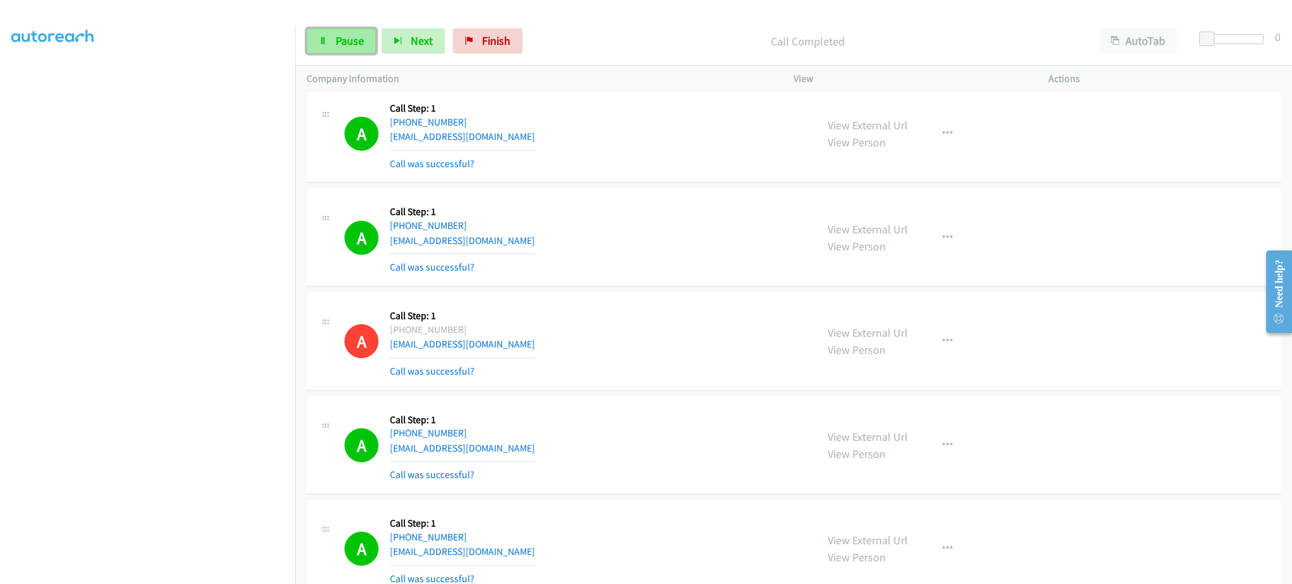
click at [329, 35] on link "Pause" at bounding box center [341, 40] width 69 height 25
click at [365, 40] on span "Start Calls" at bounding box center [360, 40] width 49 height 15
click at [325, 30] on link "Pause" at bounding box center [341, 40] width 69 height 25
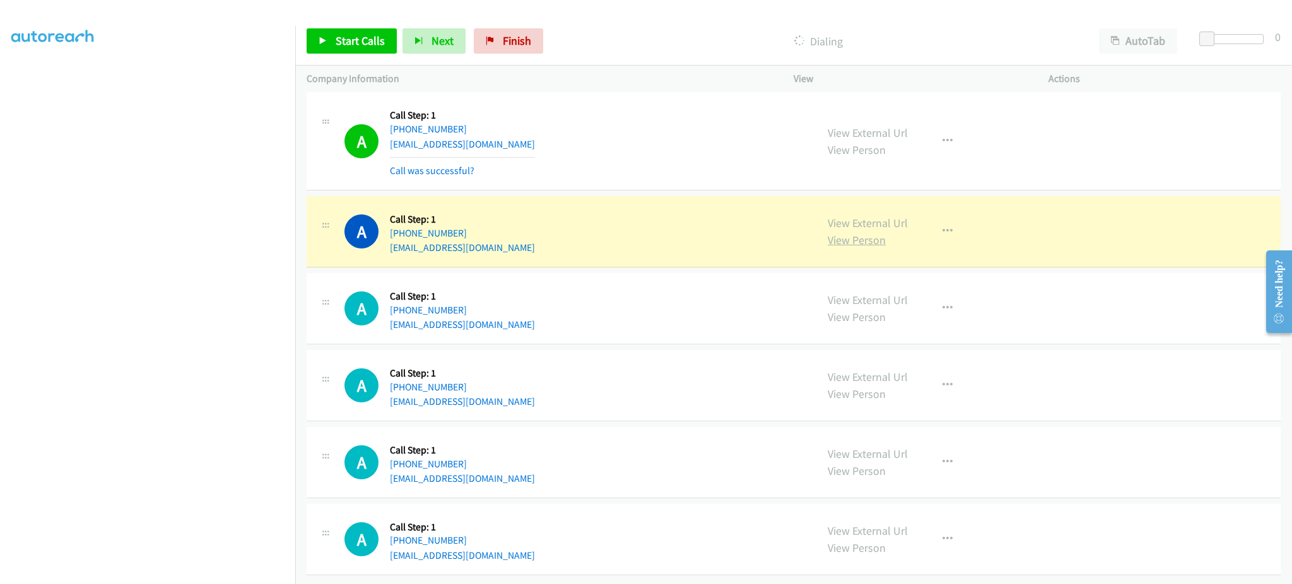
scroll to position [5802, 0]
click at [866, 216] on link "View External Url" at bounding box center [868, 223] width 80 height 15
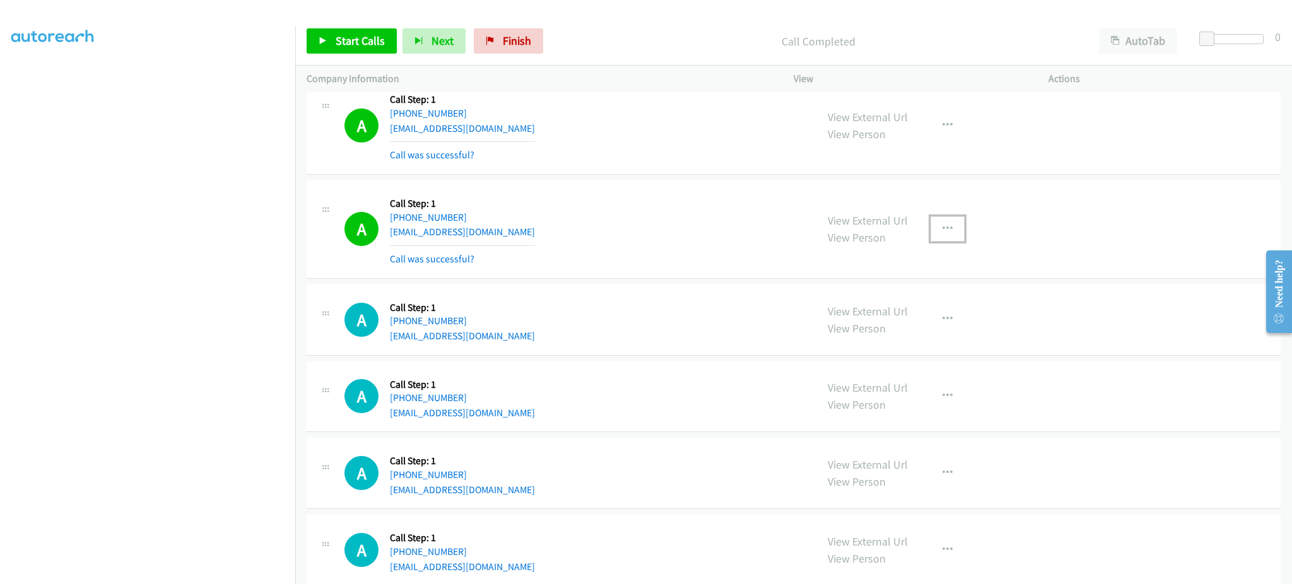
drag, startPoint x: 949, startPoint y: 235, endPoint x: 945, endPoint y: 244, distance: 9.6
click at [949, 235] on button "button" at bounding box center [948, 228] width 34 height 25
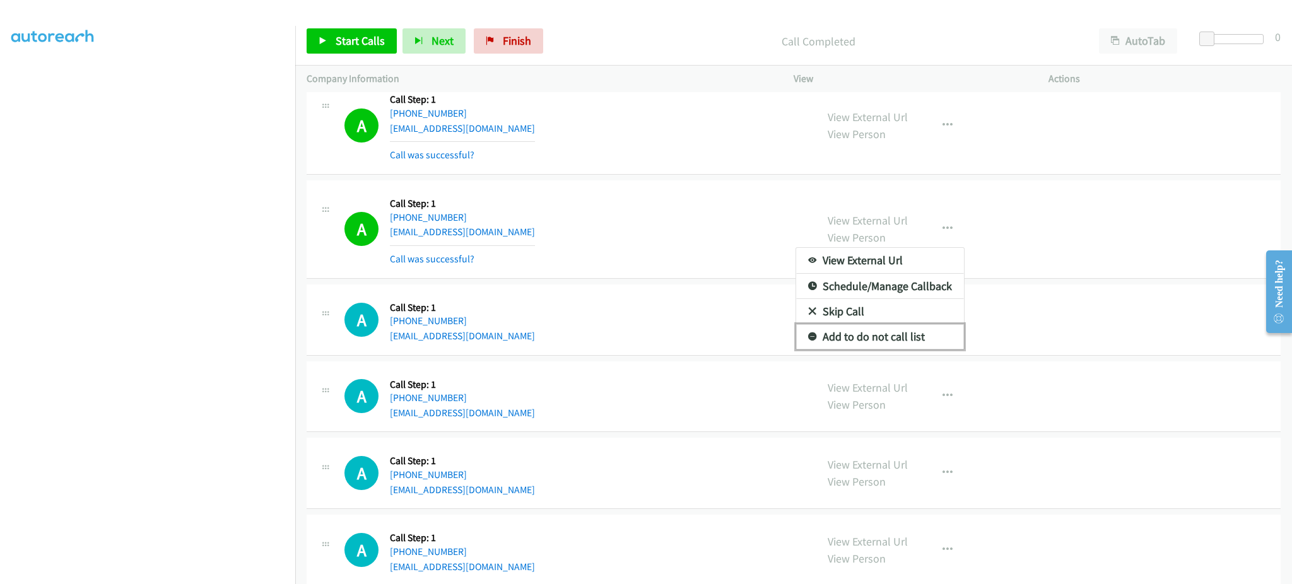
click at [914, 340] on link "Add to do not call list" at bounding box center [880, 336] width 168 height 25
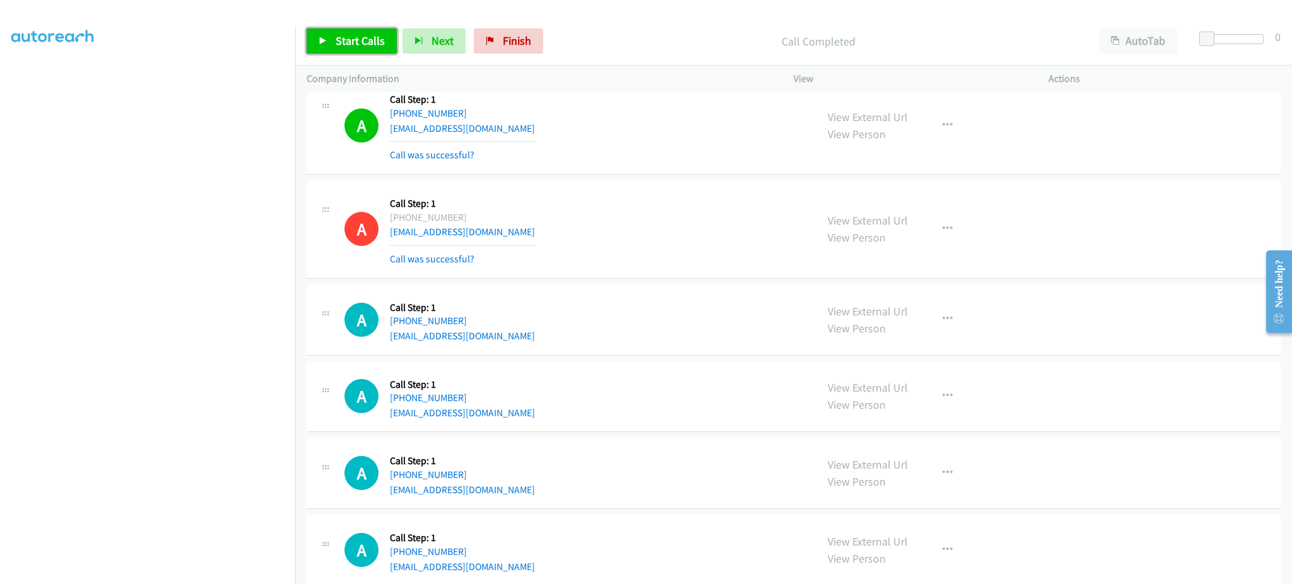
click at [337, 38] on span "Start Calls" at bounding box center [360, 40] width 49 height 15
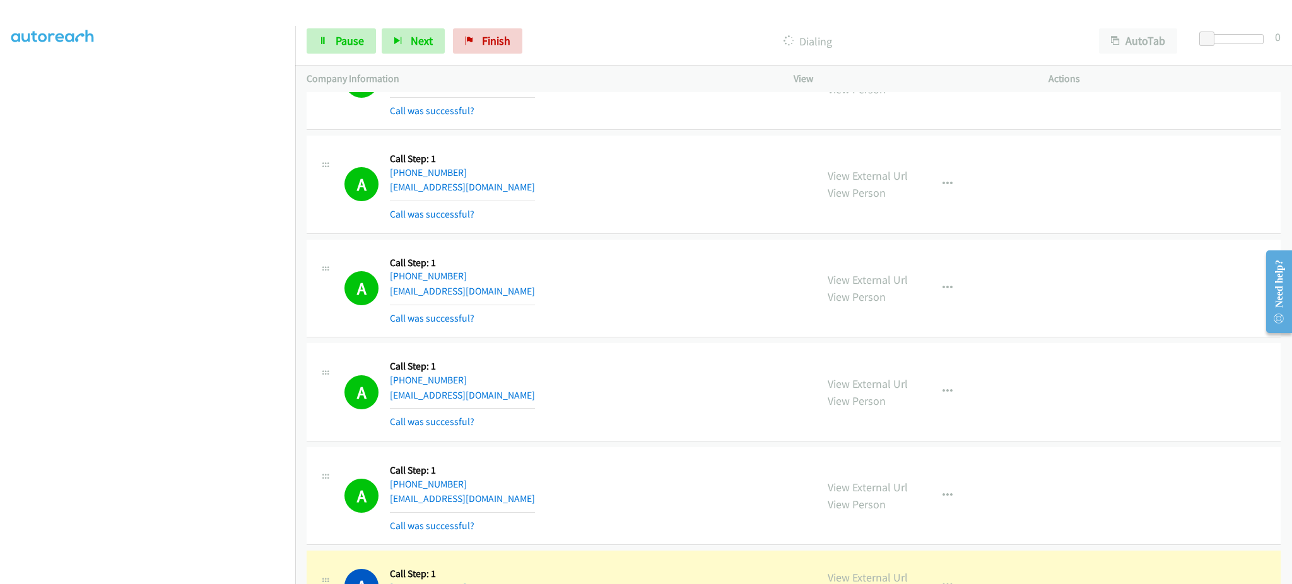
scroll to position [6306, 0]
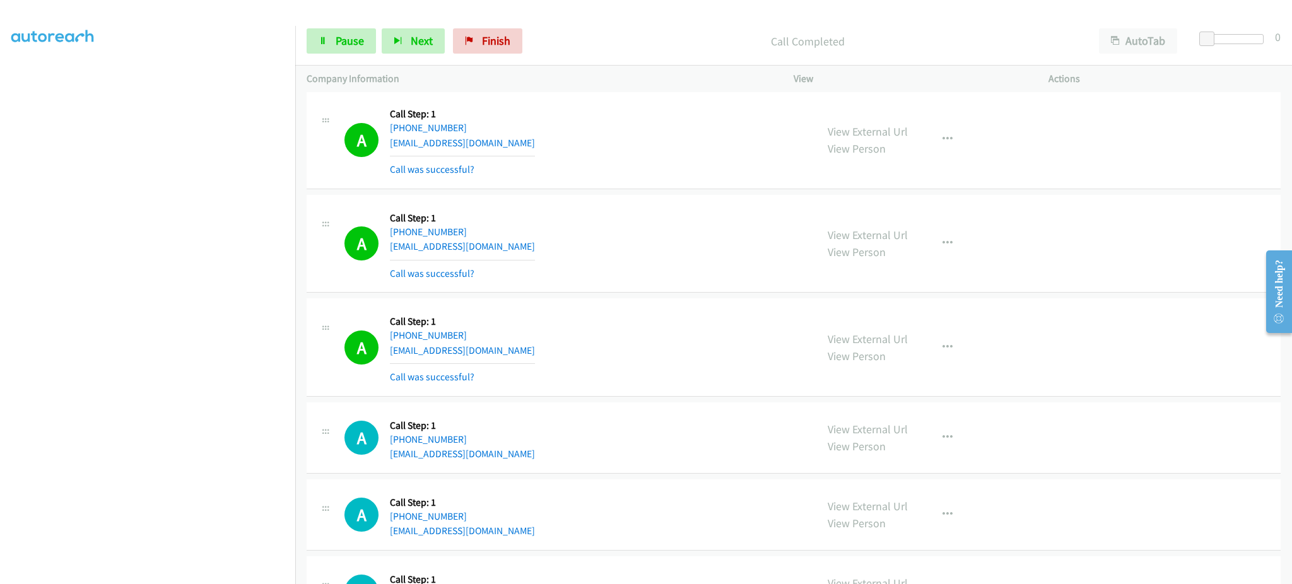
click at [931, 334] on div "View External Url View Person View External Url Email Schedule/Manage Callback …" at bounding box center [949, 347] width 266 height 75
click at [931, 354] on button "button" at bounding box center [948, 347] width 34 height 25
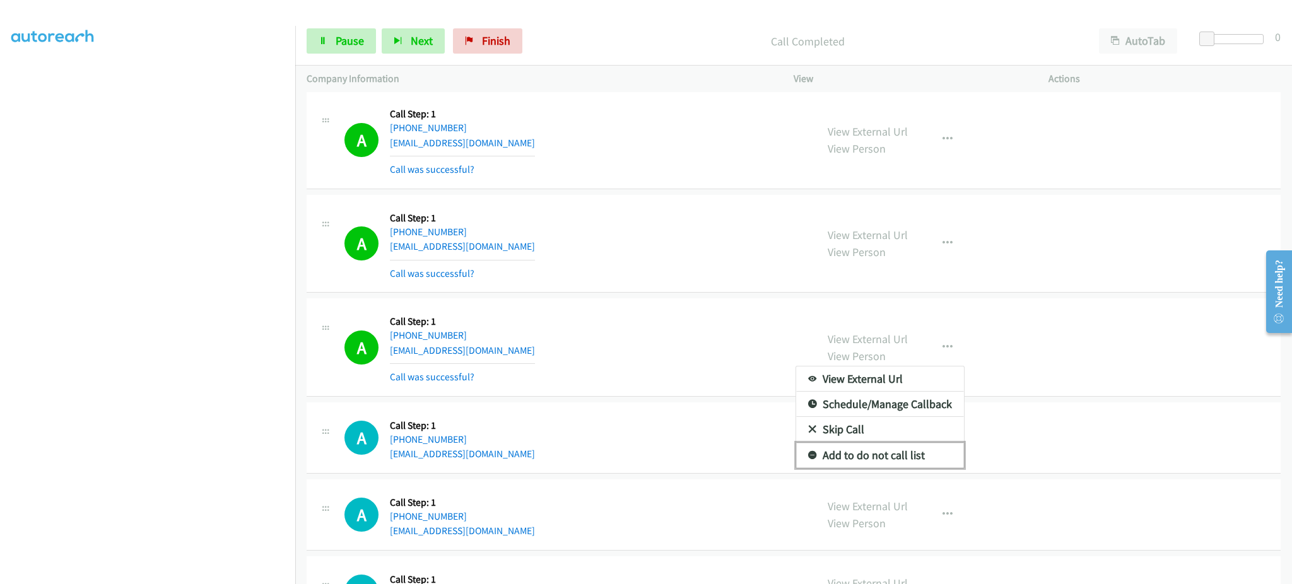
click at [914, 454] on link "Add to do not call list" at bounding box center [880, 455] width 168 height 25
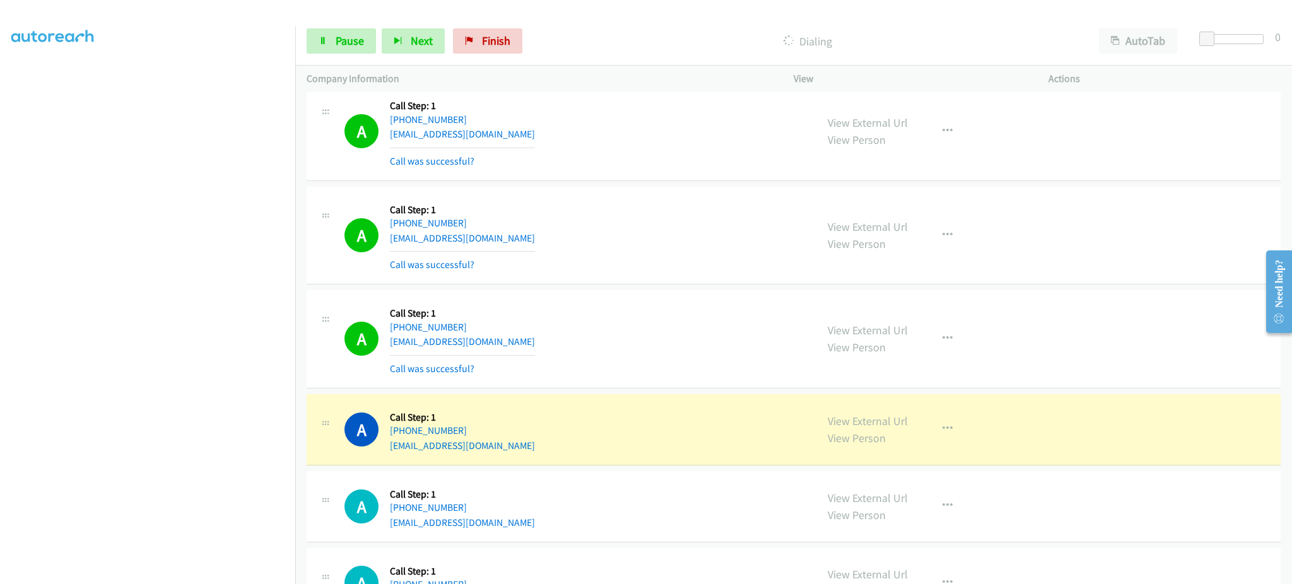
scroll to position [6687, 0]
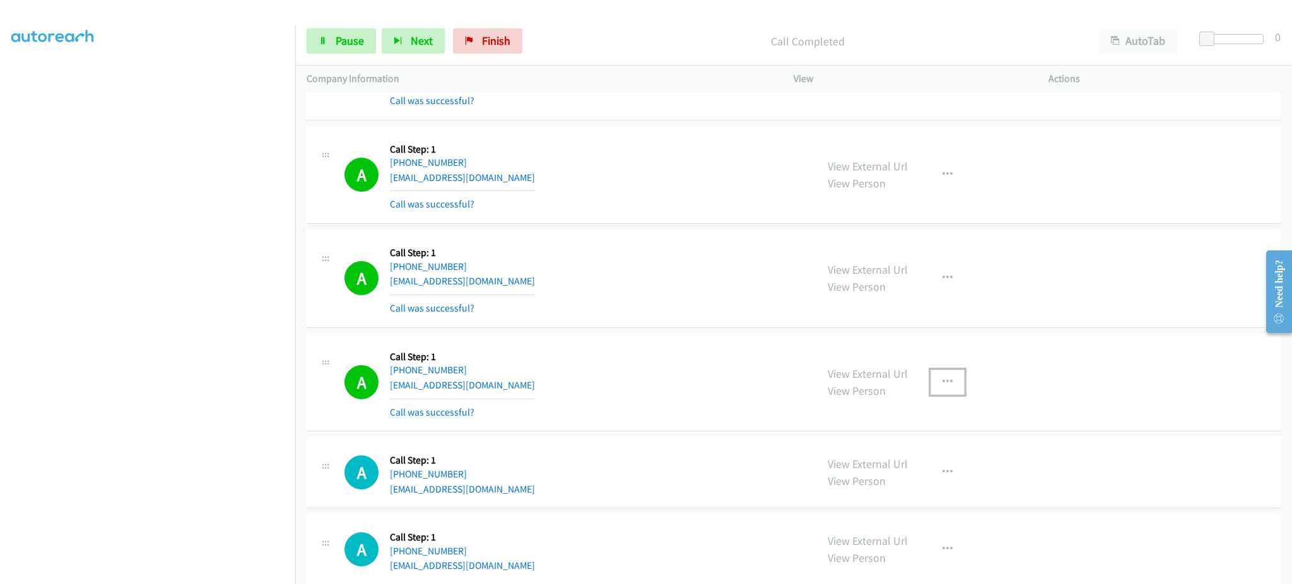
click at [955, 378] on button "button" at bounding box center [948, 382] width 34 height 25
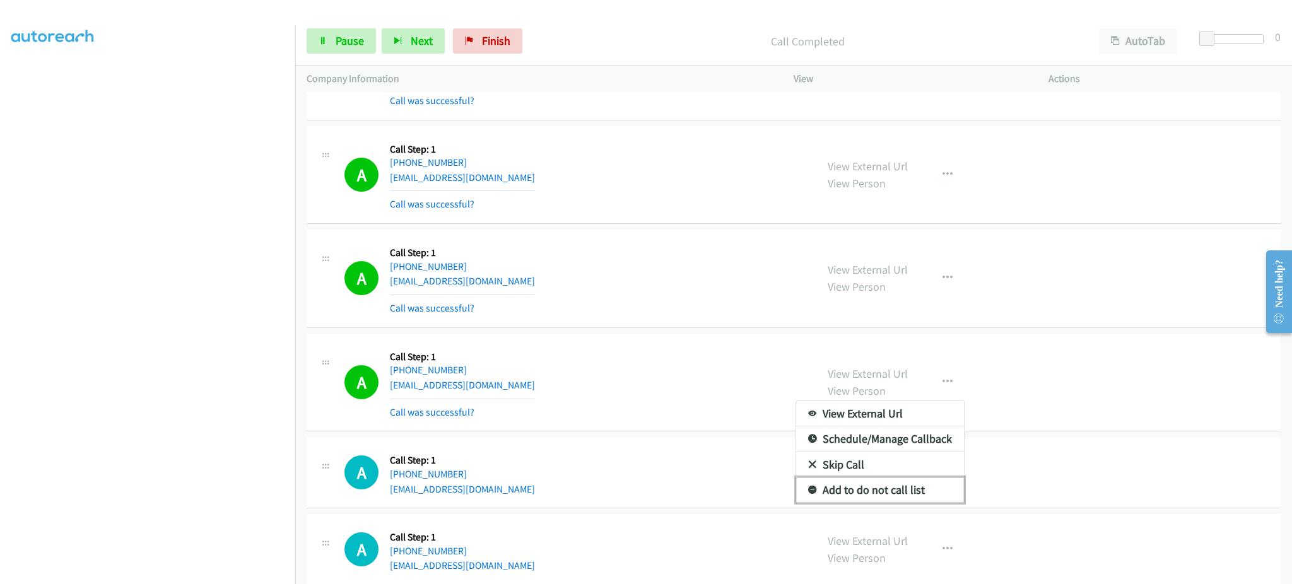
click at [921, 495] on link "Add to do not call list" at bounding box center [880, 490] width 168 height 25
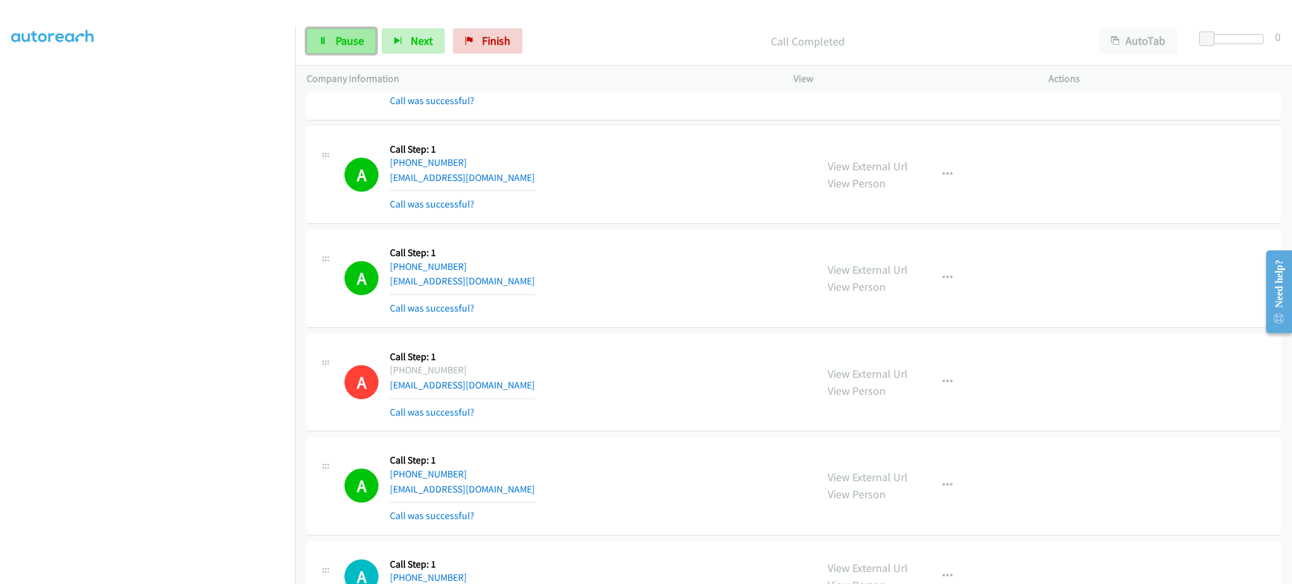
click at [338, 38] on span "Pause" at bounding box center [350, 40] width 28 height 15
click at [355, 44] on span "Start Calls" at bounding box center [360, 40] width 49 height 15
click at [366, 44] on link "Pause" at bounding box center [341, 40] width 69 height 25
click at [375, 49] on link "Start Calls" at bounding box center [352, 40] width 90 height 25
click at [348, 45] on span "Pause" at bounding box center [350, 40] width 28 height 15
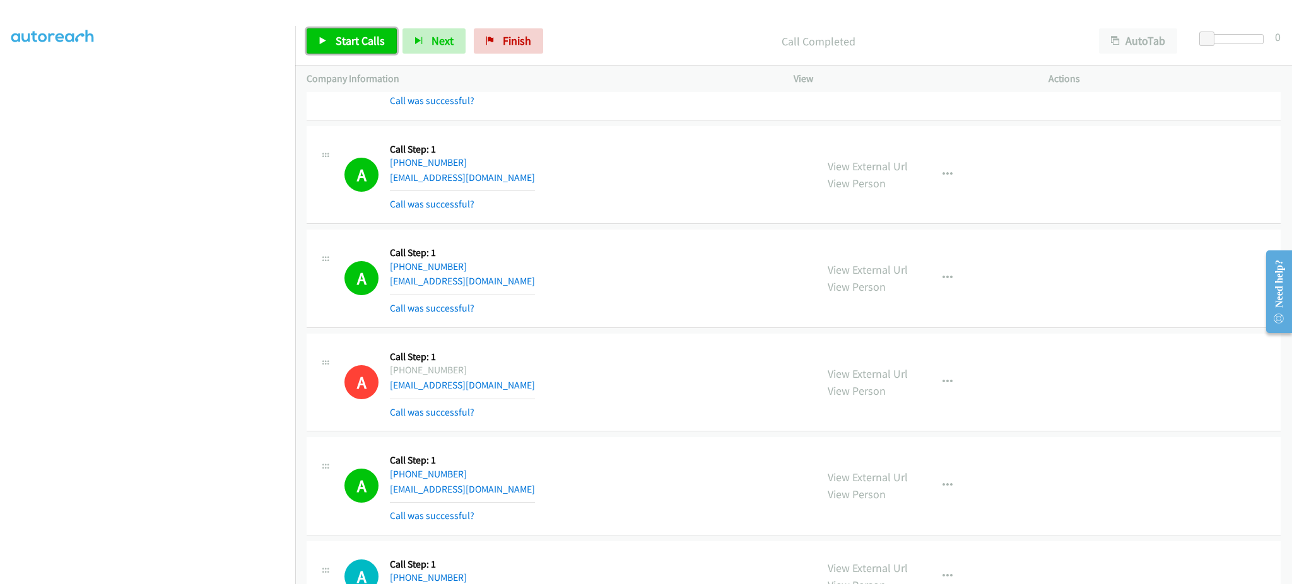
click at [351, 45] on span "Start Calls" at bounding box center [360, 40] width 49 height 15
click at [324, 49] on link "Pause" at bounding box center [341, 40] width 69 height 25
click at [328, 38] on link "Start Calls" at bounding box center [352, 40] width 90 height 25
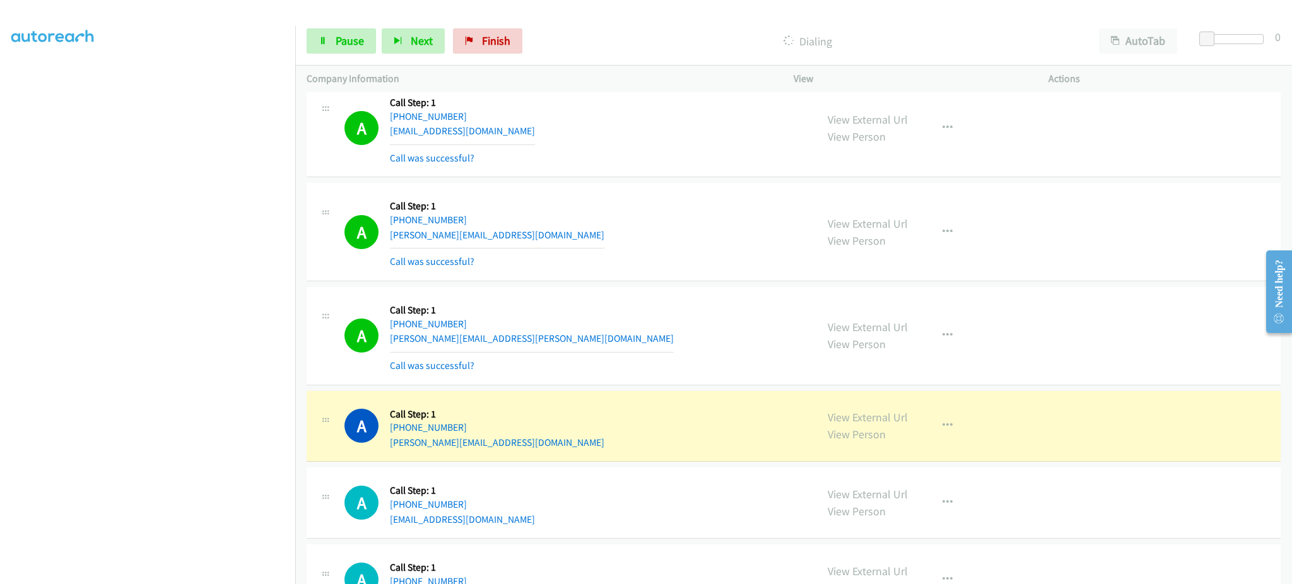
scroll to position [7444, 0]
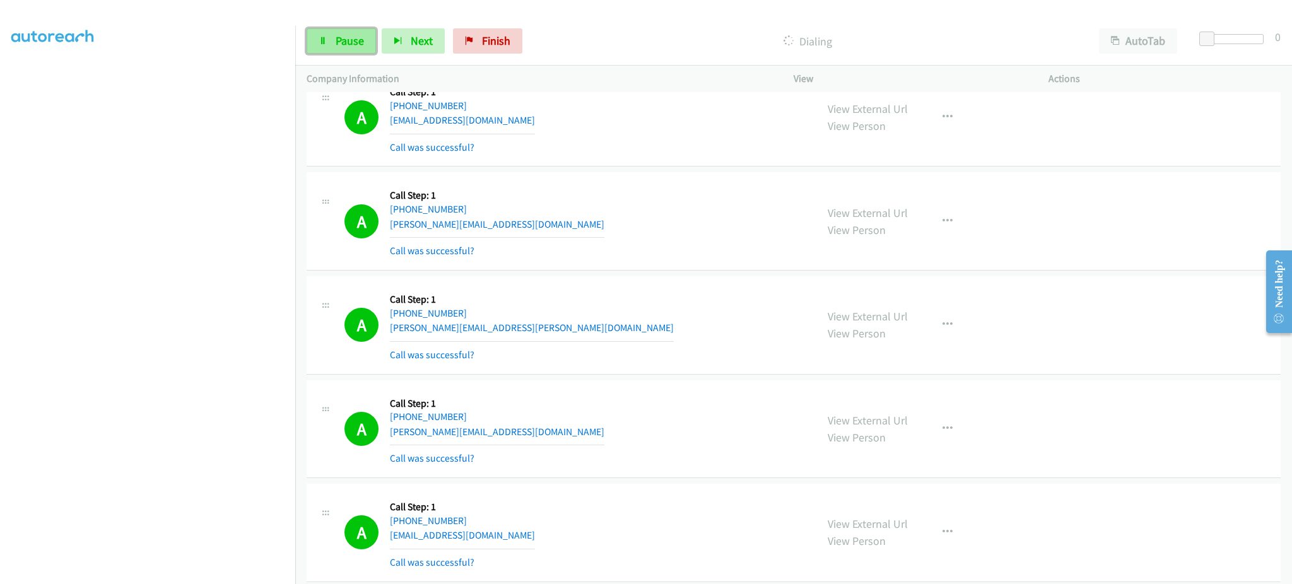
click at [321, 33] on link "Pause" at bounding box center [341, 40] width 69 height 25
click at [351, 42] on span "Start Calls" at bounding box center [360, 40] width 49 height 15
click at [344, 47] on span "Pause" at bounding box center [350, 40] width 28 height 15
click at [346, 38] on span "Start Calls" at bounding box center [360, 40] width 49 height 15
click at [346, 38] on span "Pause" at bounding box center [350, 40] width 28 height 15
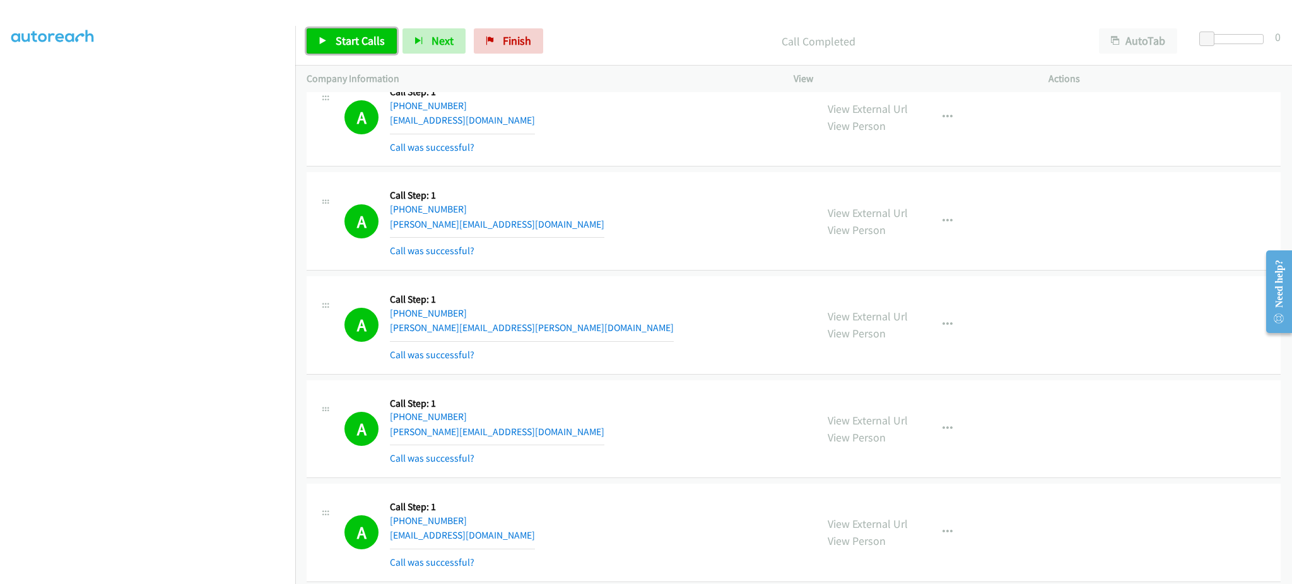
click at [330, 54] on link "Start Calls" at bounding box center [352, 40] width 90 height 25
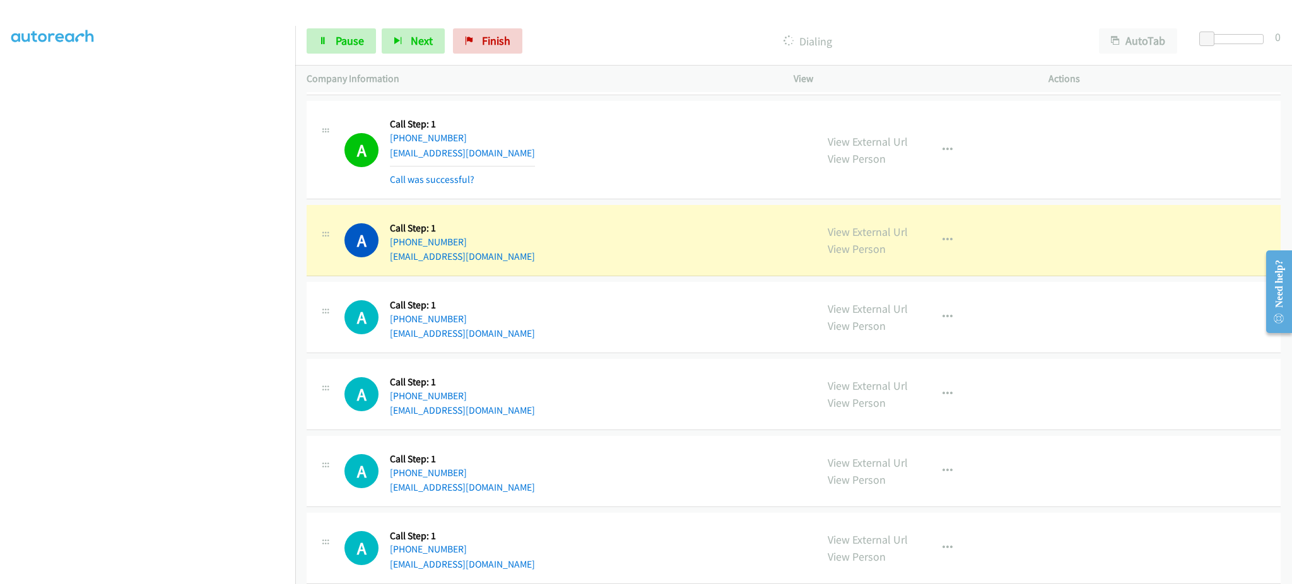
scroll to position [8453, 0]
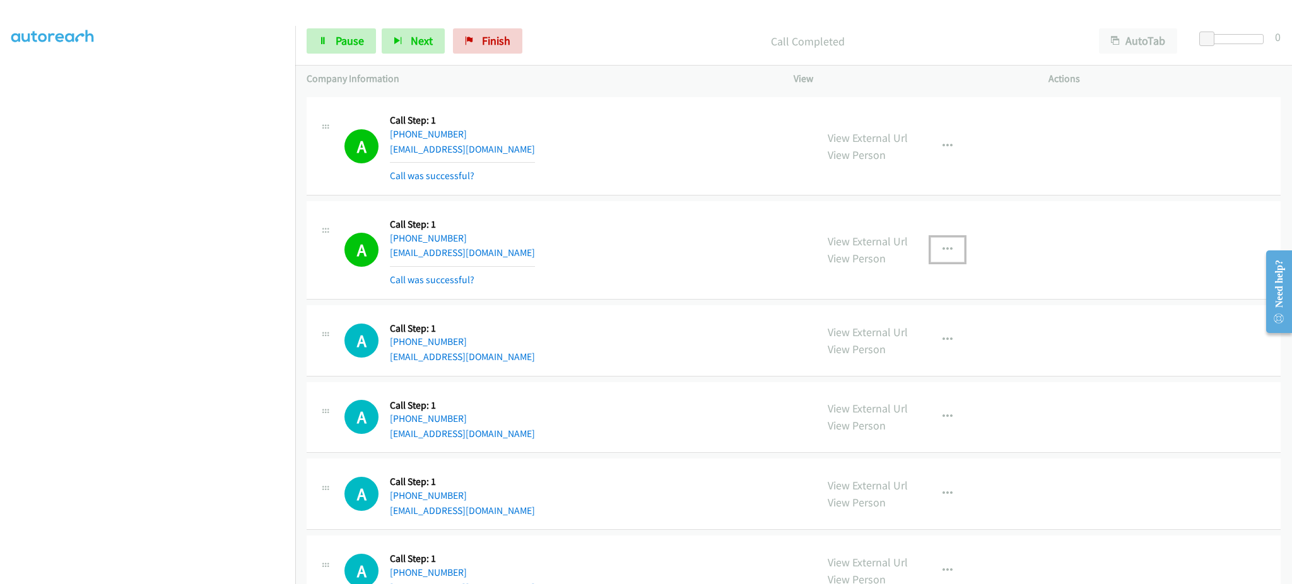
click at [931, 261] on button "button" at bounding box center [948, 249] width 34 height 25
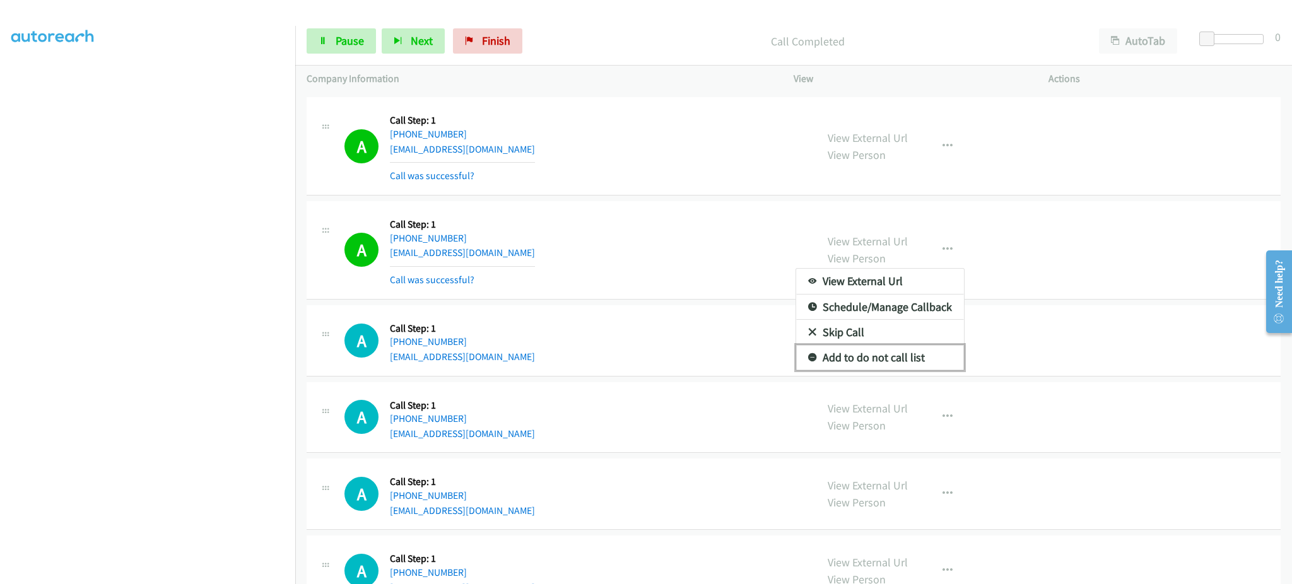
click at [882, 360] on link "Add to do not call list" at bounding box center [880, 357] width 168 height 25
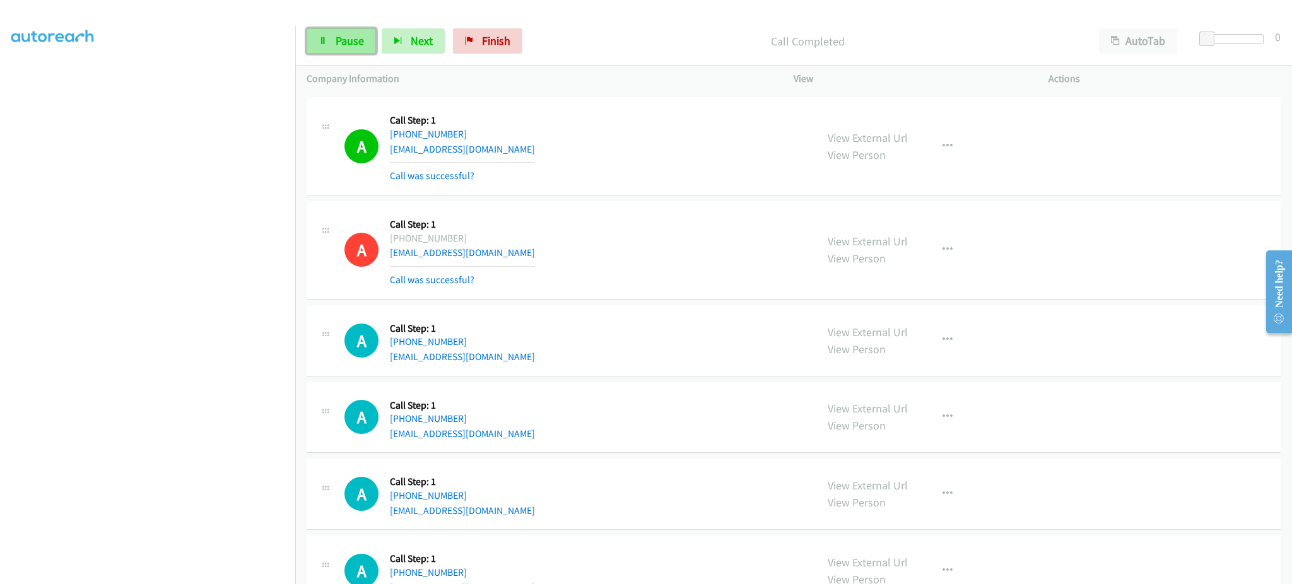
click at [326, 44] on icon at bounding box center [323, 41] width 9 height 9
click at [351, 41] on span "Start Calls" at bounding box center [360, 40] width 49 height 15
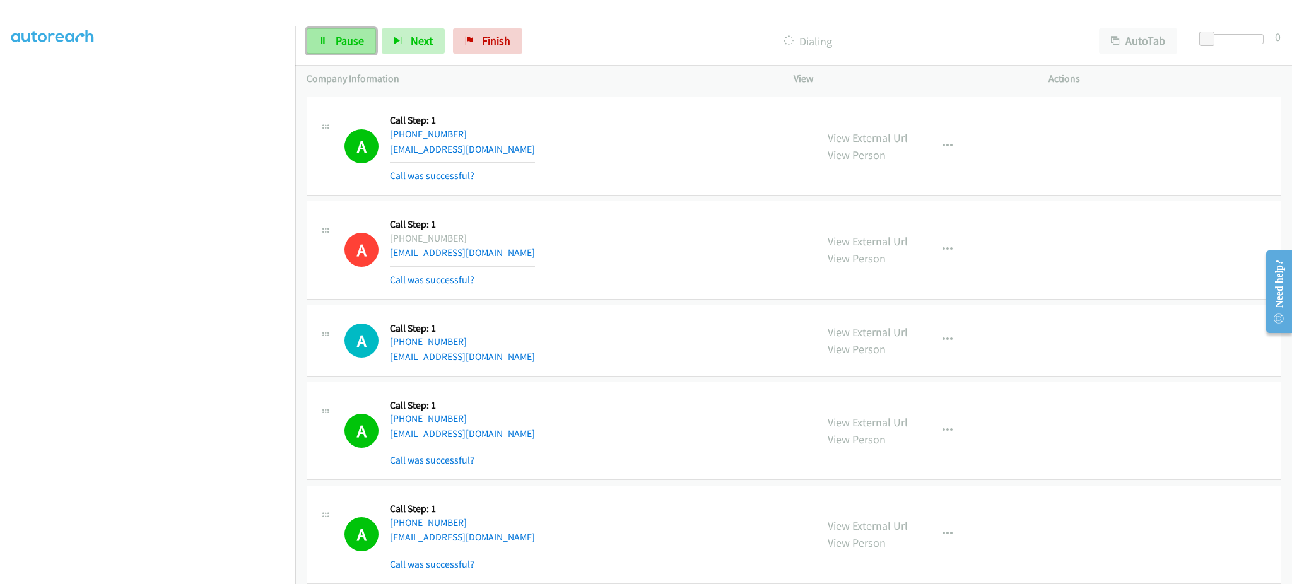
click at [338, 35] on span "Pause" at bounding box center [350, 40] width 28 height 15
click at [317, 33] on link "Start Calls" at bounding box center [352, 40] width 90 height 25
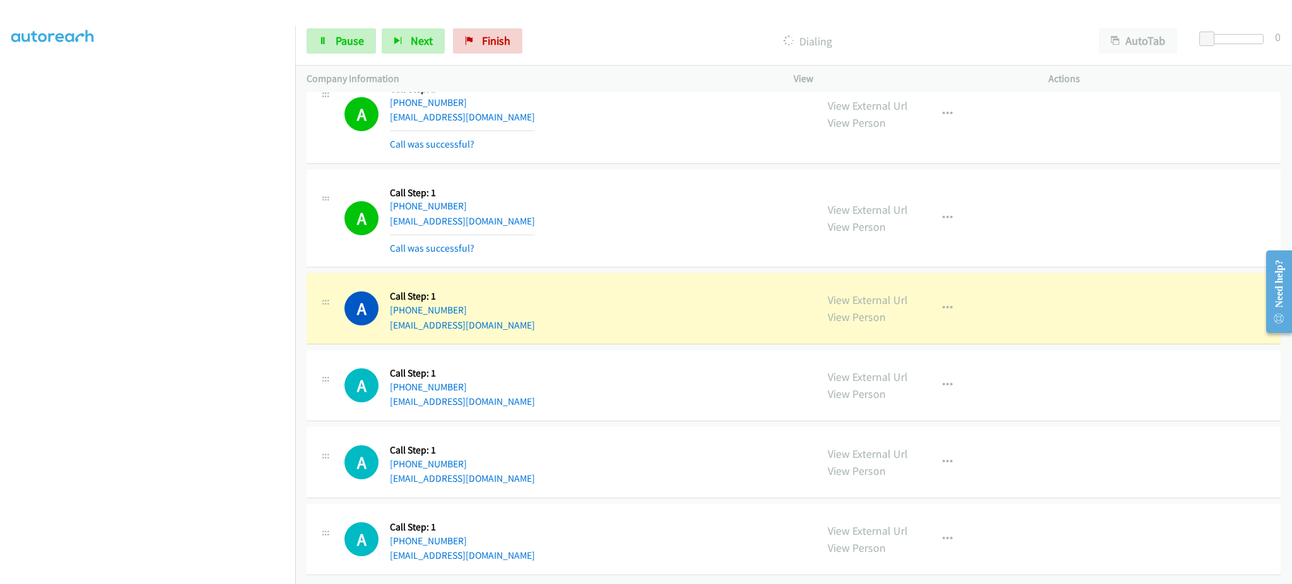
scroll to position [8891, 0]
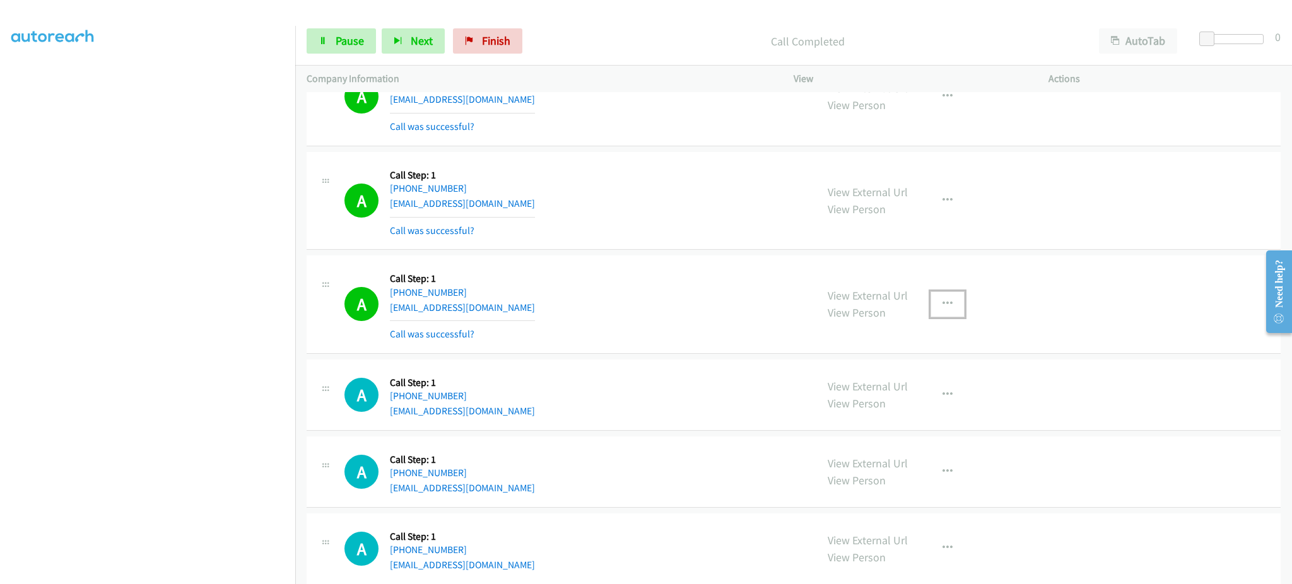
click at [943, 309] on icon "button" at bounding box center [948, 304] width 10 height 10
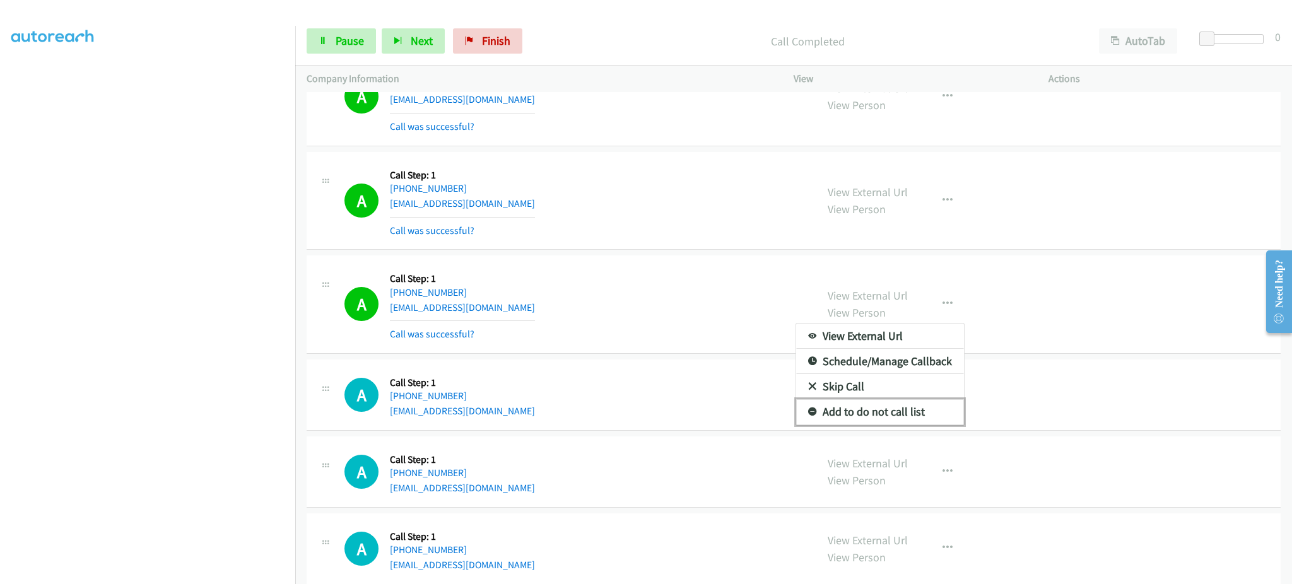
click at [885, 416] on link "Add to do not call list" at bounding box center [880, 411] width 168 height 25
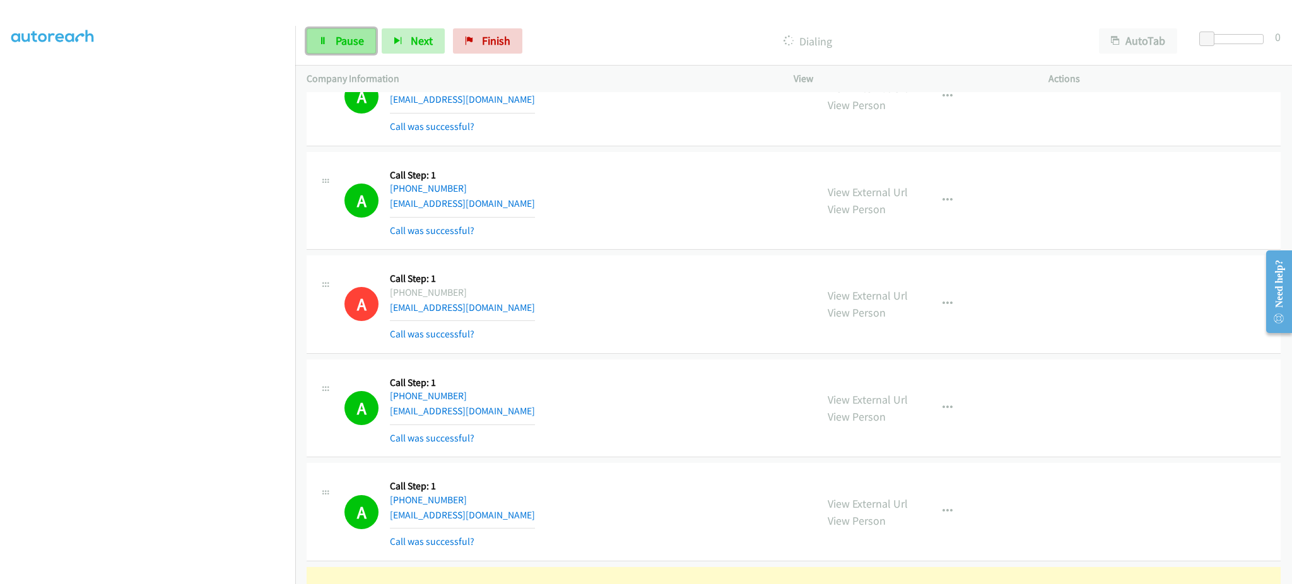
click at [341, 45] on span "Pause" at bounding box center [350, 40] width 28 height 15
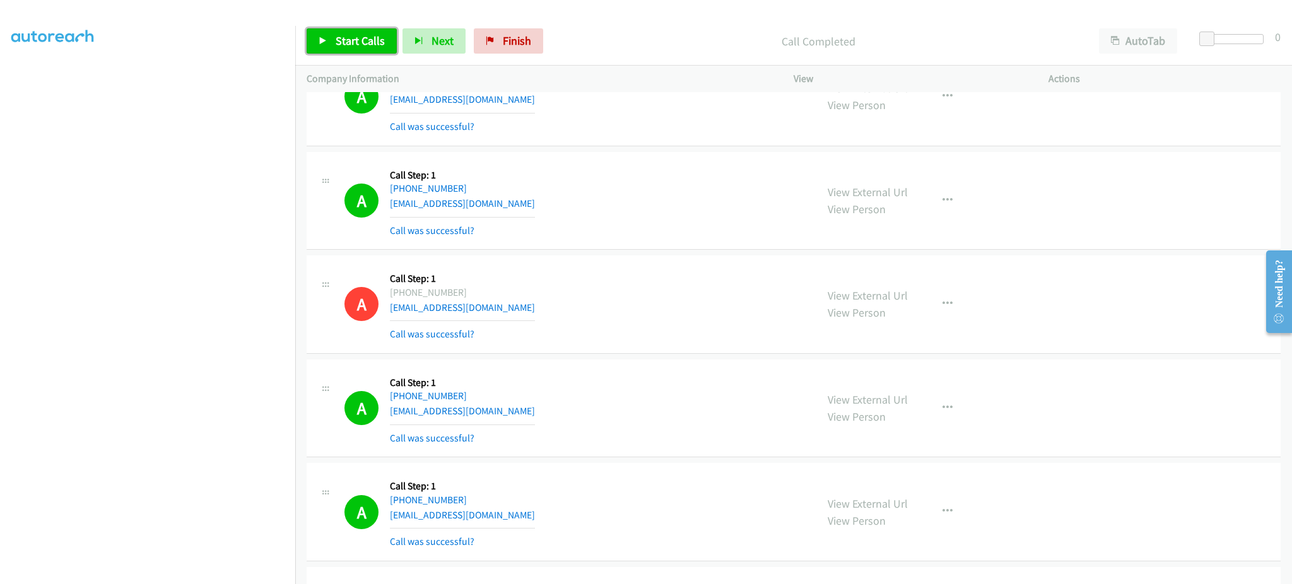
click at [339, 49] on link "Start Calls" at bounding box center [352, 40] width 90 height 25
click at [338, 39] on span "Pause" at bounding box center [350, 40] width 28 height 15
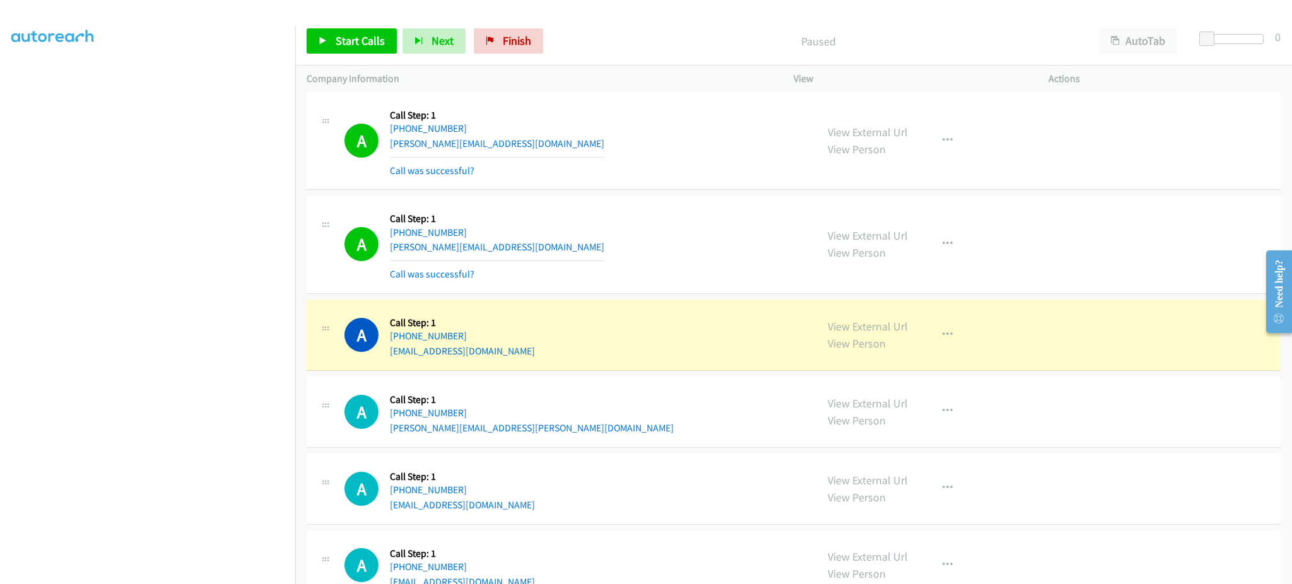
scroll to position [9723, 0]
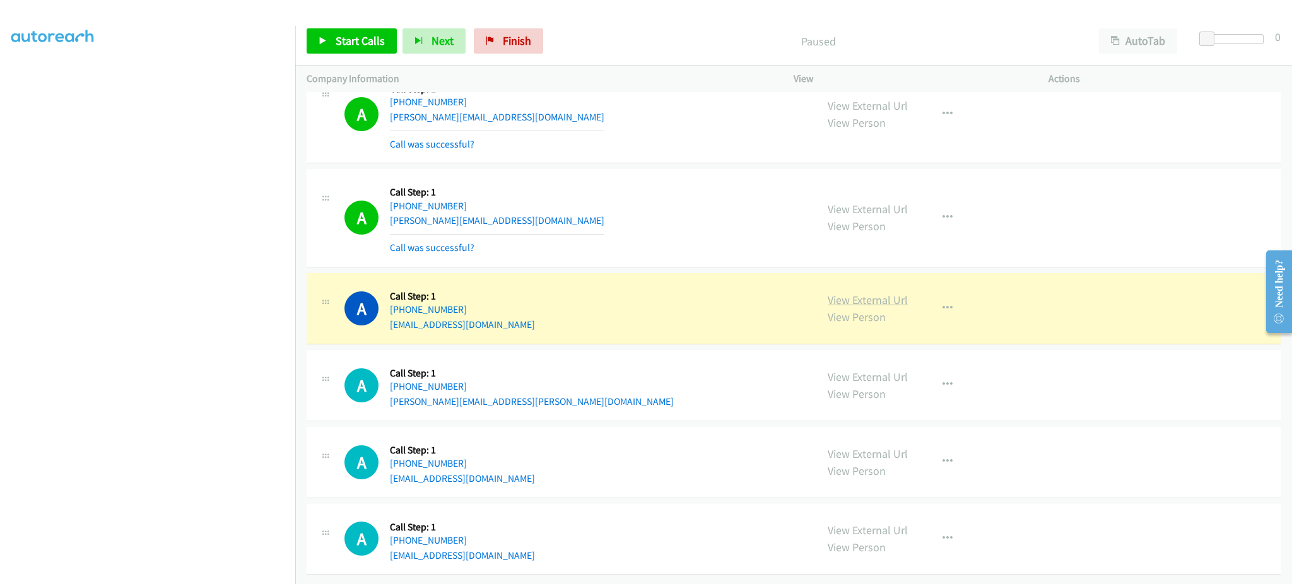
click at [873, 293] on link "View External Url" at bounding box center [868, 300] width 80 height 15
click at [922, 292] on div "View External Url View Person View External Url Email Schedule/Manage Callback …" at bounding box center [949, 309] width 266 height 48
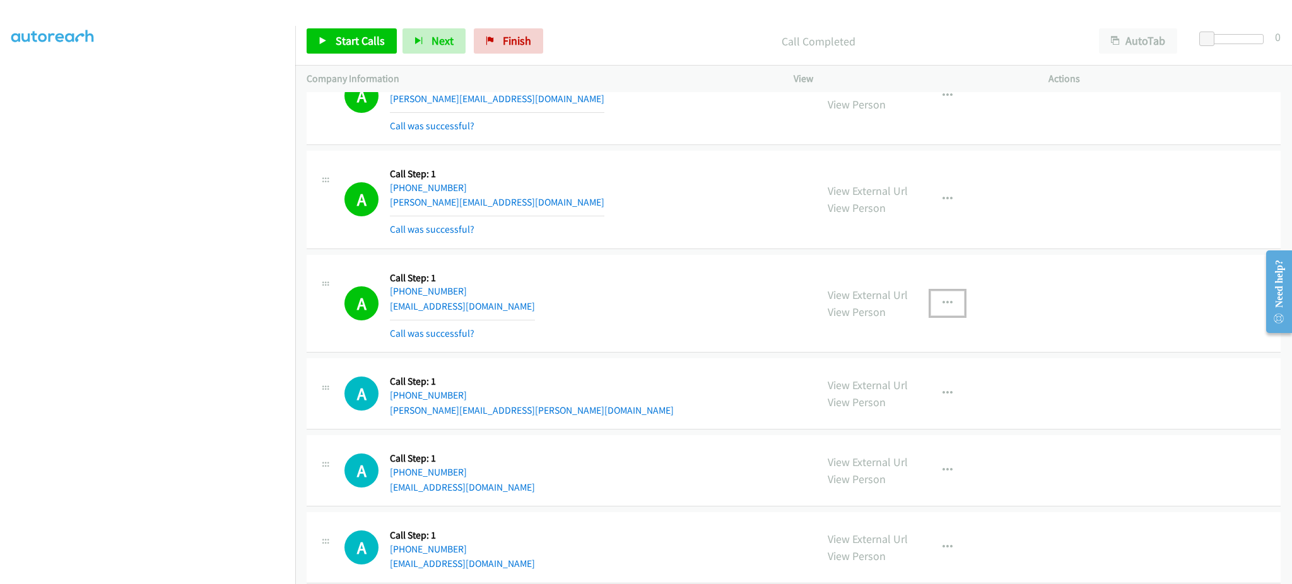
click at [943, 309] on icon "button" at bounding box center [948, 303] width 10 height 10
click at [884, 425] on div "View External Url Email Schedule/Manage Callback Skip Call Add to do not call l…" at bounding box center [880, 373] width 169 height 103
click at [949, 307] on button "button" at bounding box center [948, 303] width 34 height 25
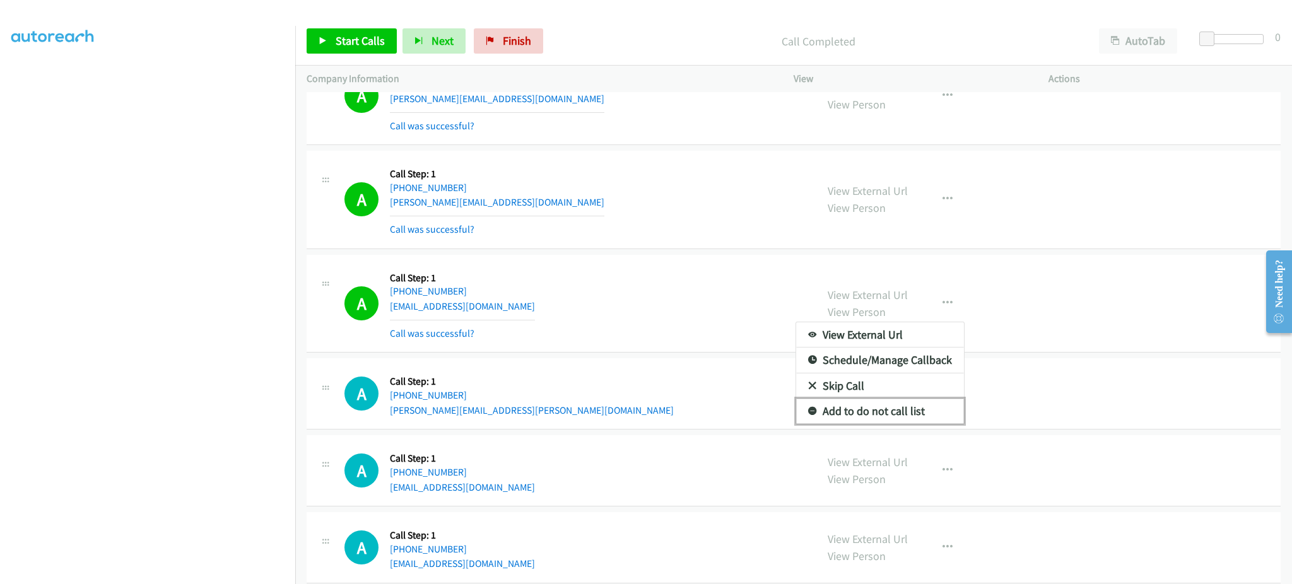
click at [936, 417] on link "Add to do not call list" at bounding box center [880, 411] width 168 height 25
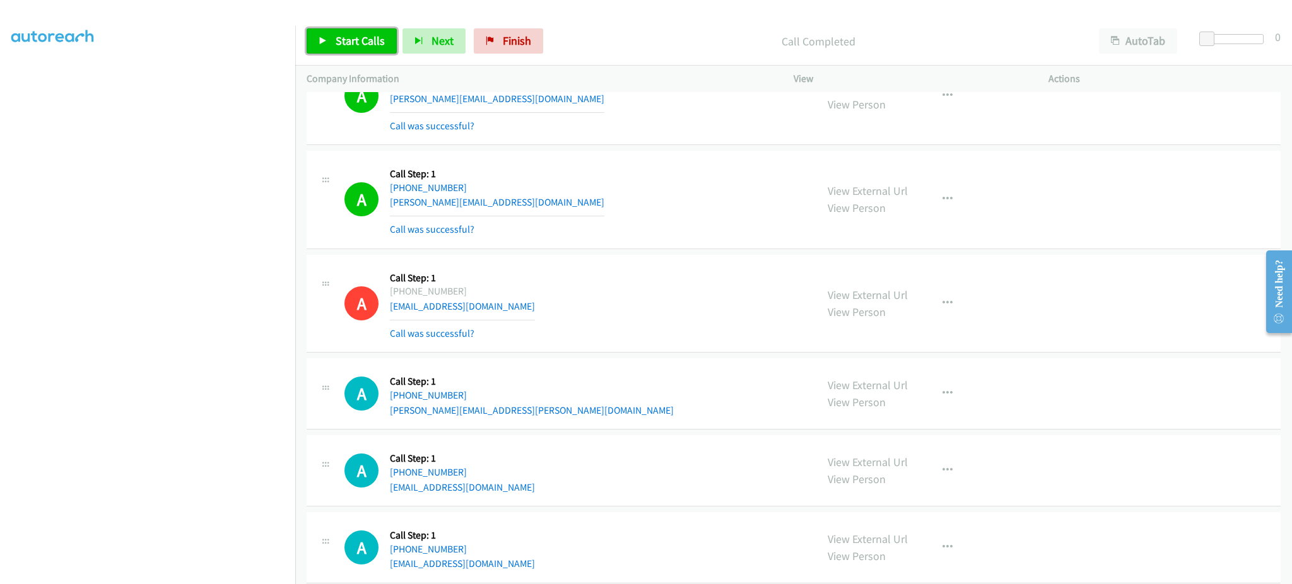
click at [341, 47] on span "Start Calls" at bounding box center [360, 40] width 49 height 15
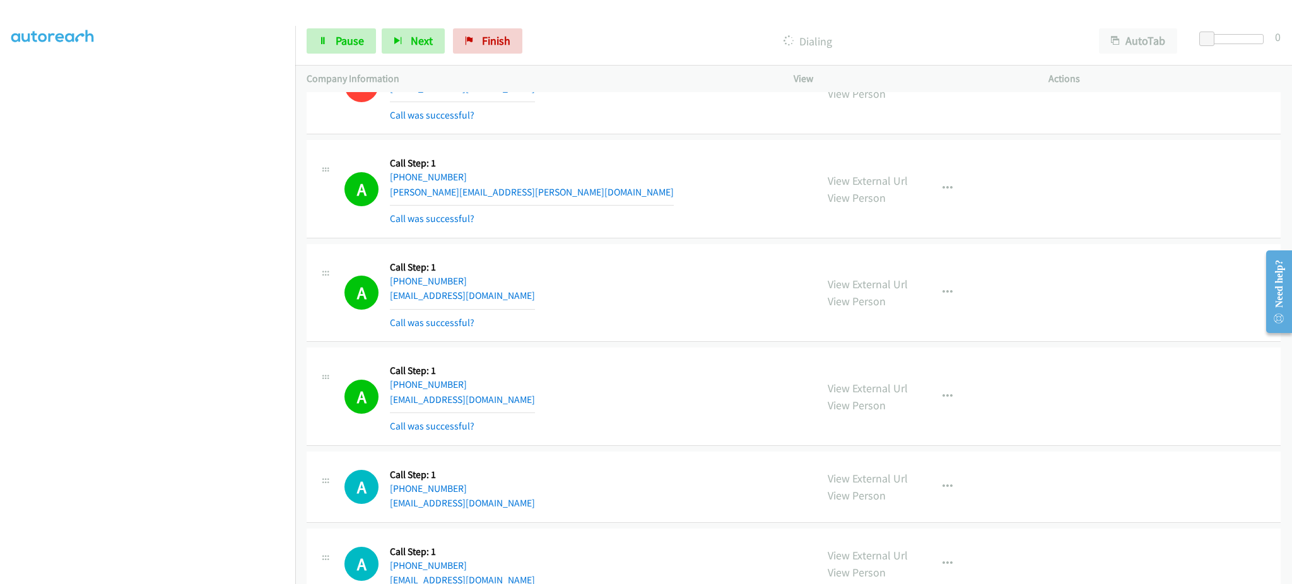
scroll to position [734, 0]
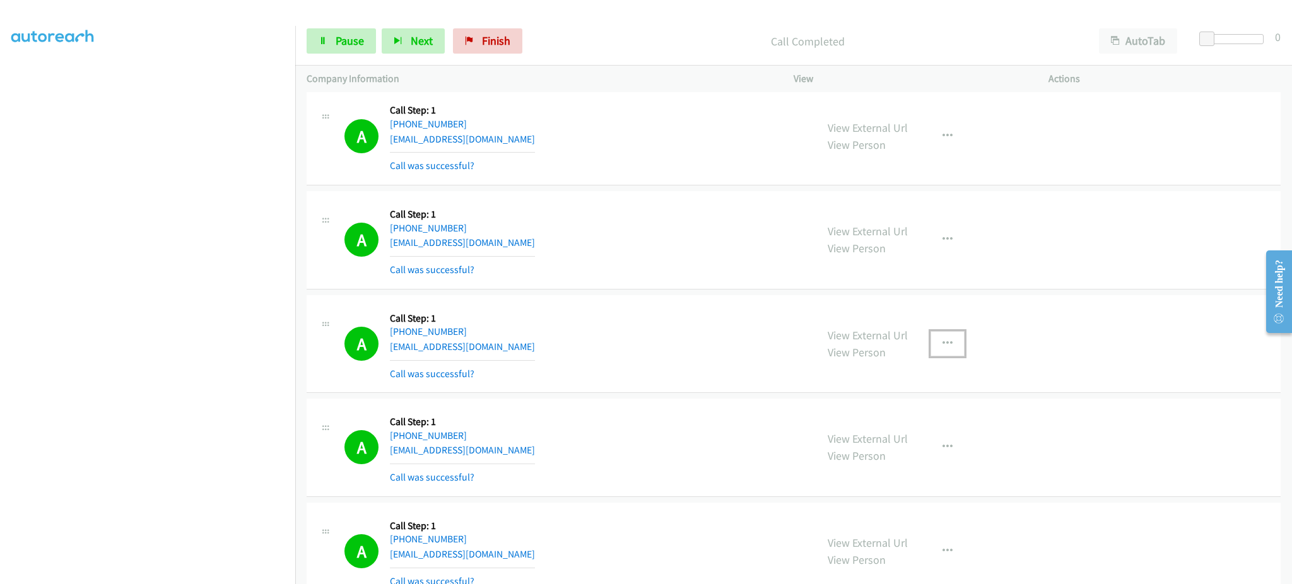
click at [943, 344] on icon "button" at bounding box center [948, 344] width 10 height 10
click at [899, 447] on link "Add to do not call list" at bounding box center [880, 451] width 168 height 25
click at [334, 48] on link "Pause" at bounding box center [341, 40] width 69 height 25
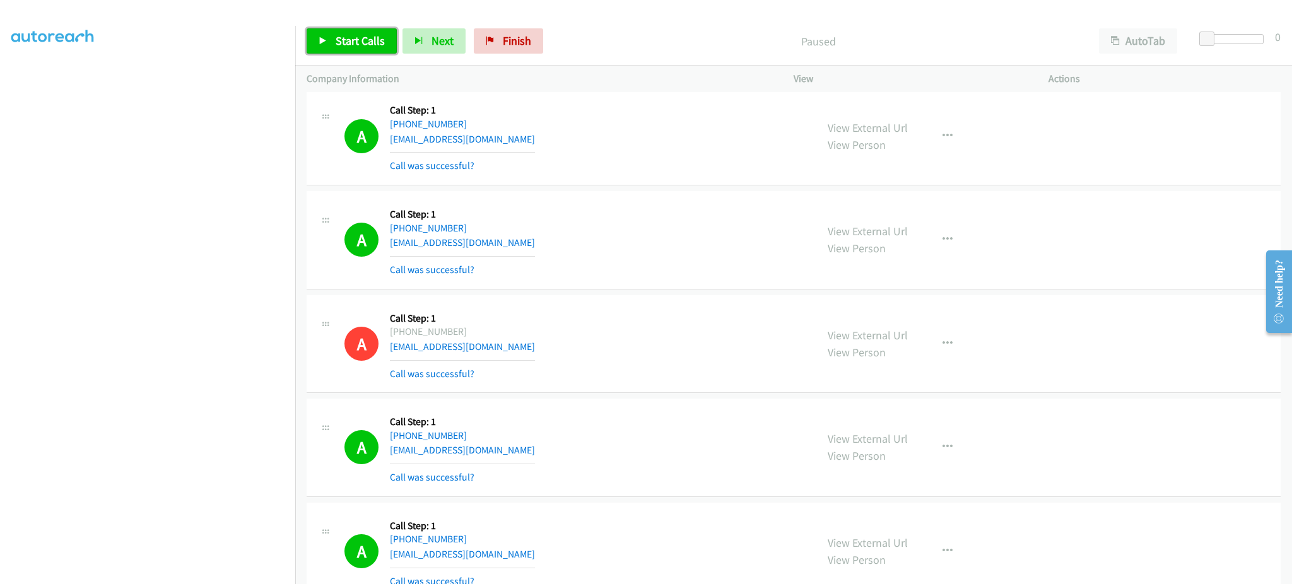
click at [346, 49] on link "Start Calls" at bounding box center [352, 40] width 90 height 25
click at [341, 44] on span "Pause" at bounding box center [350, 40] width 28 height 15
click at [360, 44] on span "Start Calls" at bounding box center [360, 40] width 49 height 15
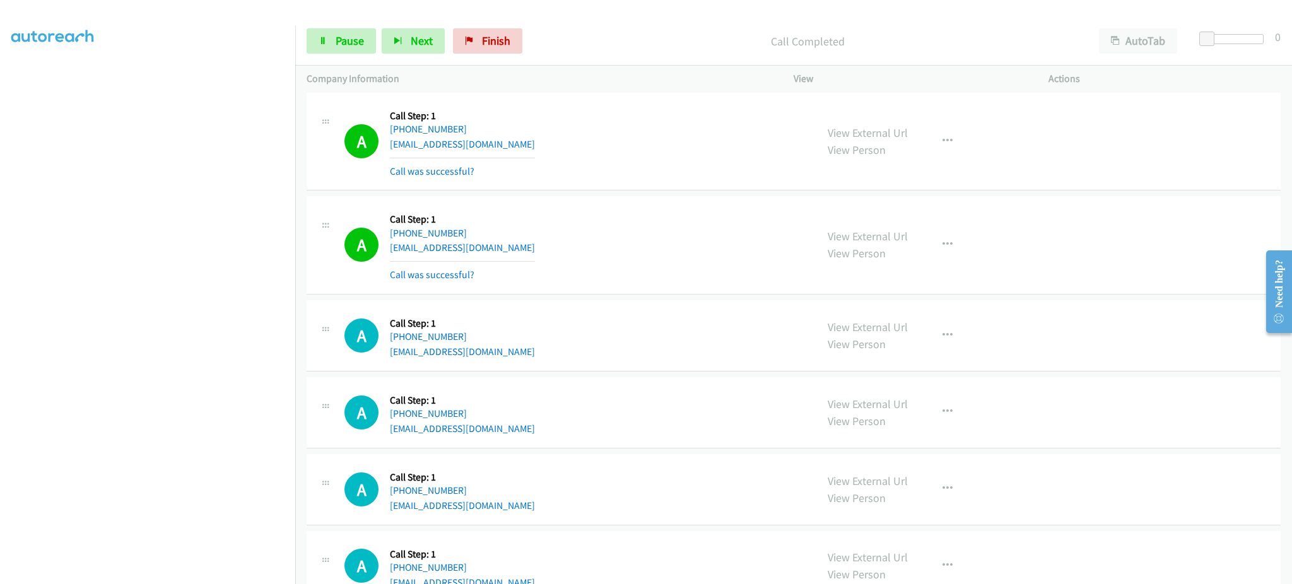
scroll to position [11385, 0]
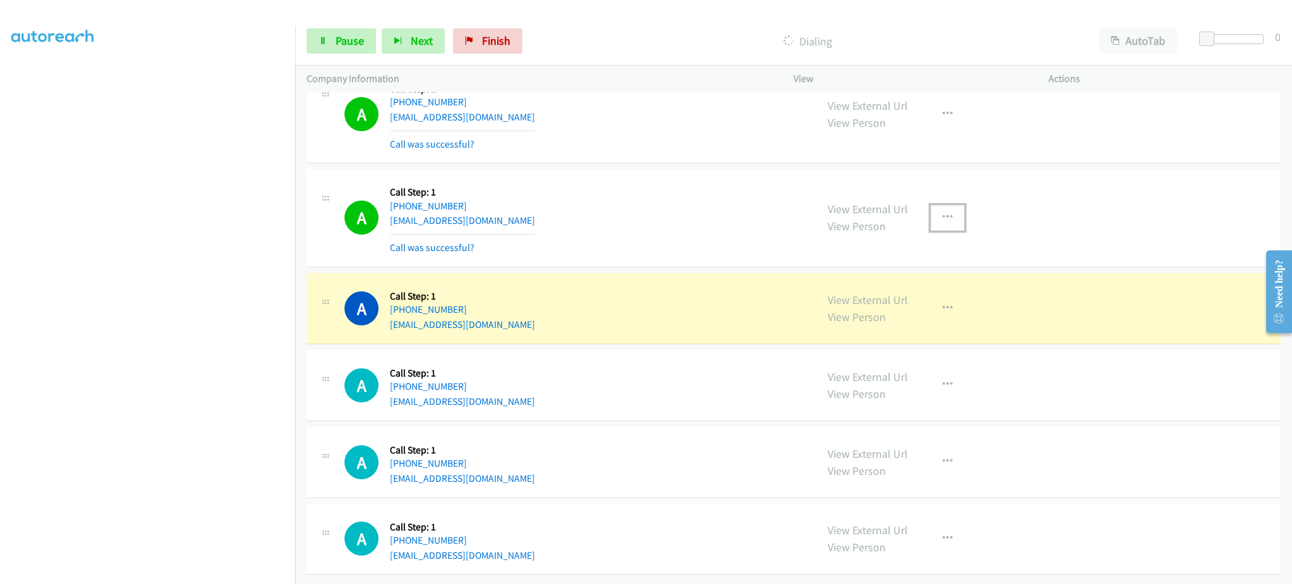
click at [946, 205] on button "button" at bounding box center [948, 217] width 34 height 25
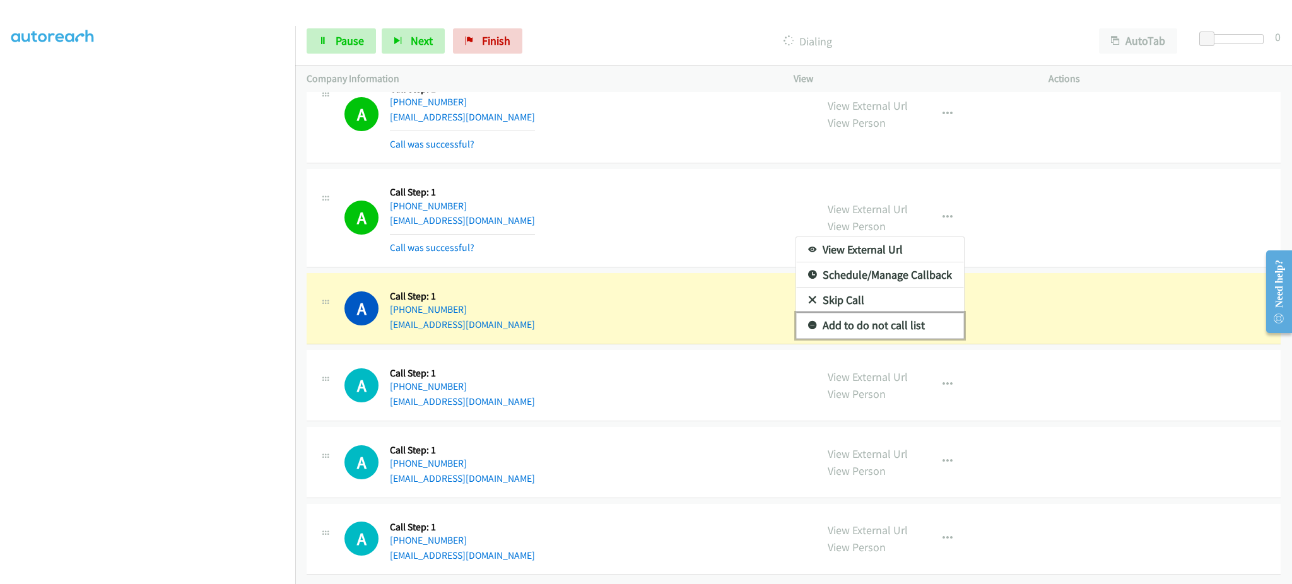
click at [902, 313] on link "Add to do not call list" at bounding box center [880, 325] width 168 height 25
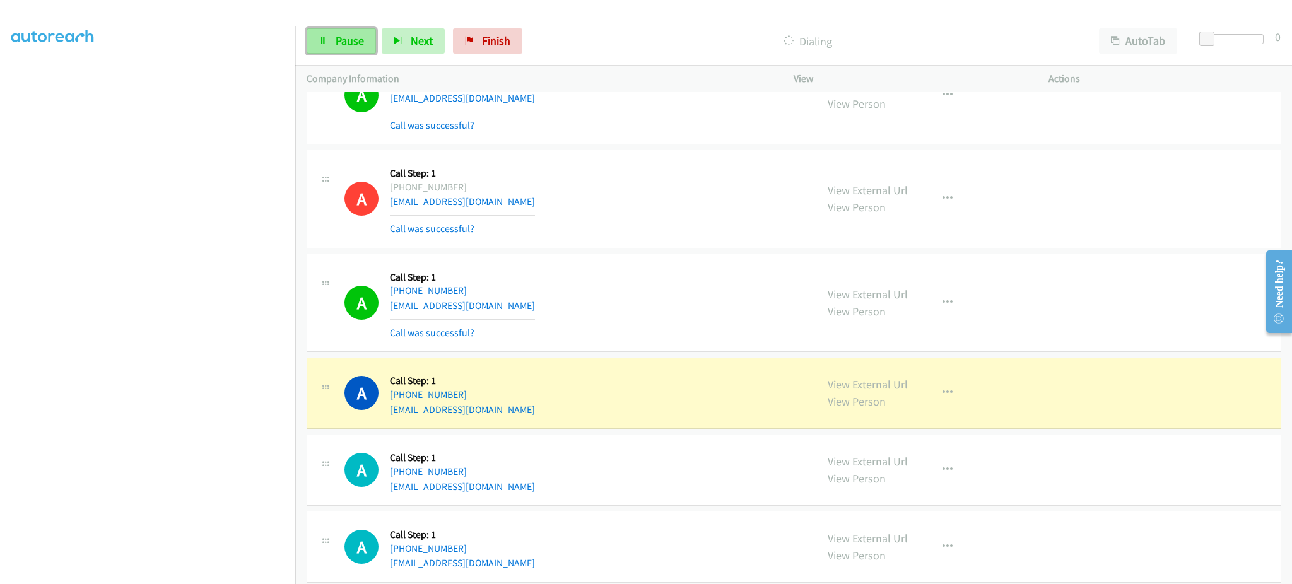
click at [349, 47] on span "Pause" at bounding box center [350, 40] width 28 height 15
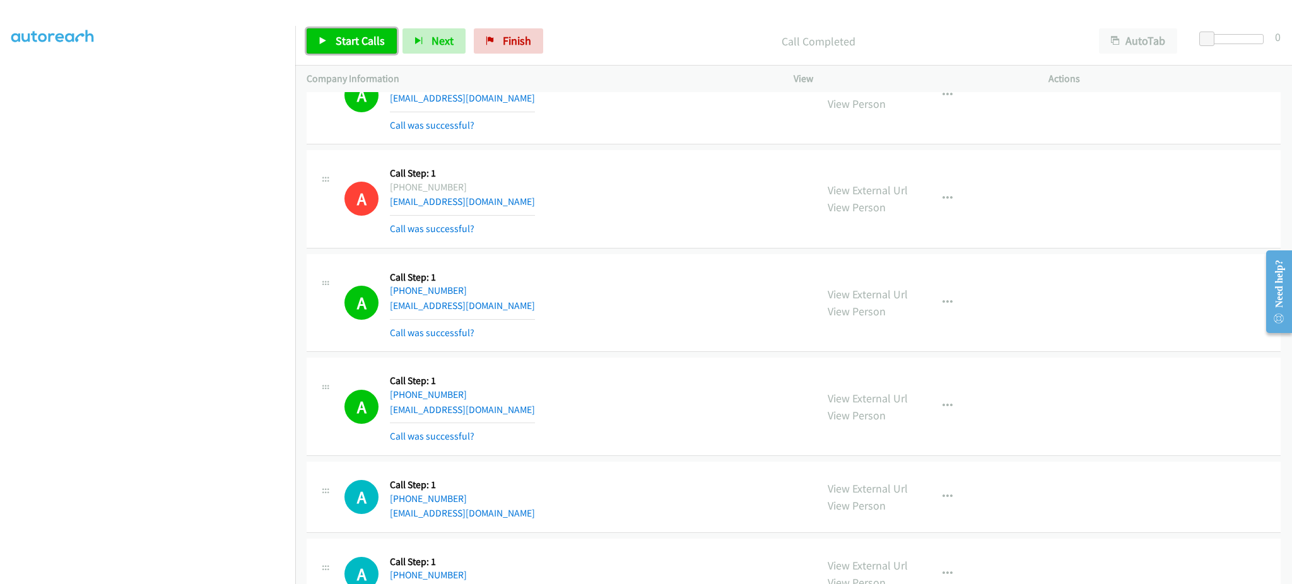
click at [366, 44] on span "Start Calls" at bounding box center [360, 40] width 49 height 15
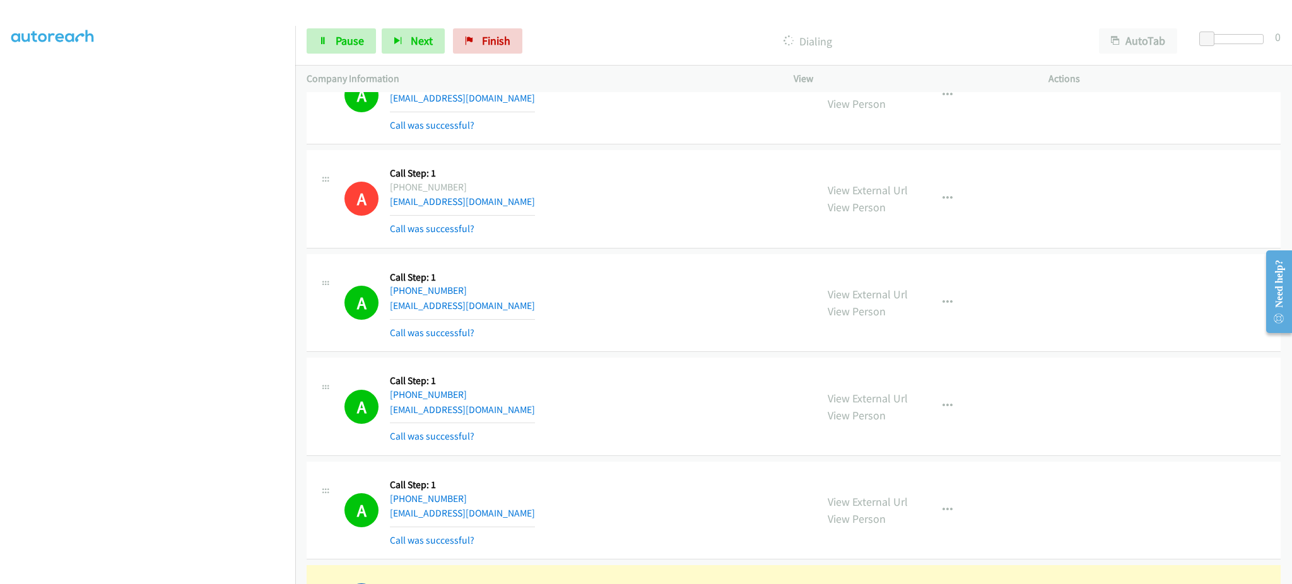
scroll to position [11465, 0]
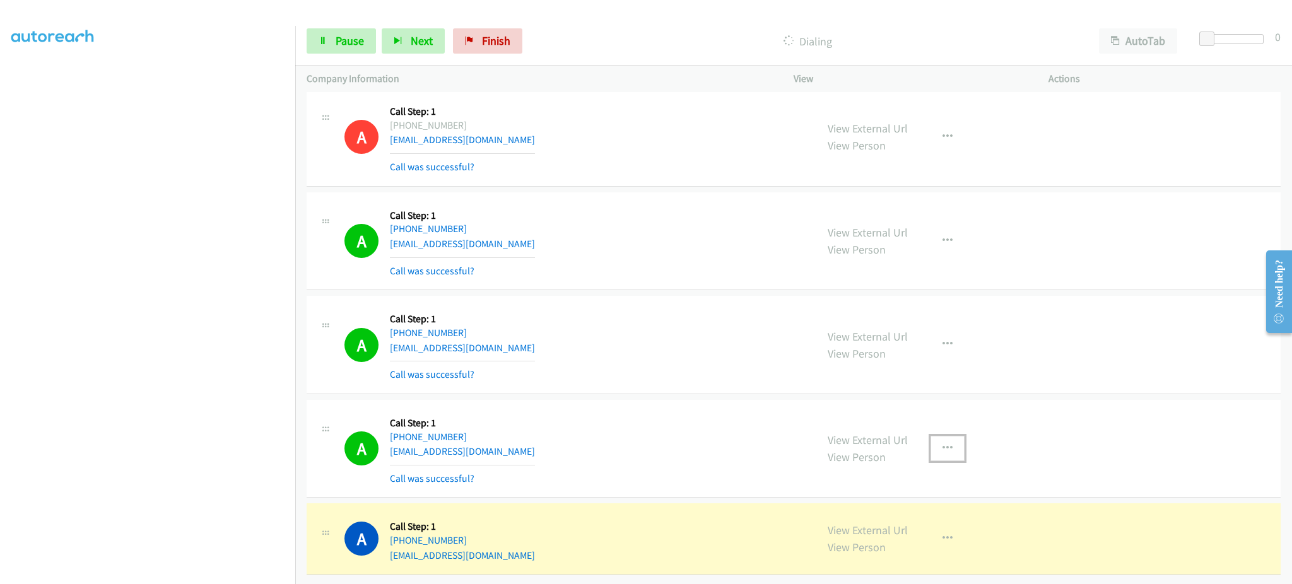
click at [944, 444] on icon "button" at bounding box center [948, 449] width 10 height 10
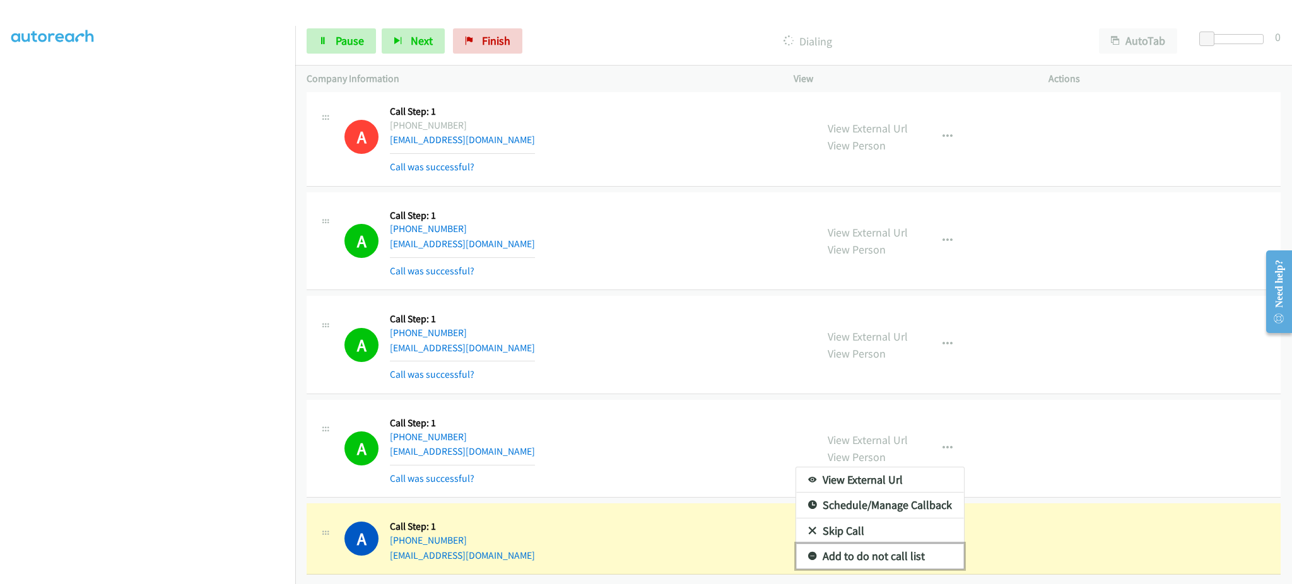
click at [922, 544] on link "Add to do not call list" at bounding box center [880, 556] width 168 height 25
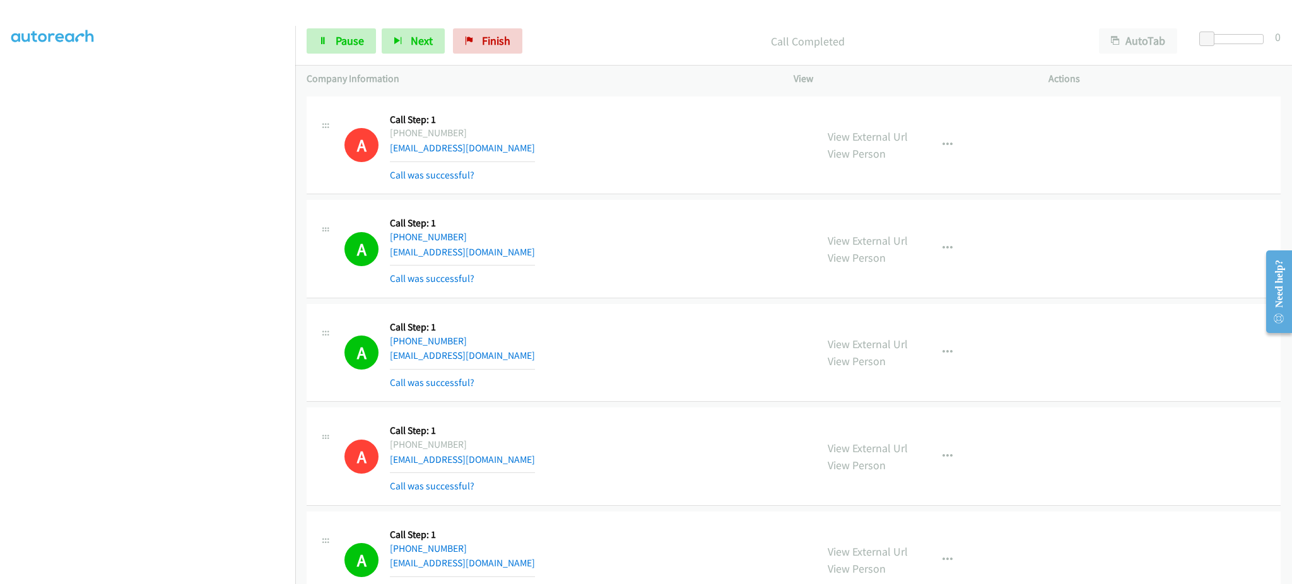
scroll to position [11492, 0]
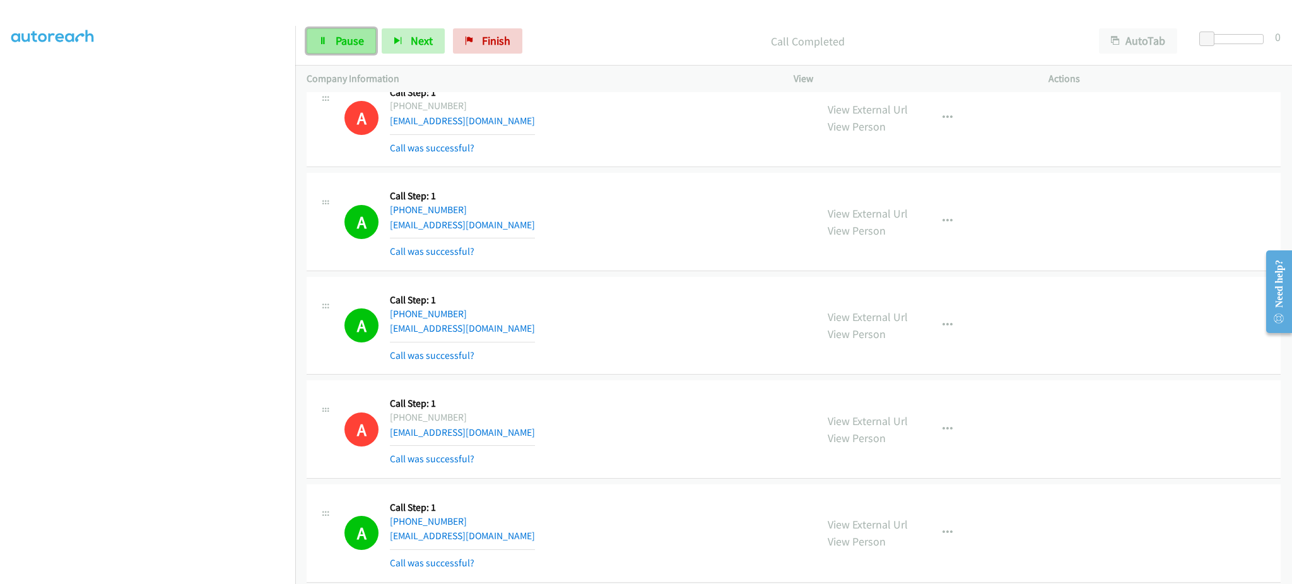
click at [353, 39] on span "Pause" at bounding box center [350, 40] width 28 height 15
click at [354, 51] on link "Start Calls" at bounding box center [352, 40] width 90 height 25
click at [348, 40] on span "Pause" at bounding box center [350, 40] width 28 height 15
click at [363, 54] on link "Start Calls" at bounding box center [352, 40] width 90 height 25
click at [377, 55] on div "Start Calls Pause Next Finish Dialing AutoTab AutoTab 0" at bounding box center [793, 41] width 997 height 49
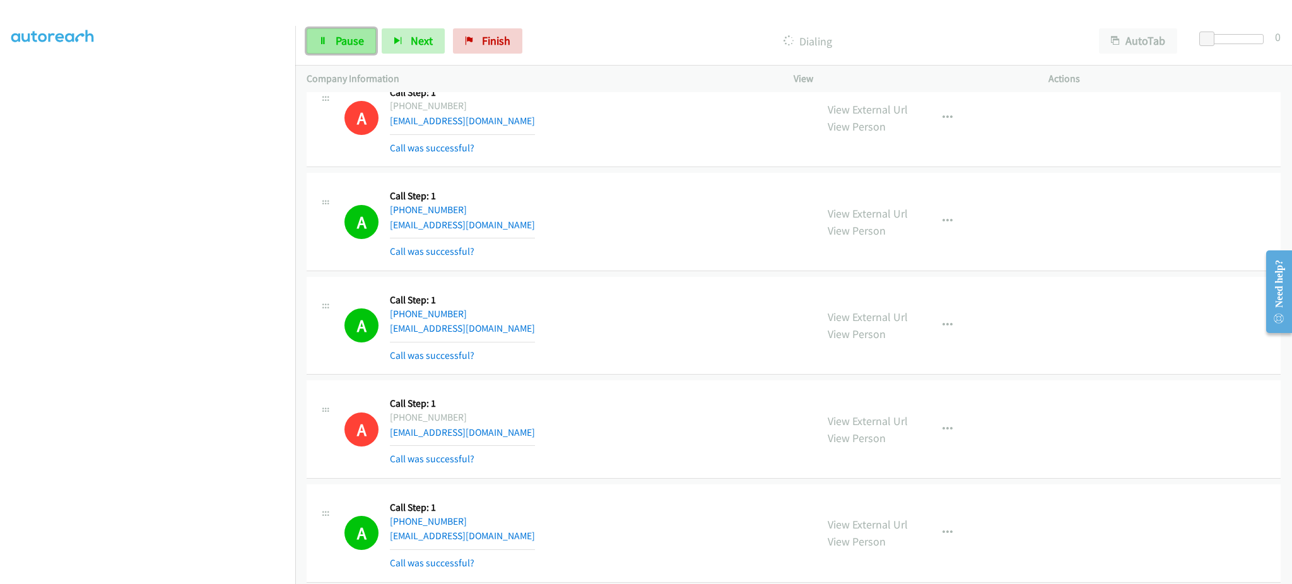
click at [369, 44] on link "Pause" at bounding box center [341, 40] width 69 height 25
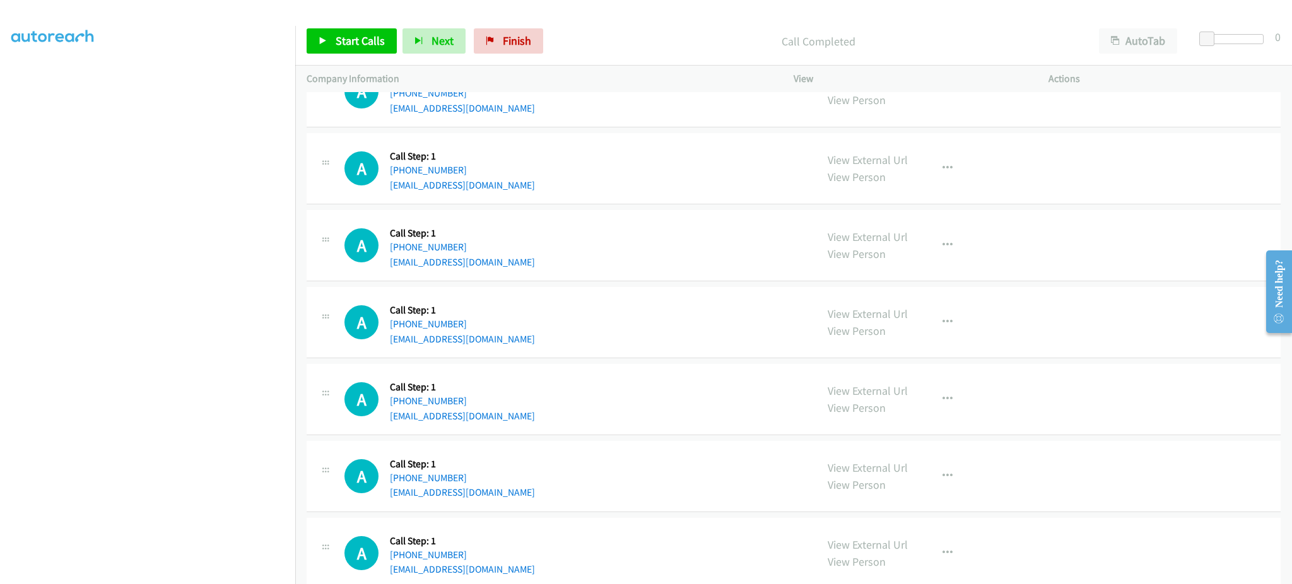
scroll to position [12576, 0]
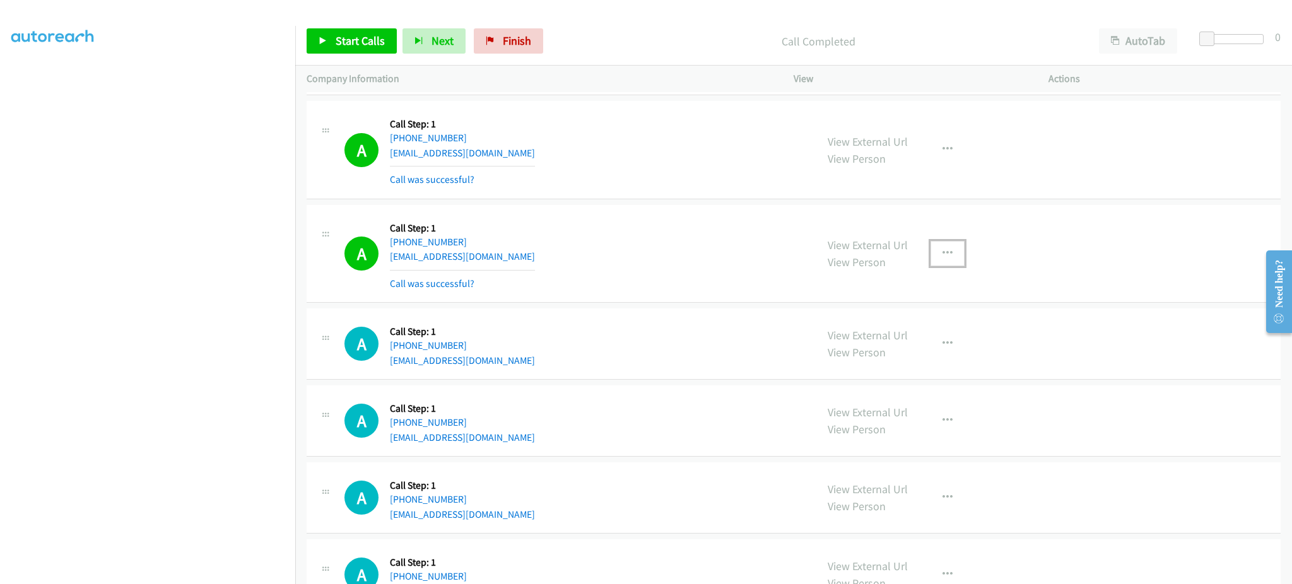
click at [950, 266] on button "button" at bounding box center [948, 253] width 34 height 25
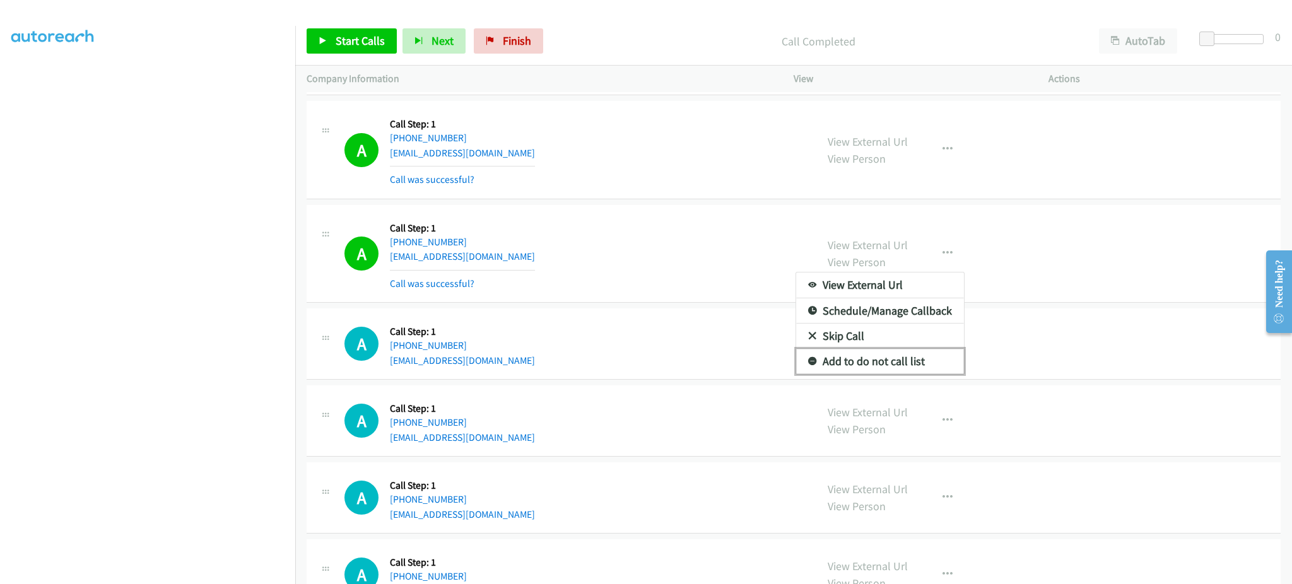
click at [893, 374] on link "Add to do not call list" at bounding box center [880, 361] width 168 height 25
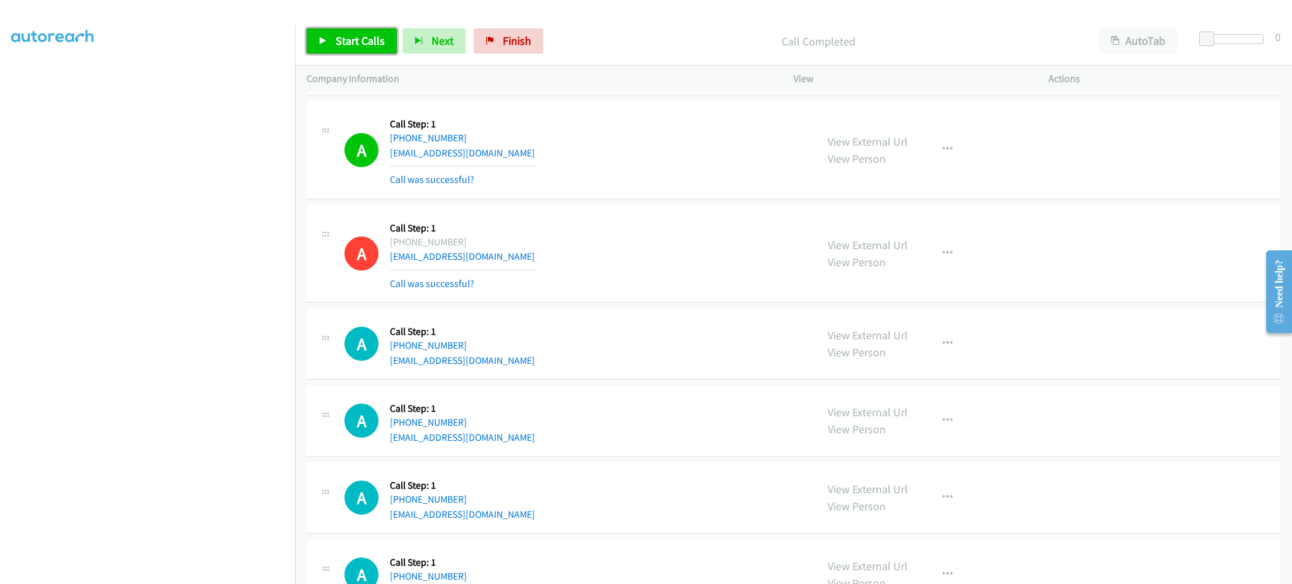
click at [347, 49] on link "Start Calls" at bounding box center [352, 40] width 90 height 25
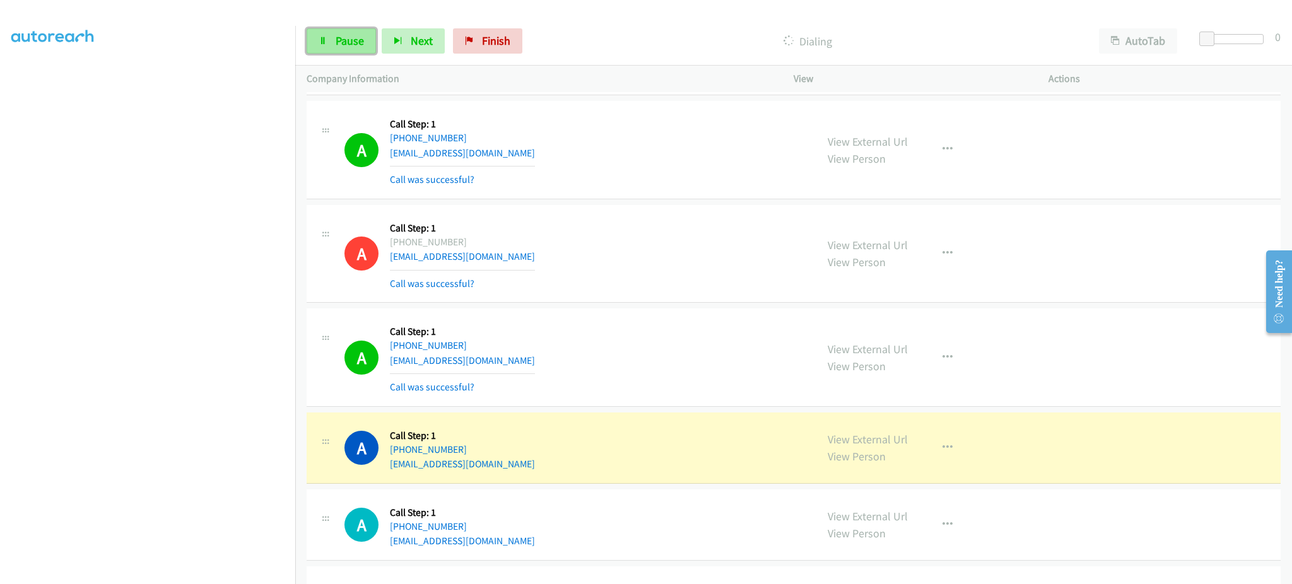
click at [337, 35] on span "Pause" at bounding box center [350, 40] width 28 height 15
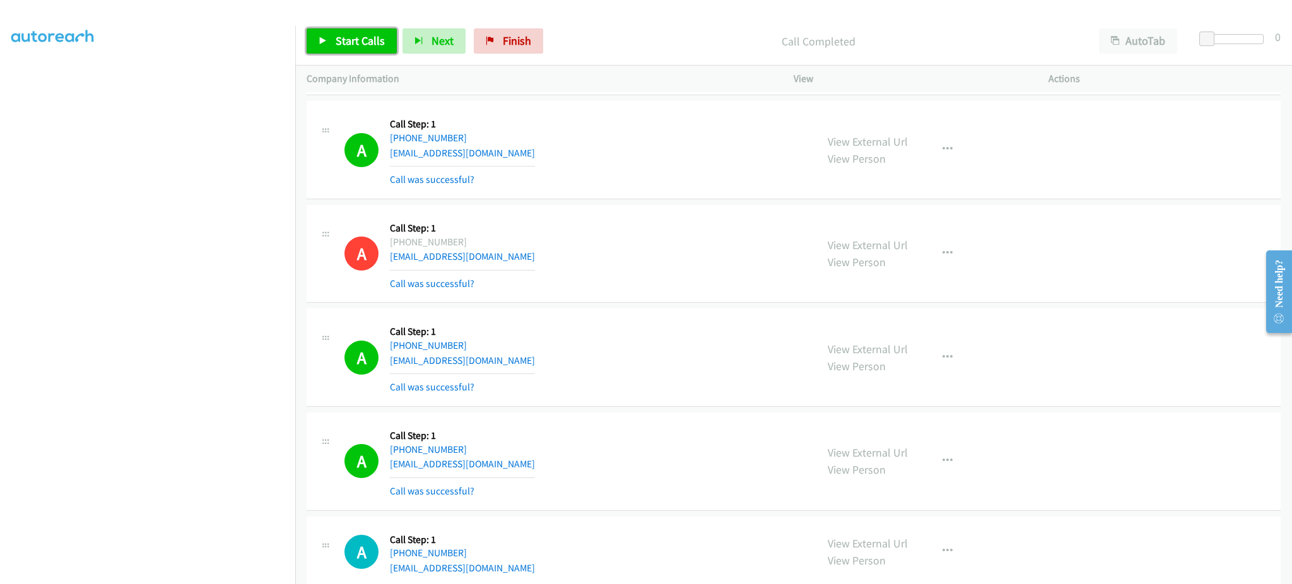
click at [327, 44] on link "Start Calls" at bounding box center [352, 40] width 90 height 25
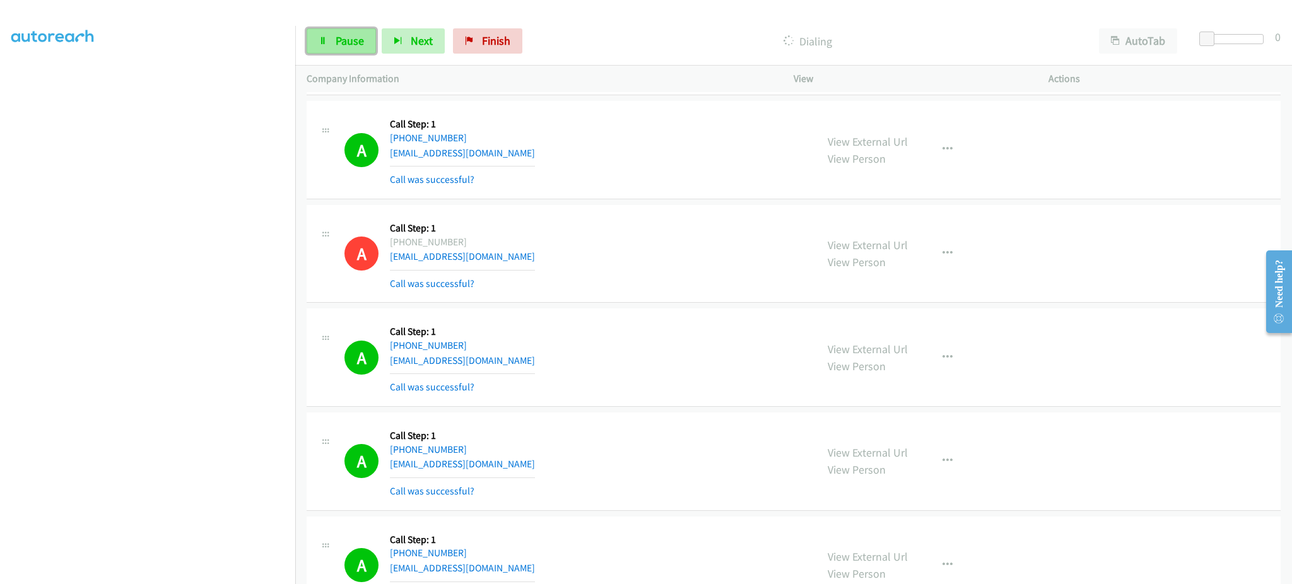
click at [356, 44] on span "Pause" at bounding box center [350, 40] width 28 height 15
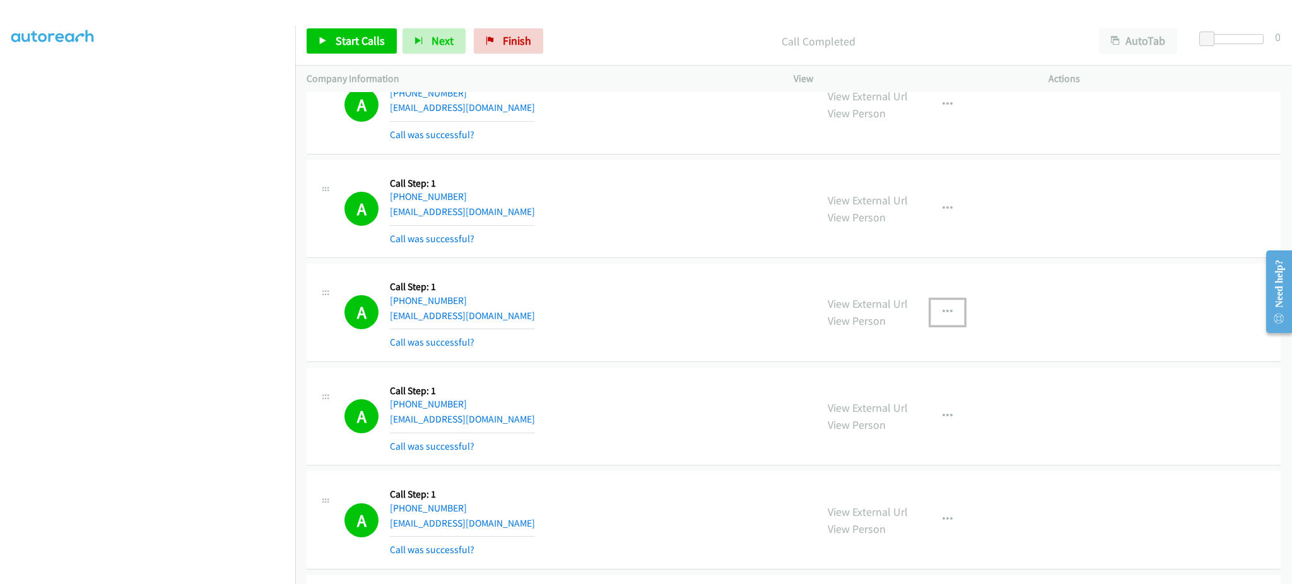
click at [955, 318] on button "button" at bounding box center [948, 312] width 34 height 25
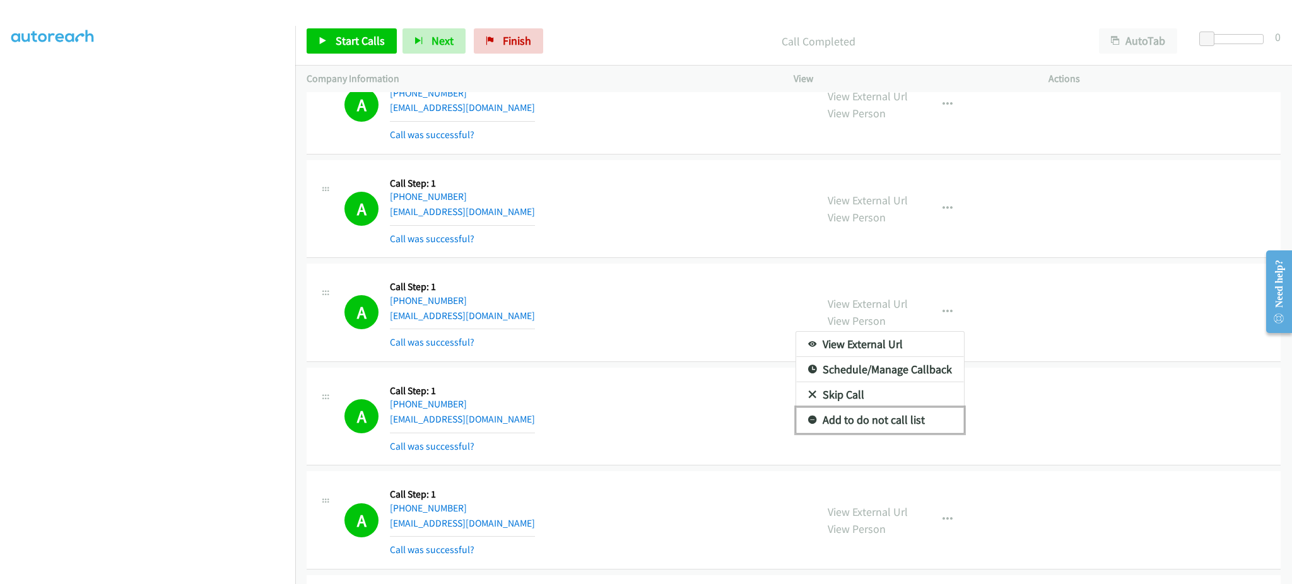
click at [914, 424] on link "Add to do not call list" at bounding box center [880, 420] width 168 height 25
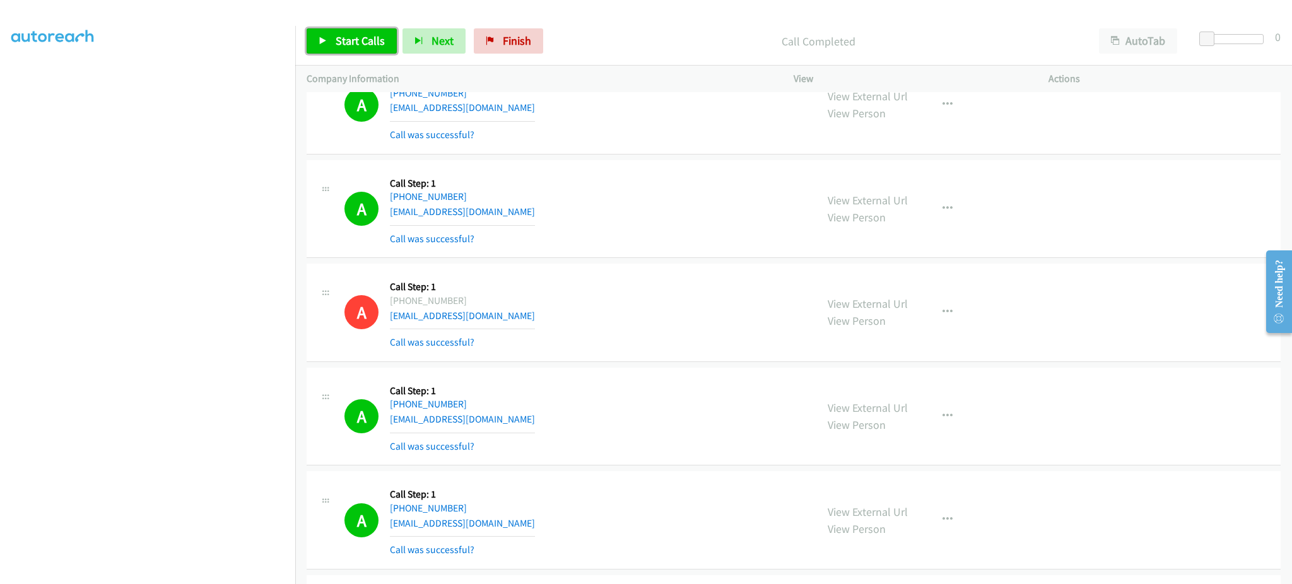
click at [329, 33] on link "Start Calls" at bounding box center [352, 40] width 90 height 25
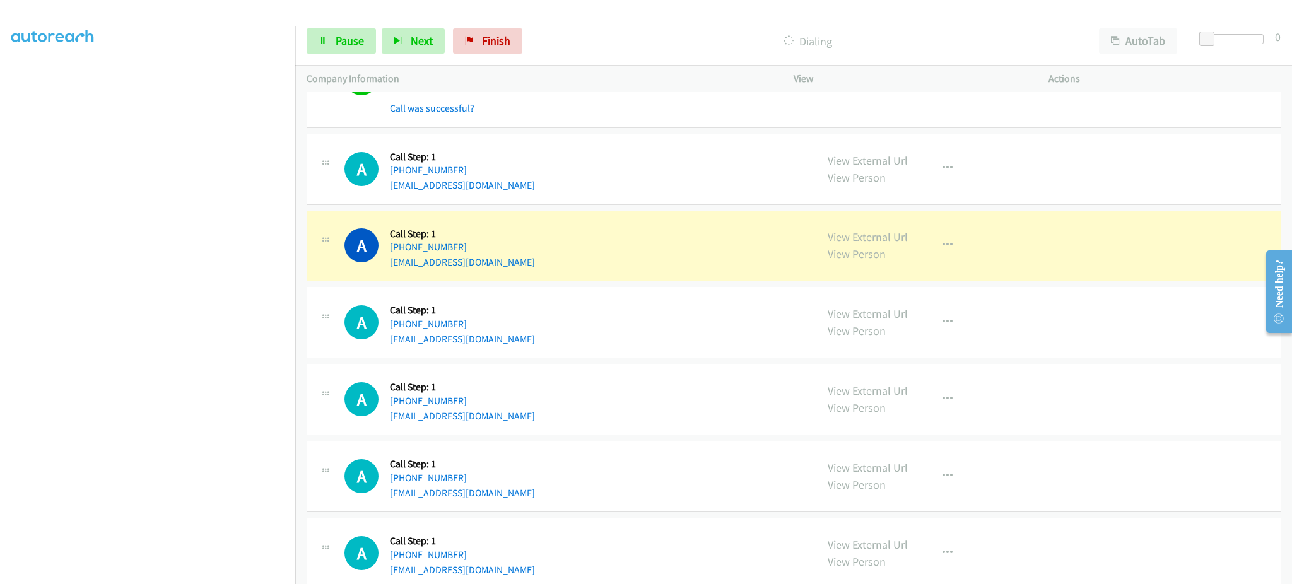
scroll to position [13612, 0]
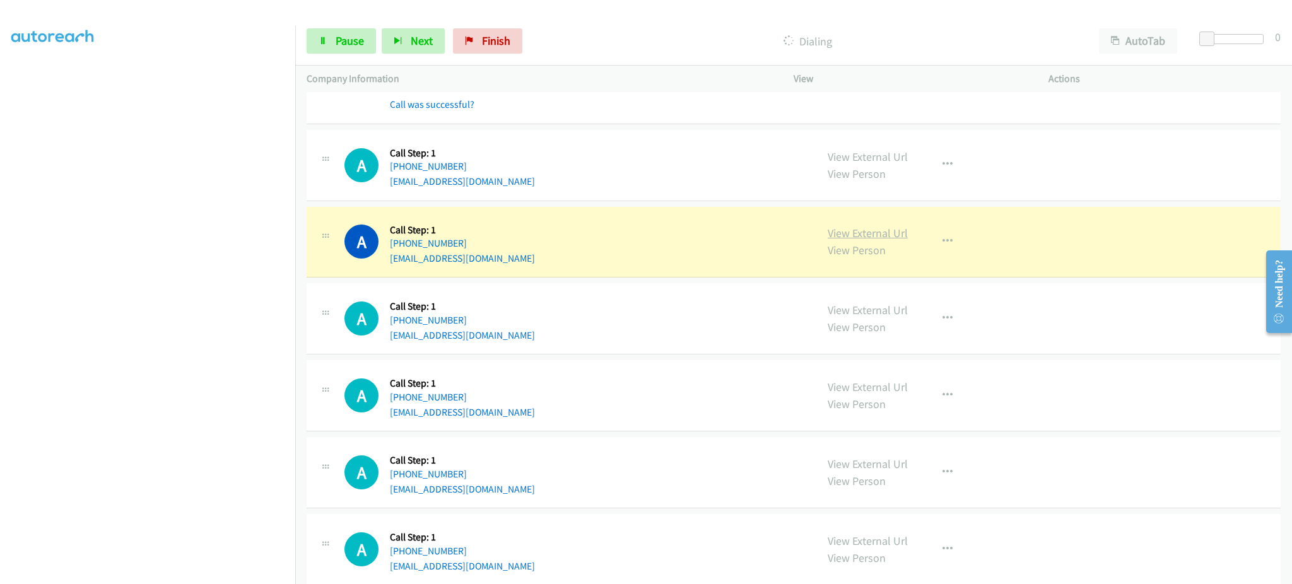
click at [873, 240] on link "View External Url" at bounding box center [868, 233] width 80 height 15
drag, startPoint x: 362, startPoint y: 48, endPoint x: 319, endPoint y: 4, distance: 61.6
click at [362, 48] on link "Pause" at bounding box center [341, 40] width 69 height 25
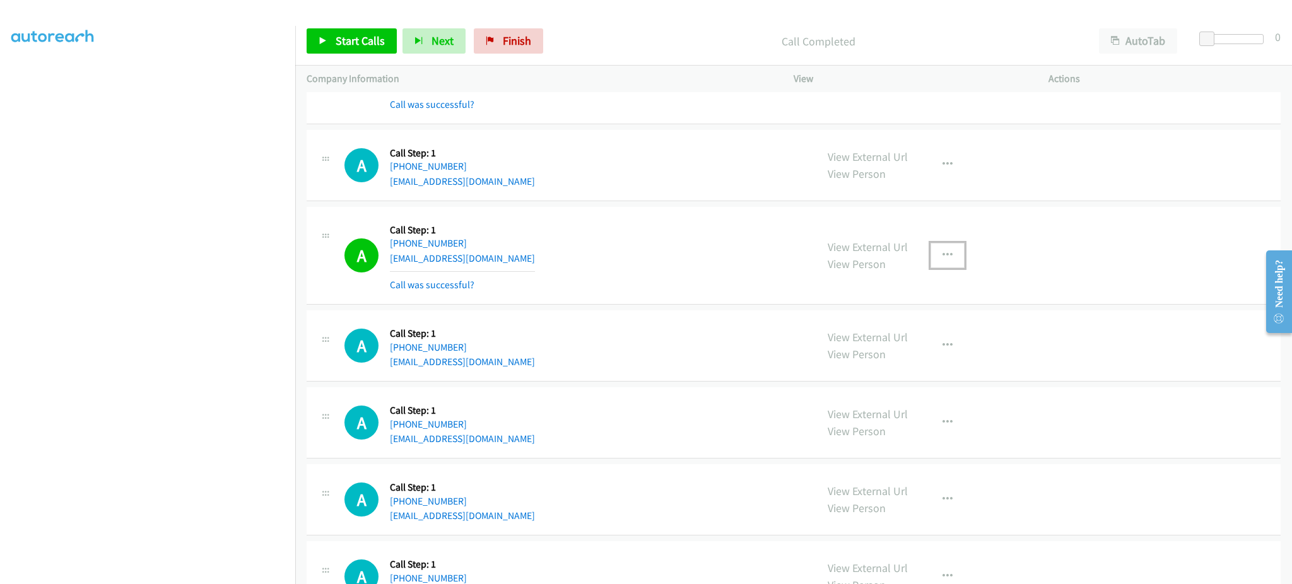
click at [943, 259] on icon "button" at bounding box center [948, 255] width 10 height 10
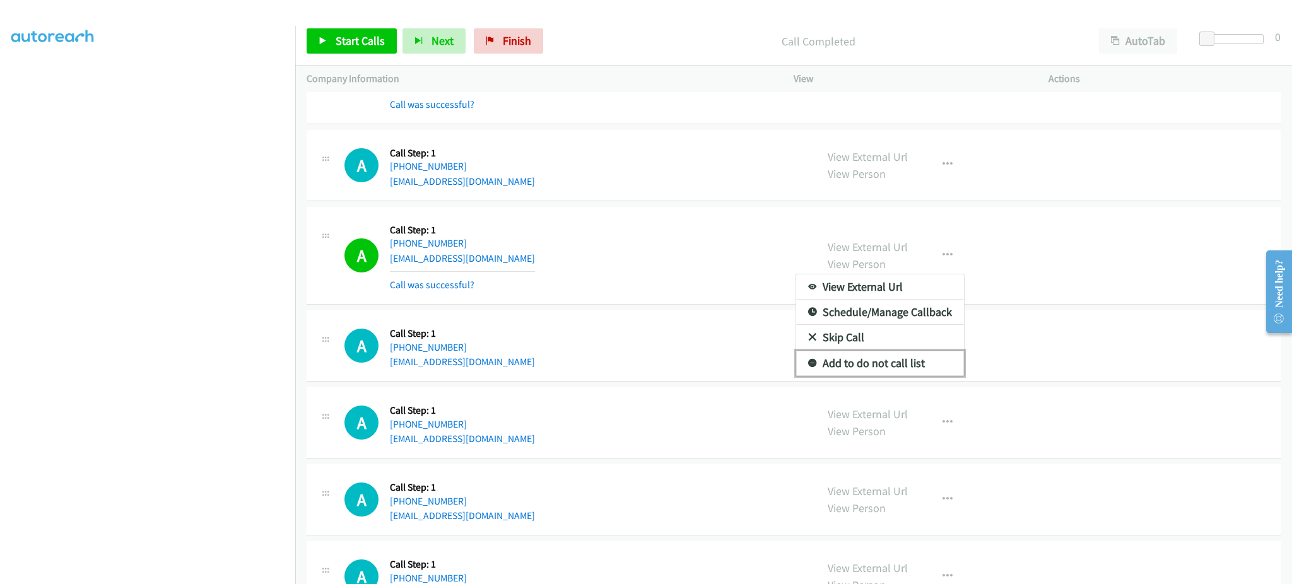
click at [931, 364] on link "Add to do not call list" at bounding box center [880, 363] width 168 height 25
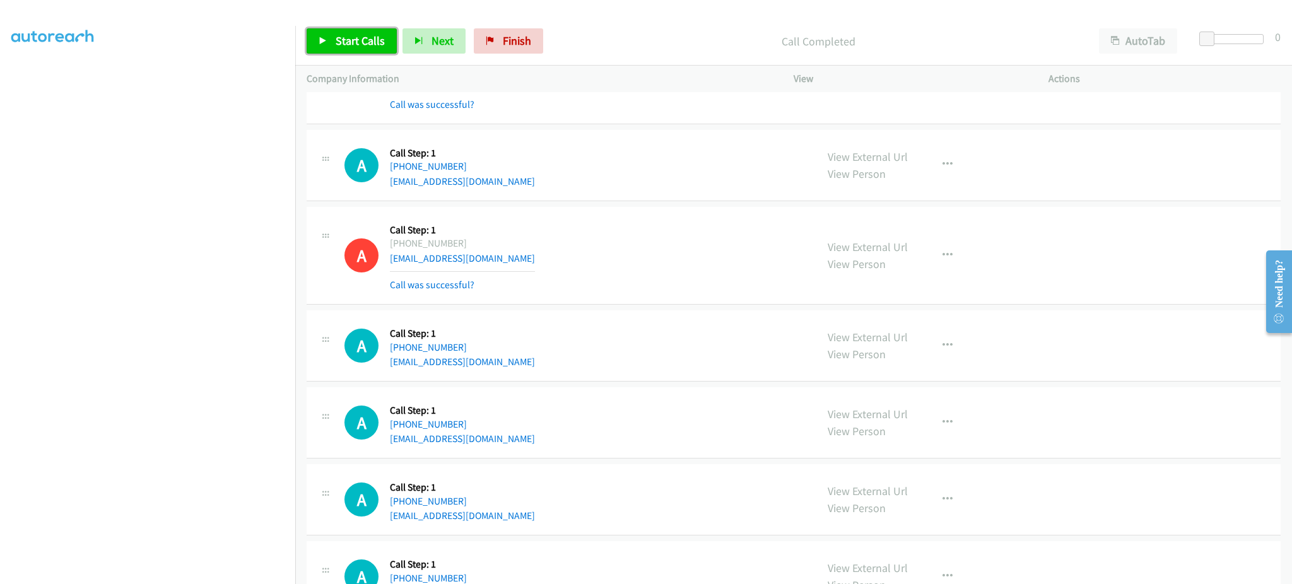
click at [344, 34] on span "Start Calls" at bounding box center [360, 40] width 49 height 15
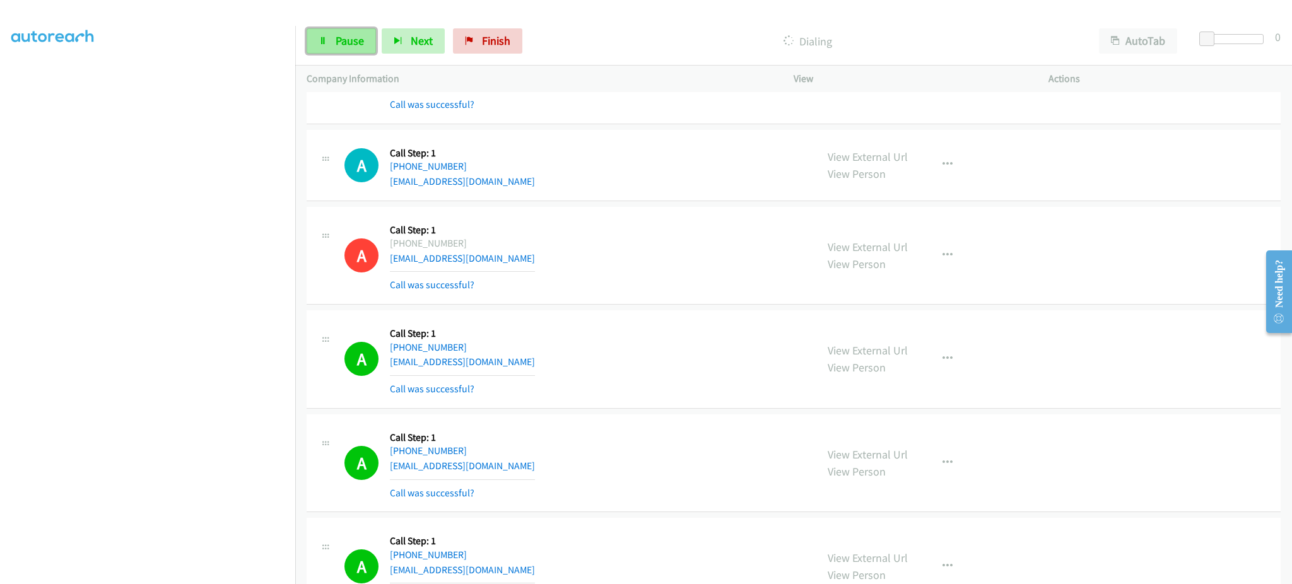
click at [336, 42] on span "Pause" at bounding box center [350, 40] width 28 height 15
click at [341, 48] on link "Start Calls" at bounding box center [352, 40] width 90 height 25
click at [345, 50] on link "Pause" at bounding box center [341, 40] width 69 height 25
click at [346, 44] on span "Start Calls" at bounding box center [360, 40] width 49 height 15
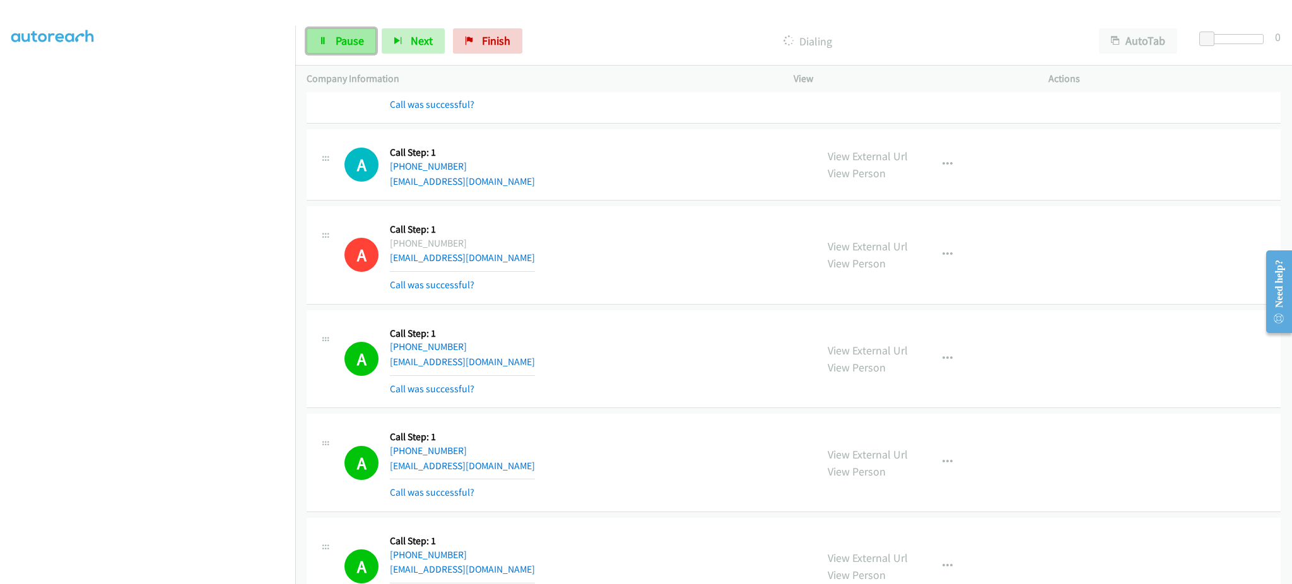
click at [346, 44] on span "Pause" at bounding box center [350, 40] width 28 height 15
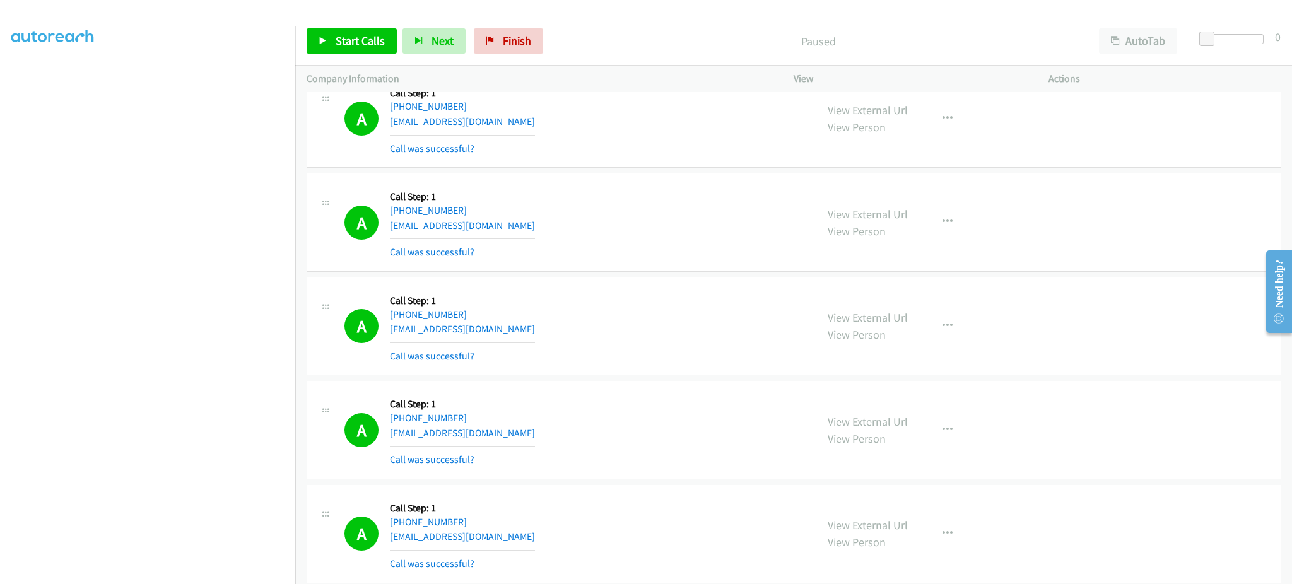
scroll to position [13892, 0]
